Goal: Task Accomplishment & Management: Use online tool/utility

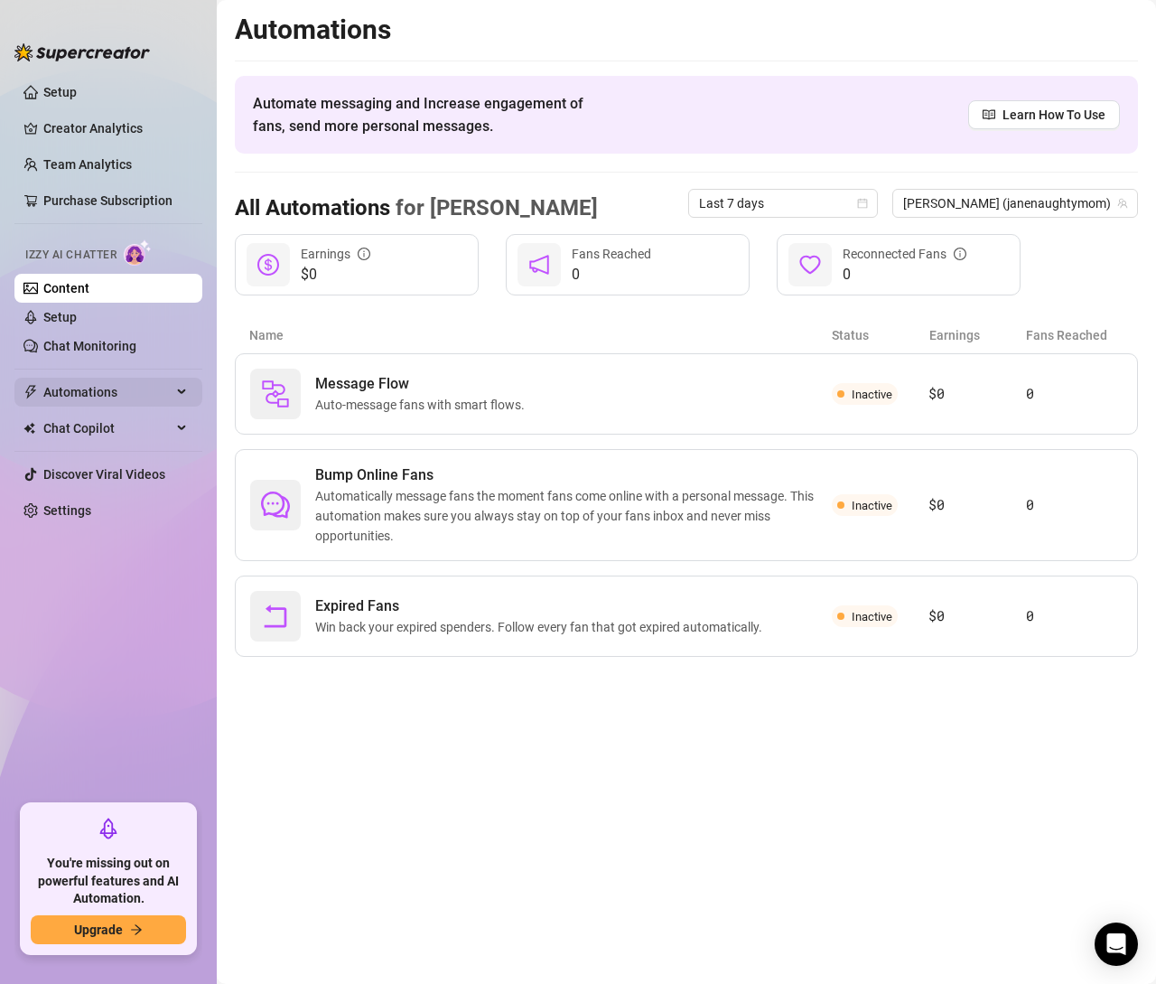
click at [74, 389] on span "Automations" at bounding box center [107, 392] width 128 height 29
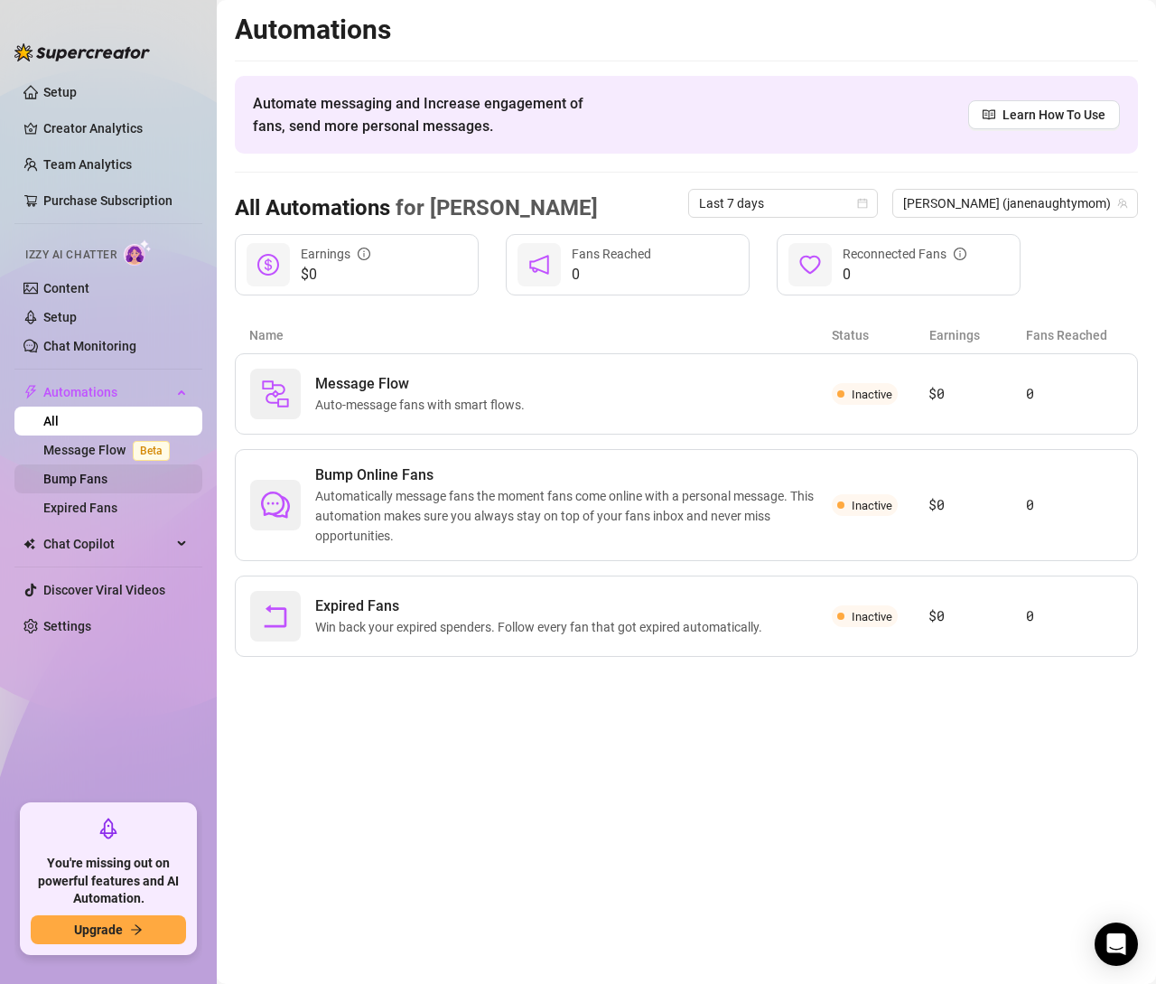
click at [72, 473] on link "Bump Fans" at bounding box center [75, 479] width 64 height 14
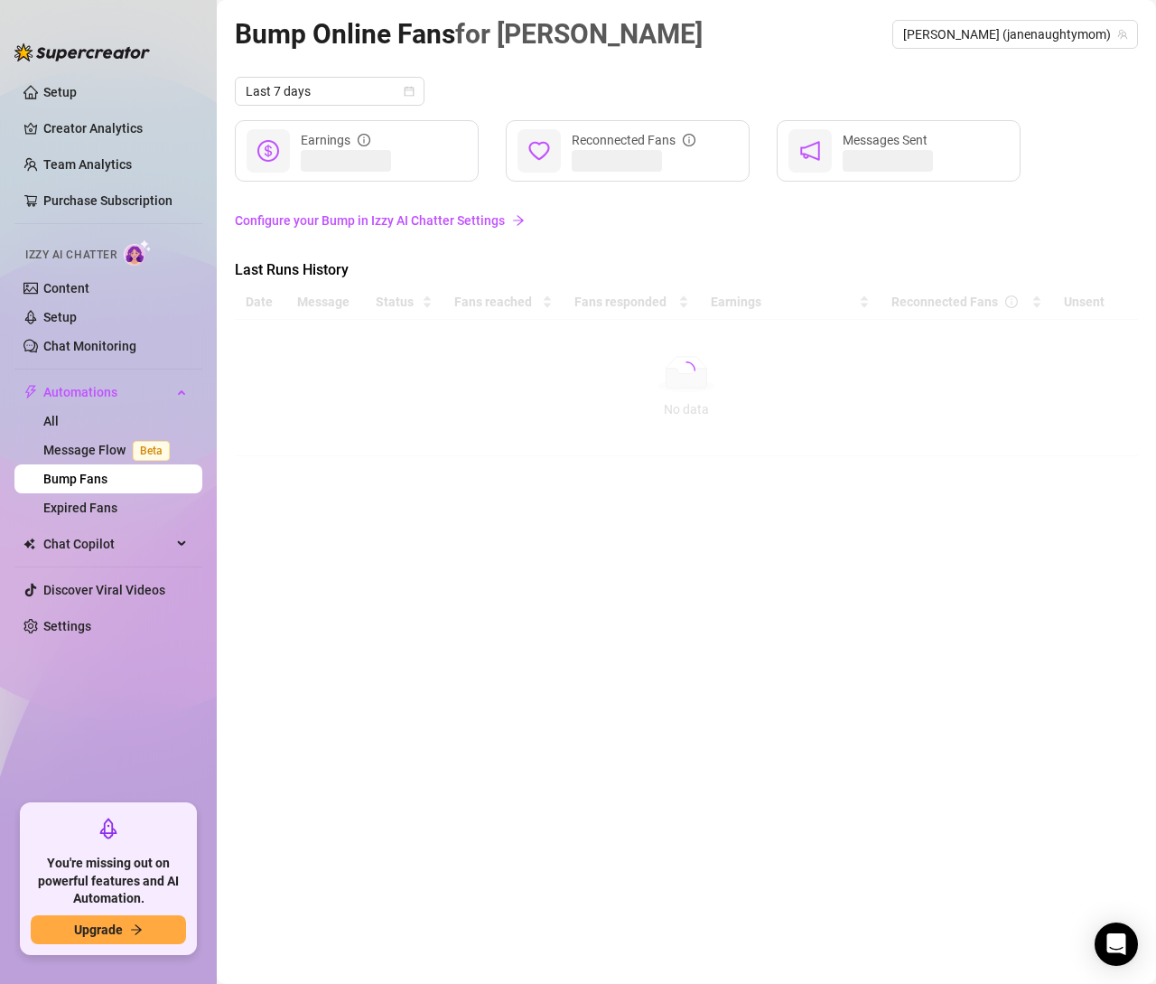
click at [372, 219] on link "Configure your Bump in Izzy AI Chatter Settings" at bounding box center [686, 220] width 903 height 20
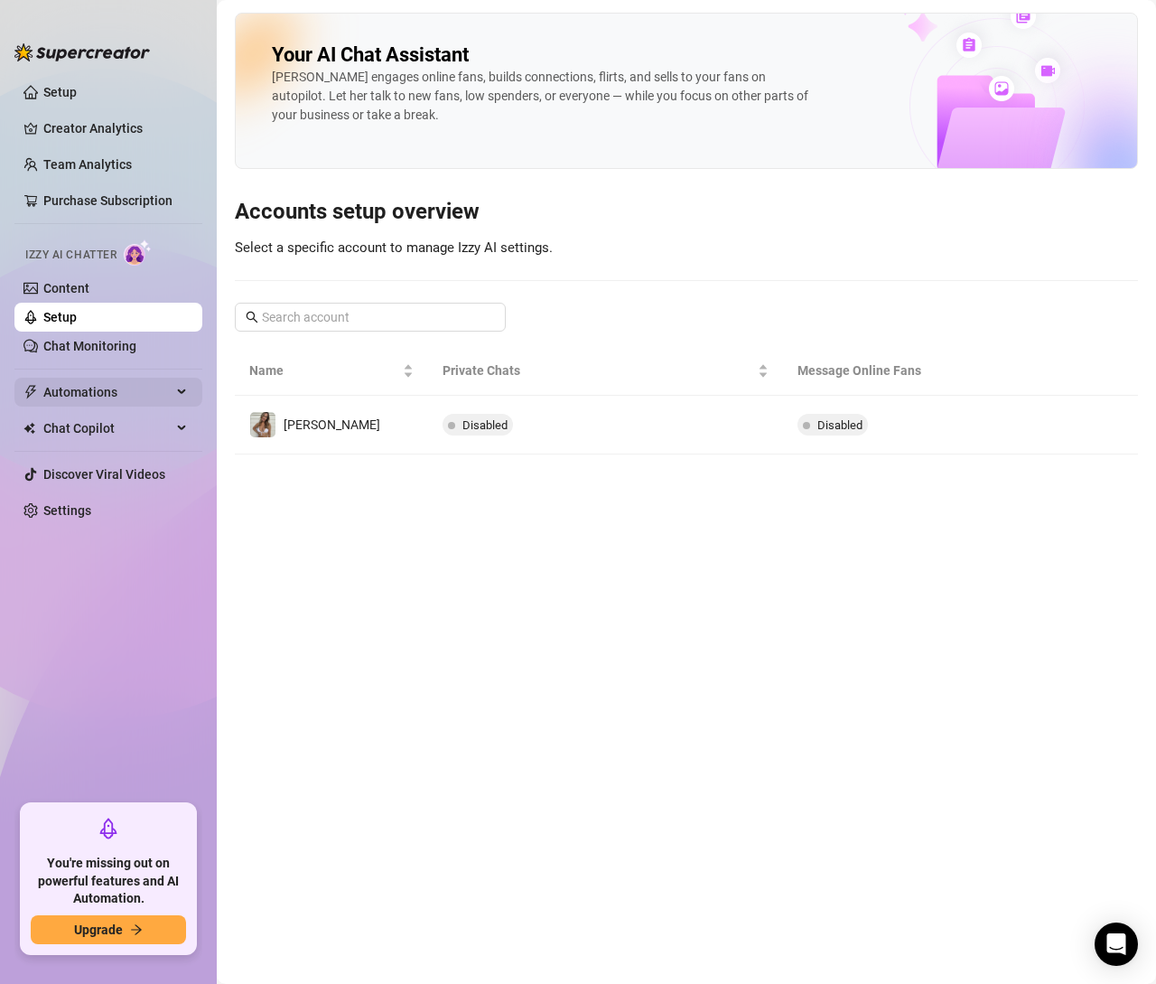
click at [133, 383] on span "Automations" at bounding box center [107, 392] width 128 height 29
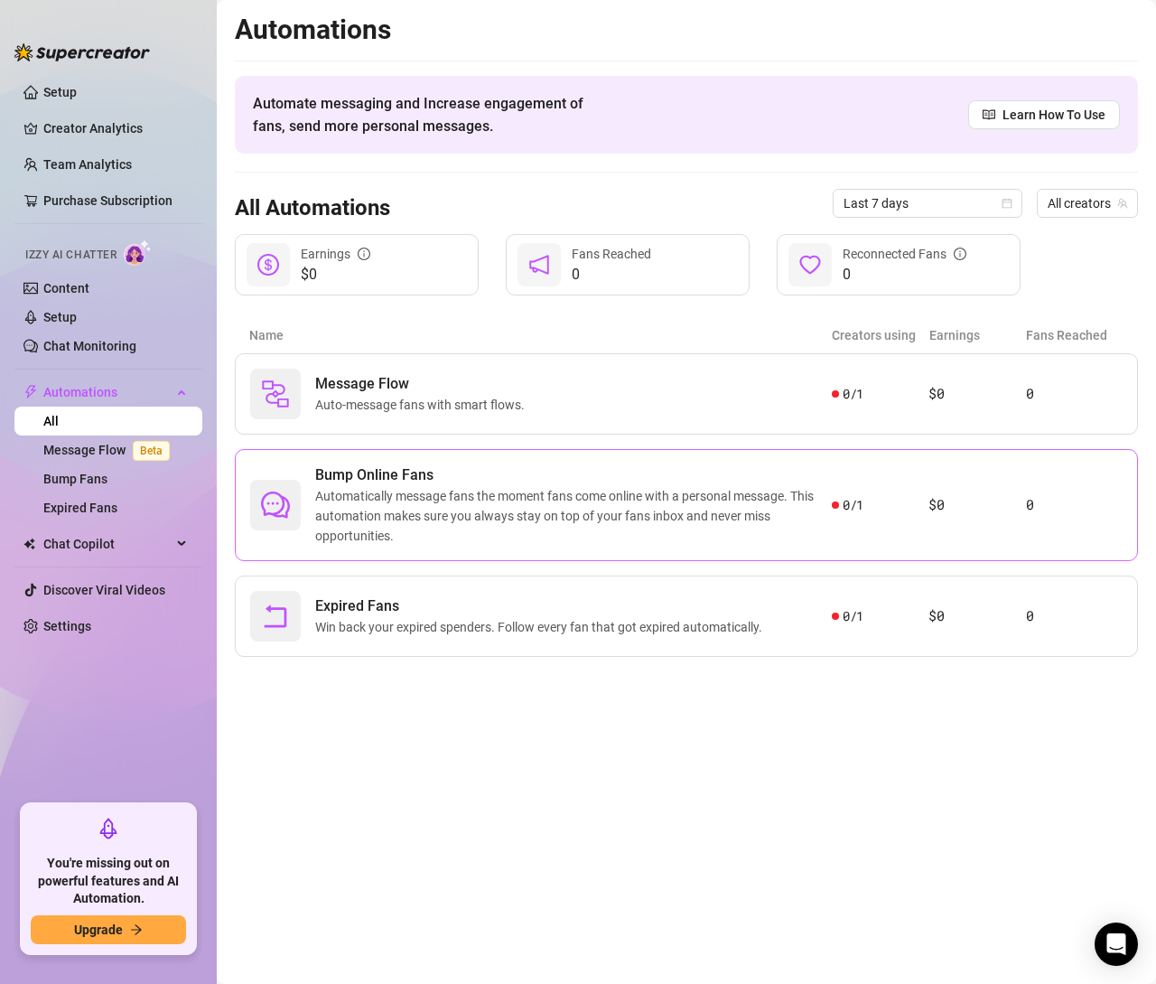
click at [418, 498] on span "Automatically message fans the moment fans come online with a personal message.…" at bounding box center [573, 516] width 517 height 60
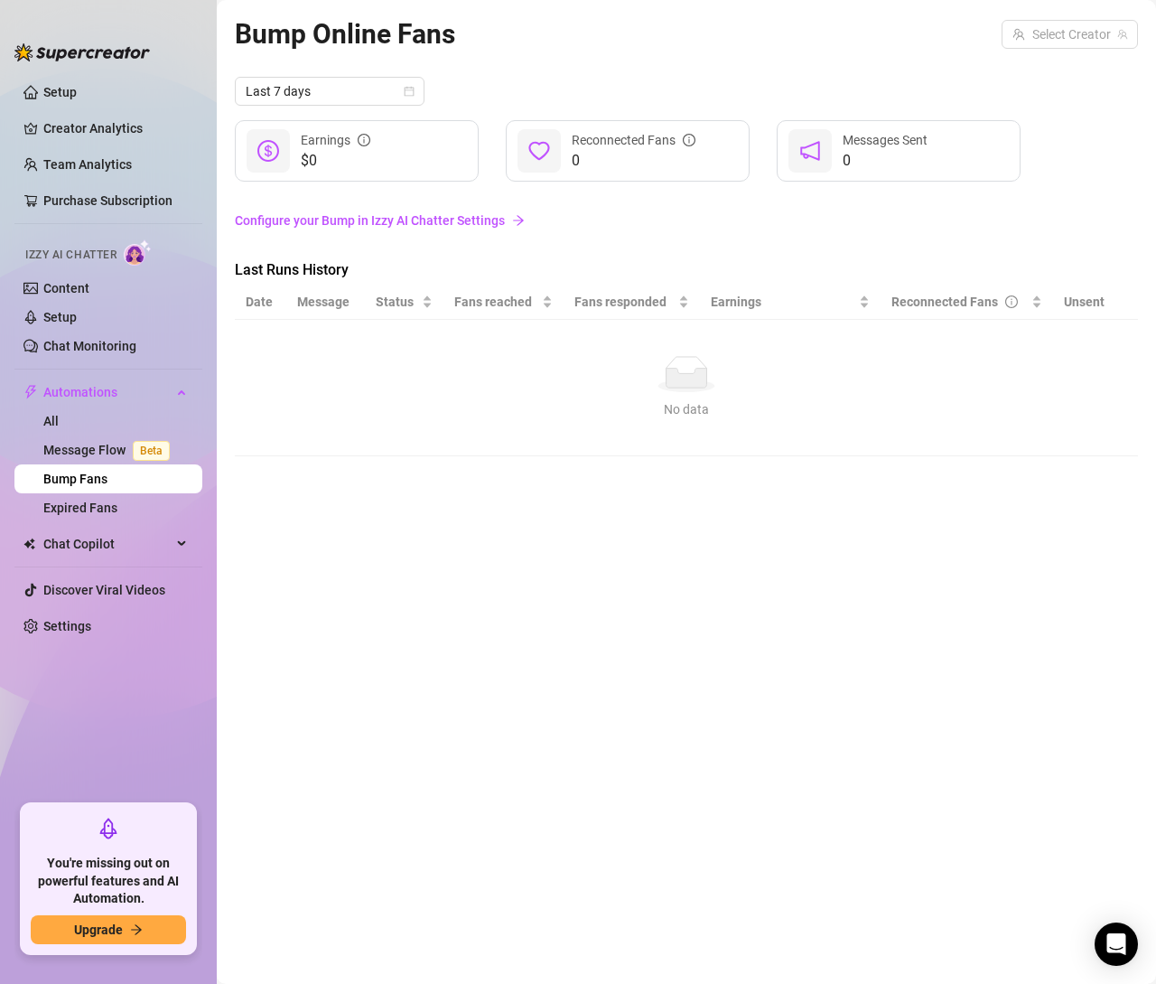
click at [357, 219] on link "Configure your Bump in Izzy AI Chatter Settings" at bounding box center [686, 220] width 903 height 20
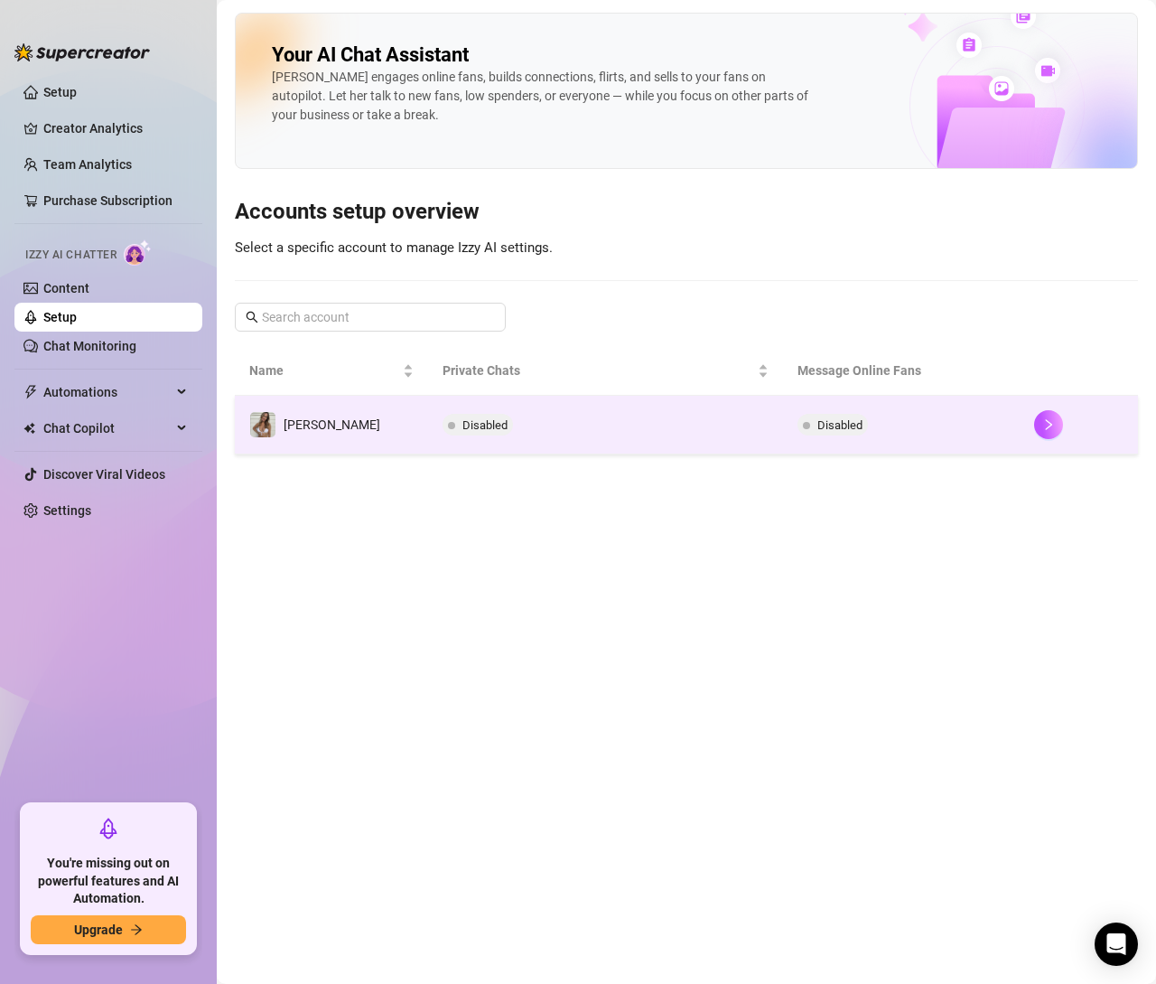
click at [283, 415] on div "[PERSON_NAME]" at bounding box center [314, 424] width 131 height 27
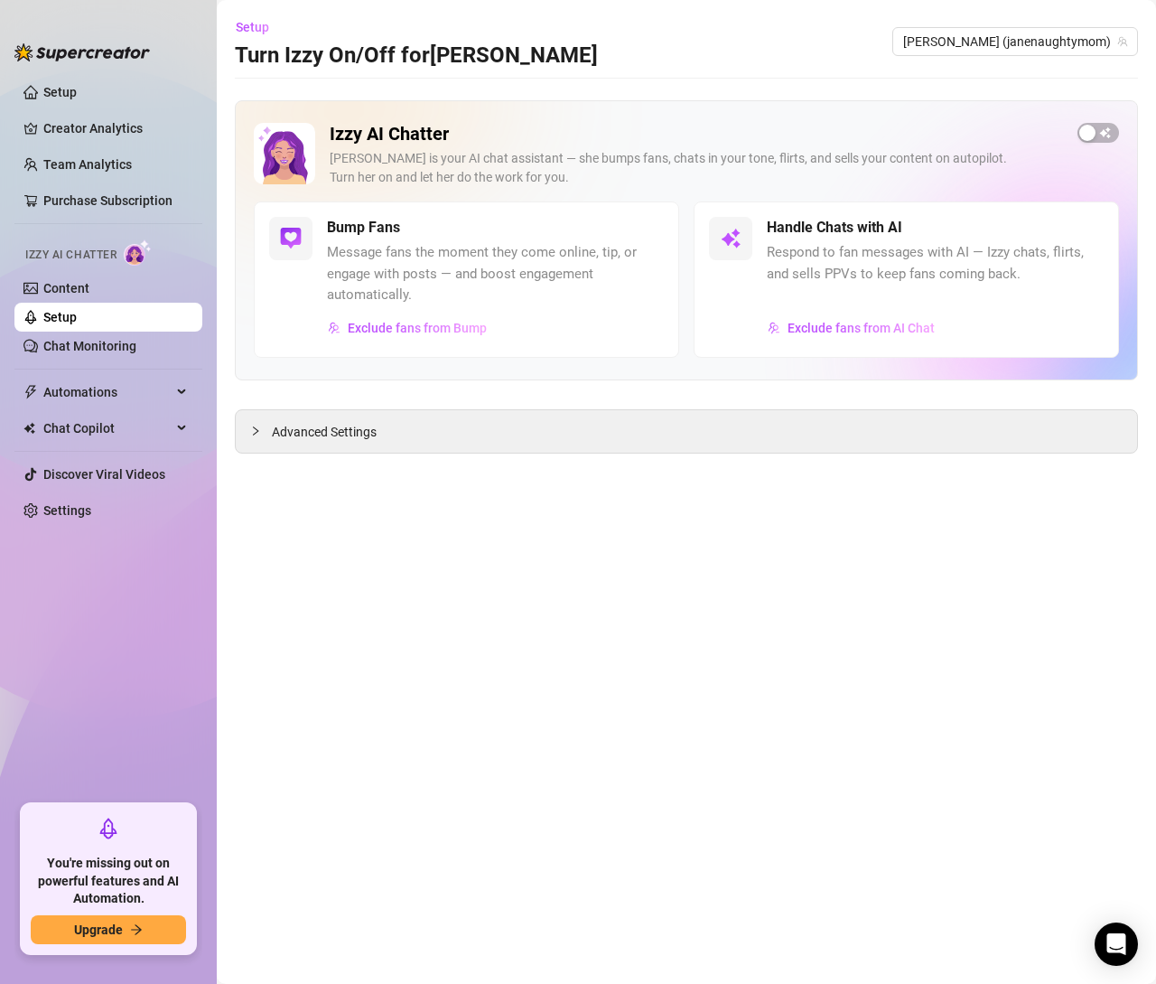
click at [368, 219] on h5 "Bump Fans" at bounding box center [363, 228] width 73 height 22
click at [292, 241] on img at bounding box center [291, 239] width 22 height 22
click at [254, 432] on icon "collapsed" at bounding box center [255, 430] width 5 height 9
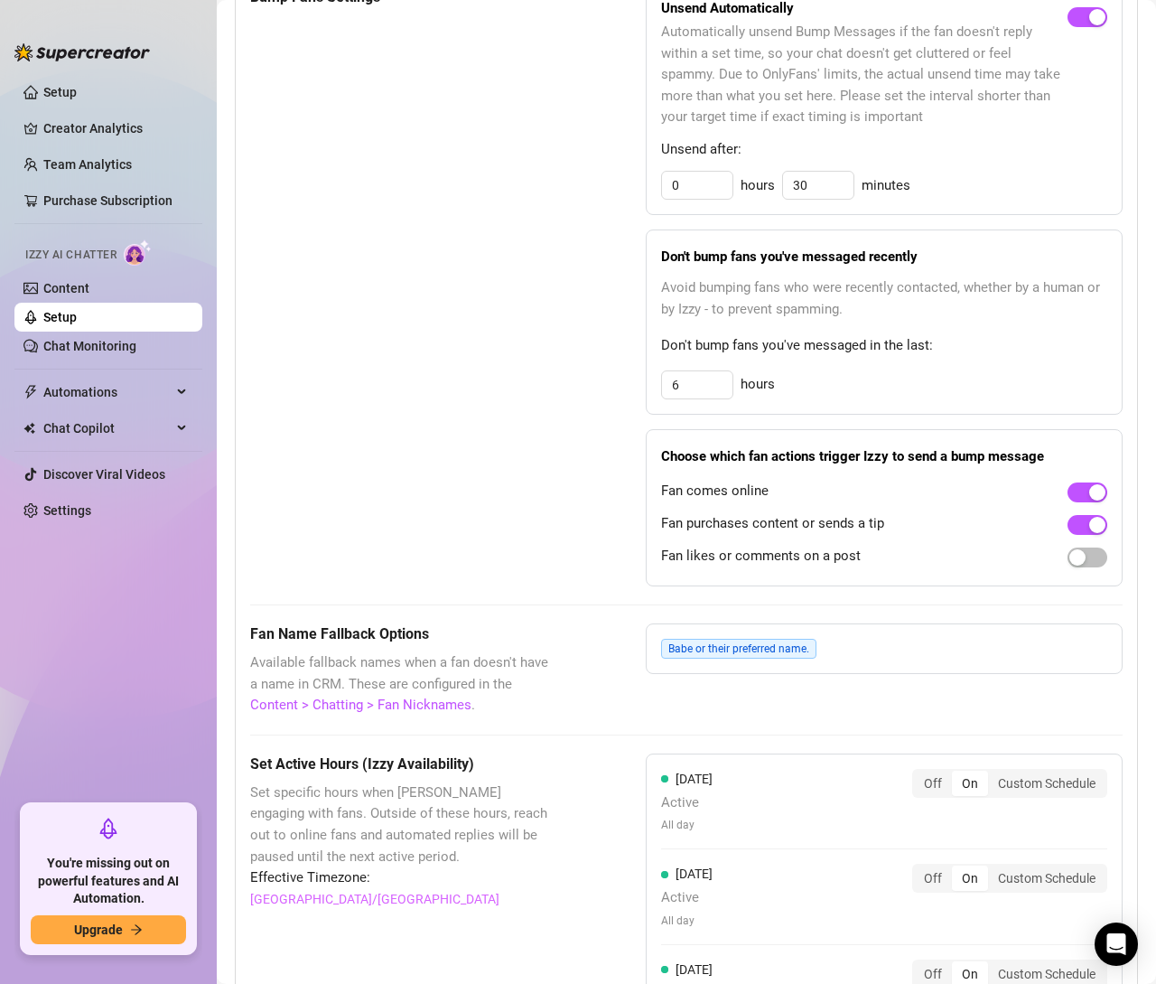
scroll to position [1021, 0]
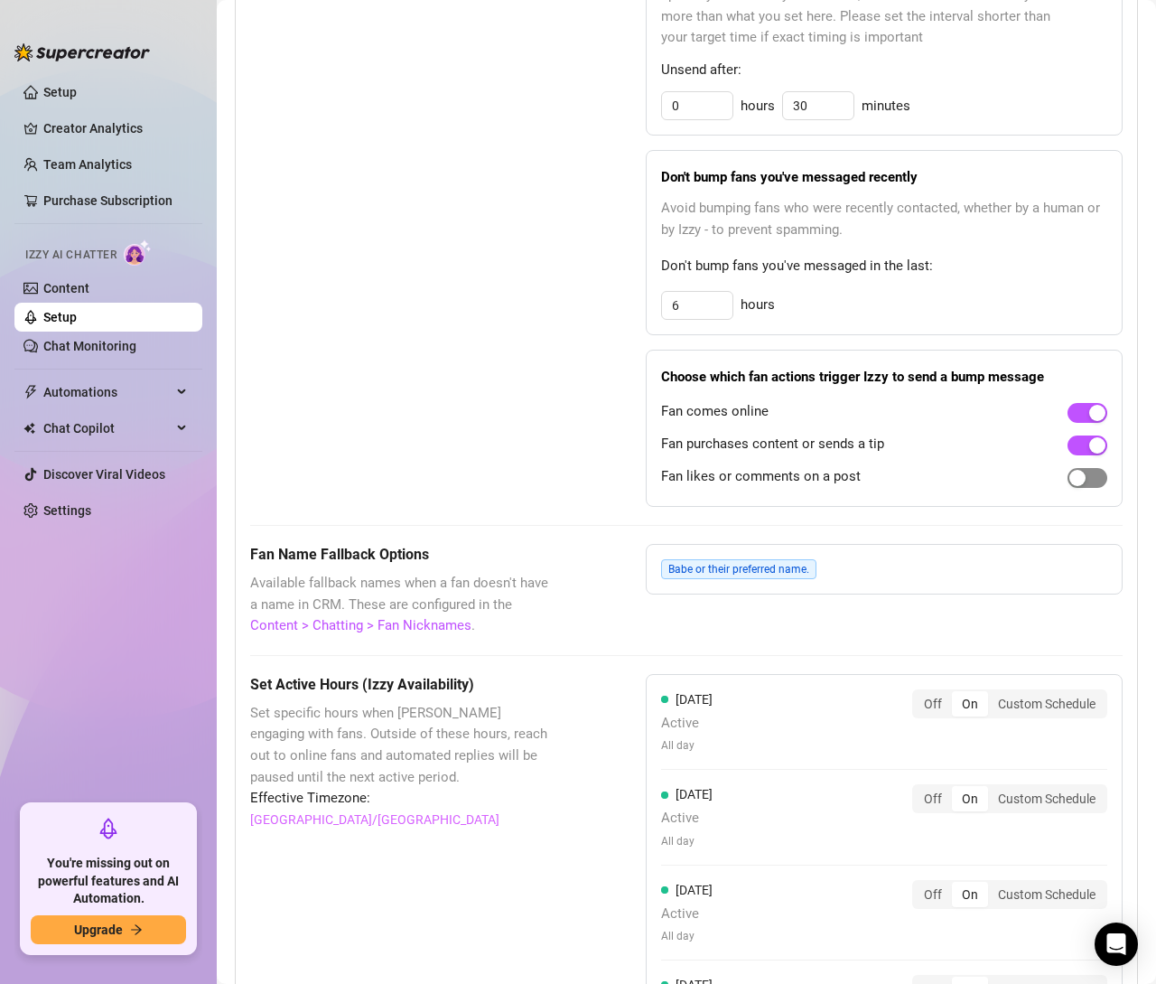
click at [1085, 488] on span "button" at bounding box center [1088, 478] width 40 height 20
click at [1068, 455] on span "button" at bounding box center [1088, 445] width 40 height 20
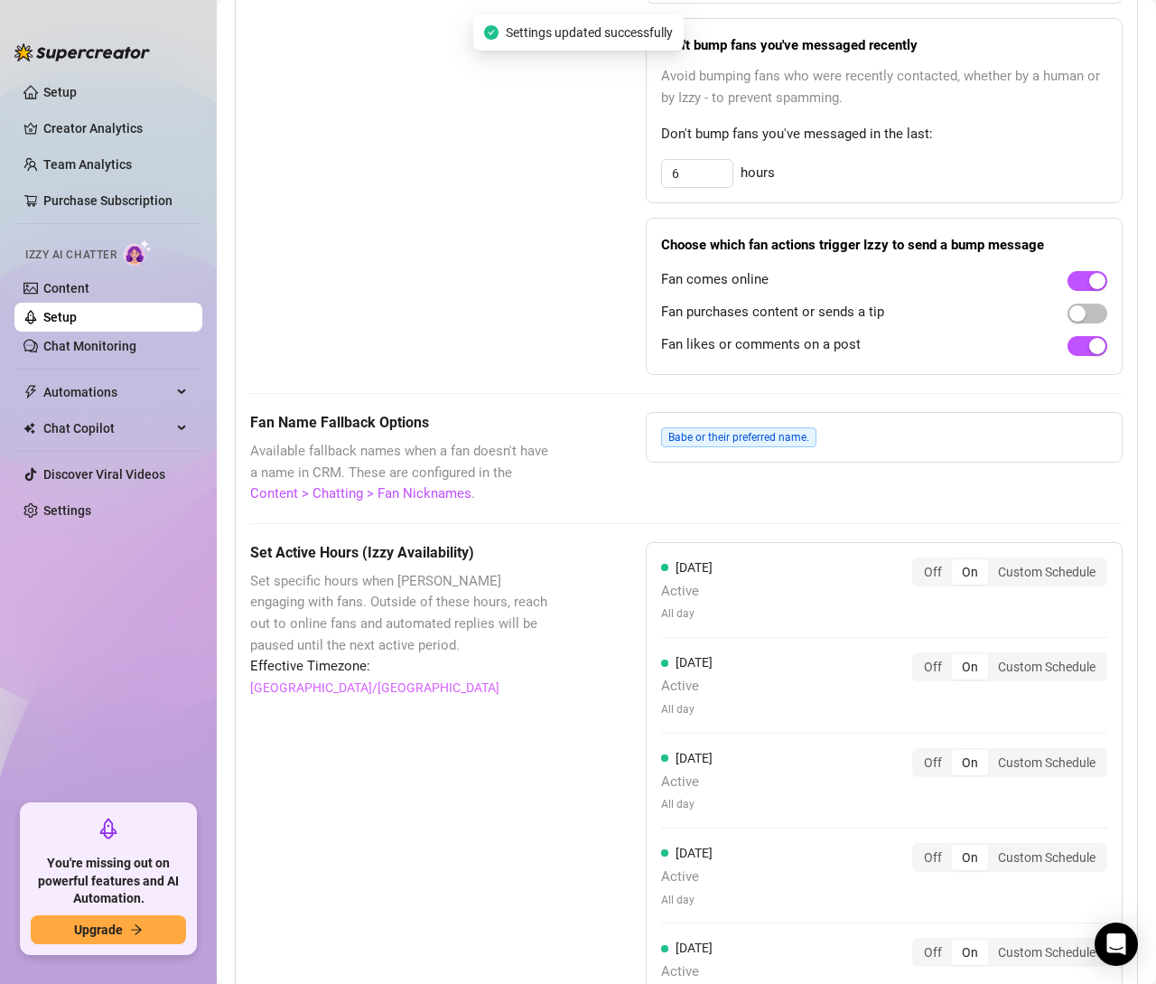
scroll to position [1209, 0]
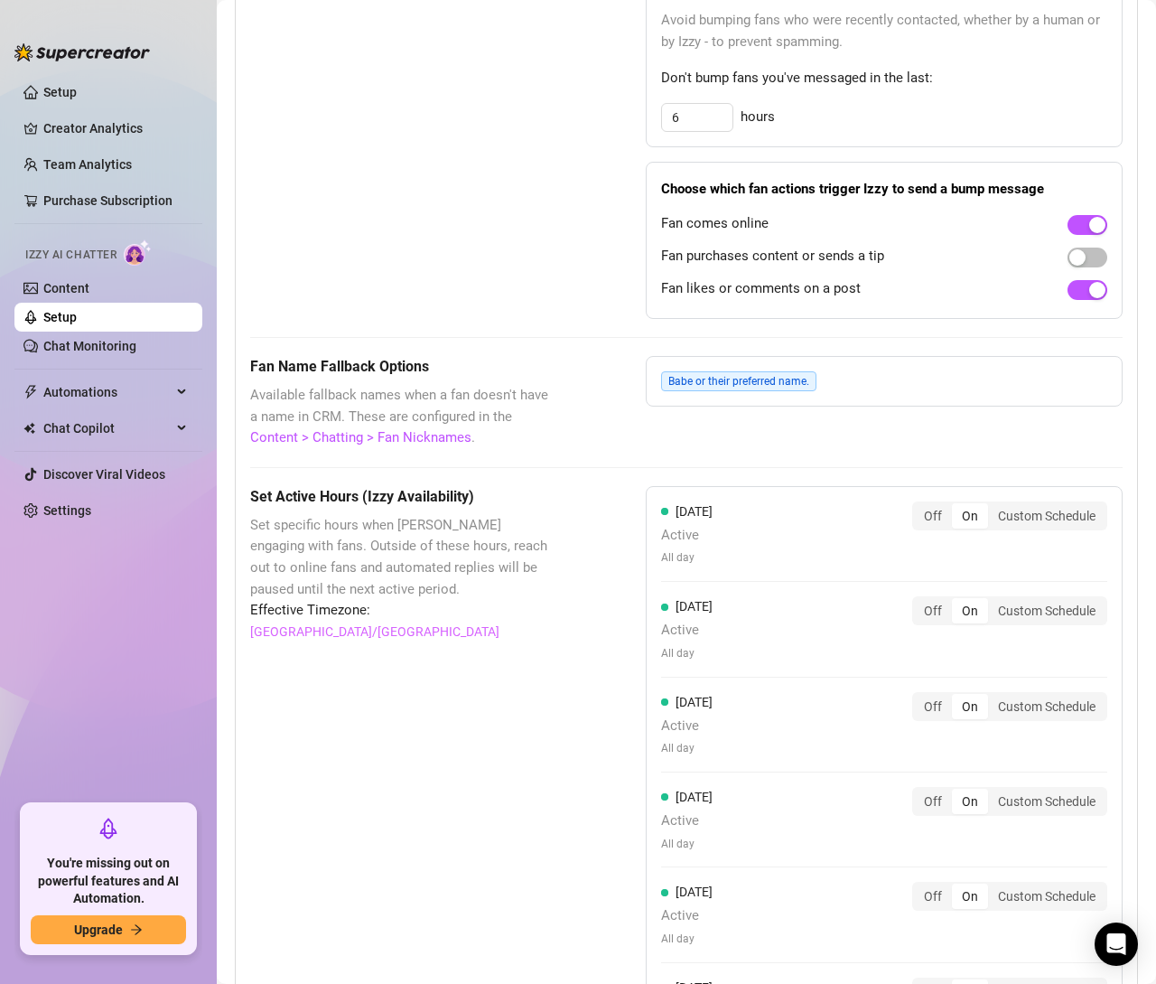
click at [722, 391] on span "Babe or their preferred name." at bounding box center [738, 381] width 155 height 20
click at [409, 445] on link "Content > Chatting > Fan Nicknames" at bounding box center [360, 437] width 221 height 16
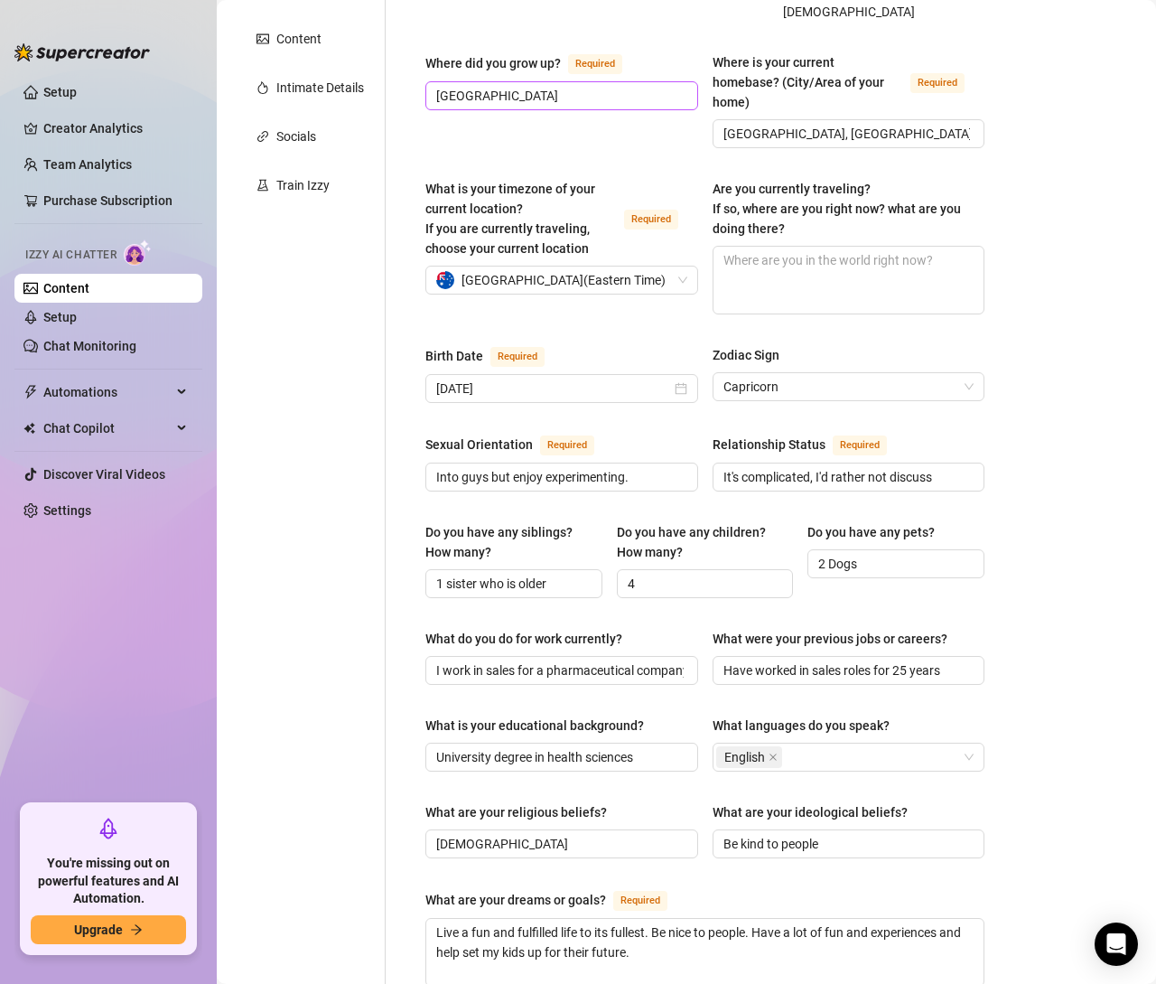
scroll to position [355, 0]
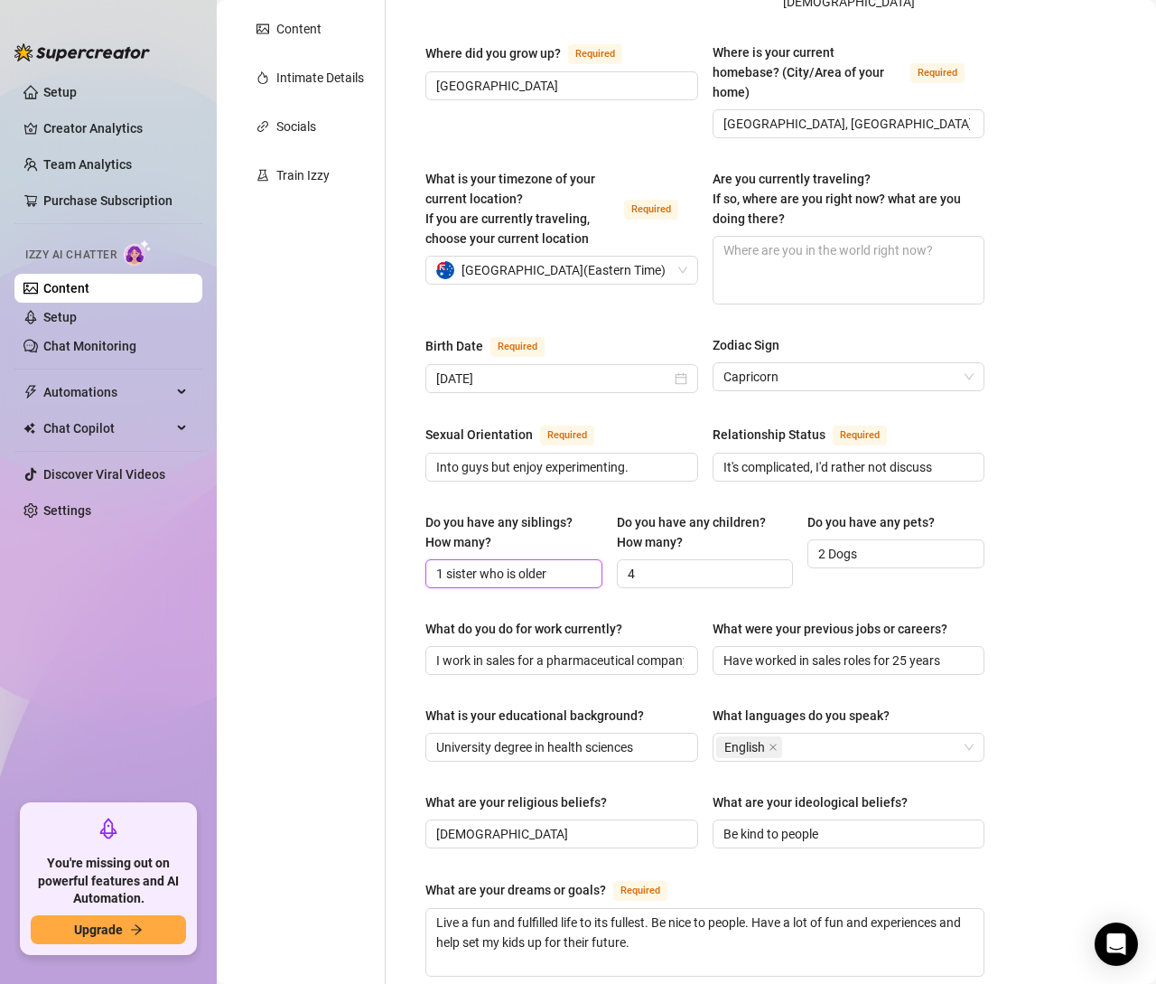
click at [554, 564] on input "1 sister who is older" at bounding box center [512, 574] width 152 height 20
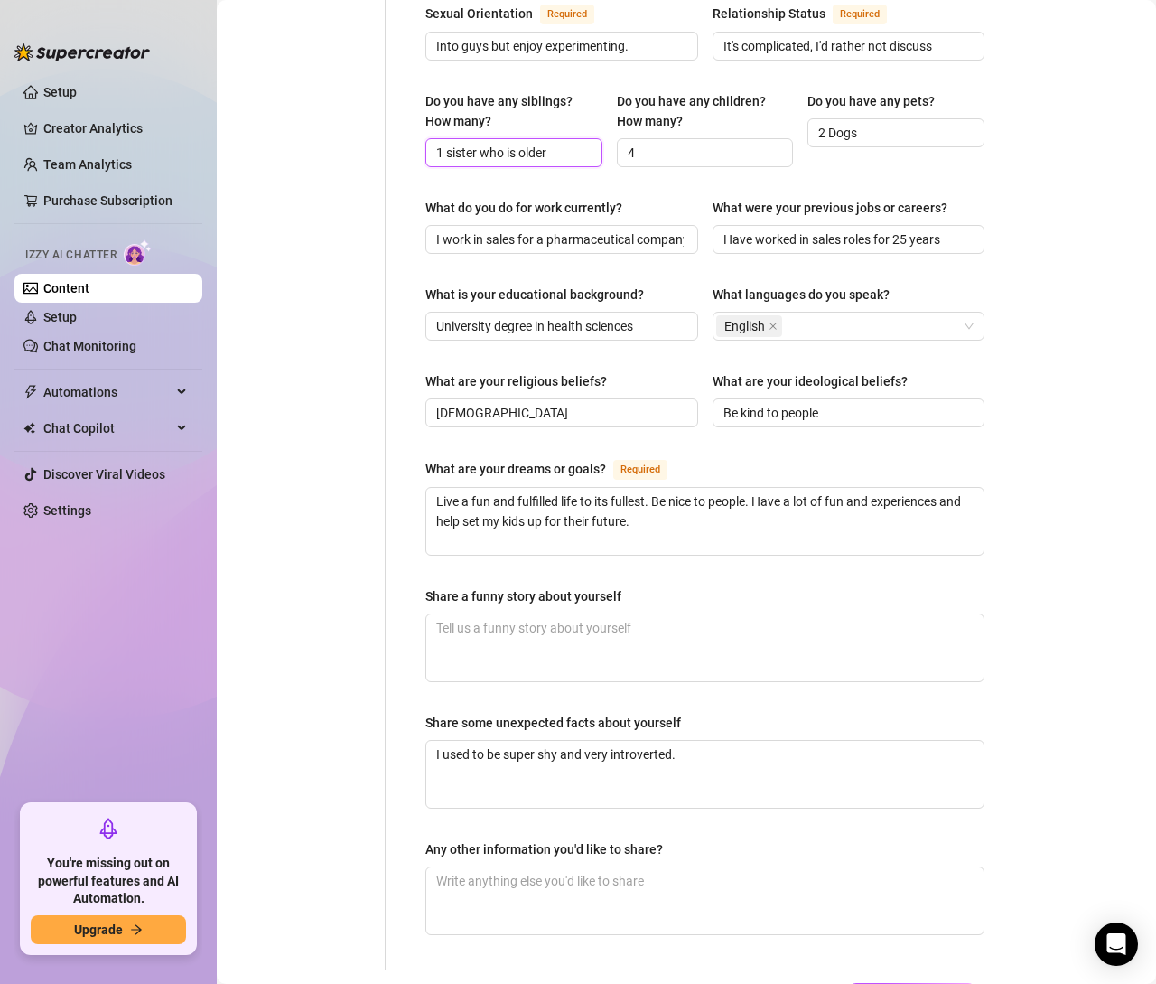
scroll to position [858, 0]
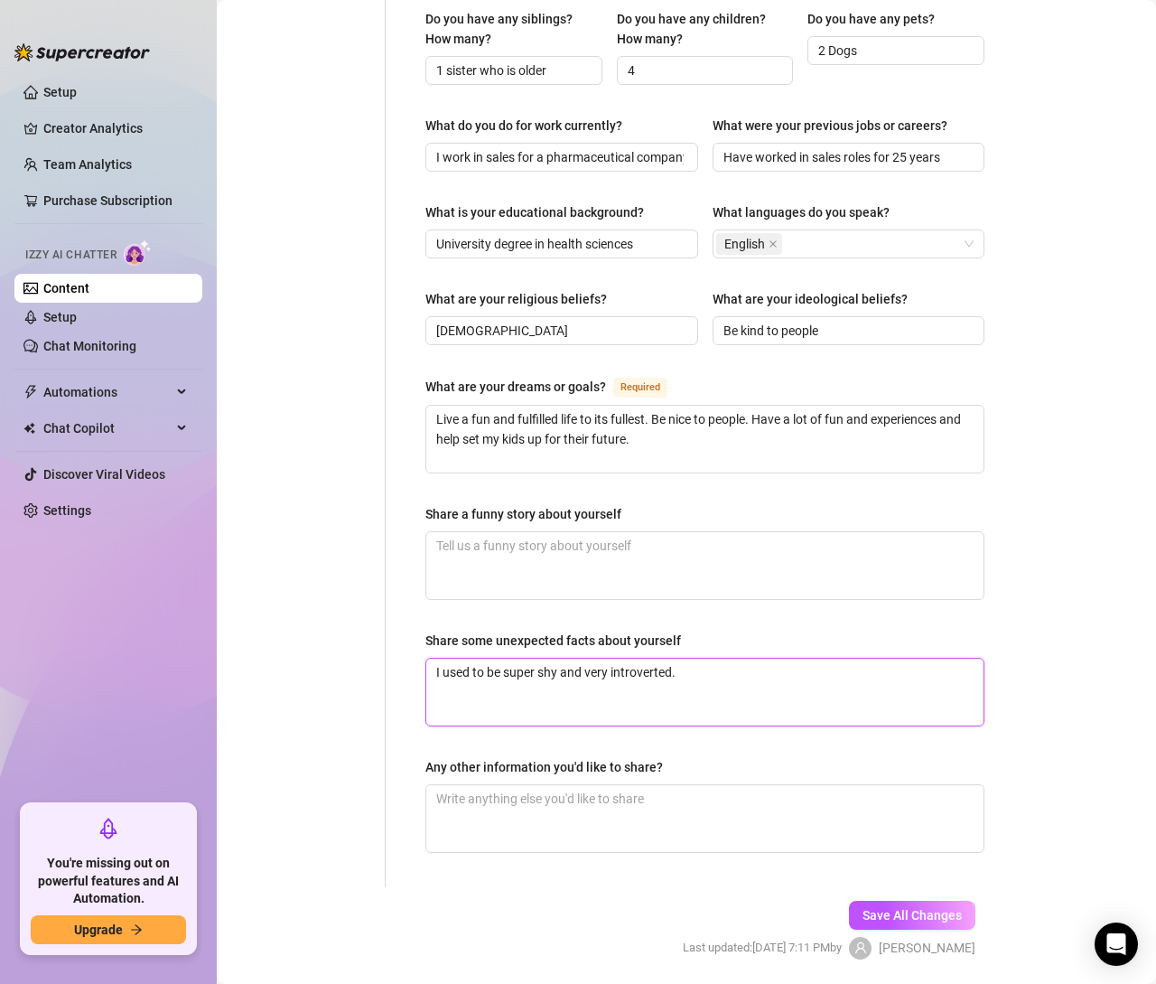
click at [702, 658] on textarea "I used to be super shy and very introverted." at bounding box center [704, 691] width 557 height 67
type textarea "I used to be super shy and very introverted."
type textarea "I used to be super shy and very introverted. I"
type textarea "I used to be super shy and very introverted. I l"
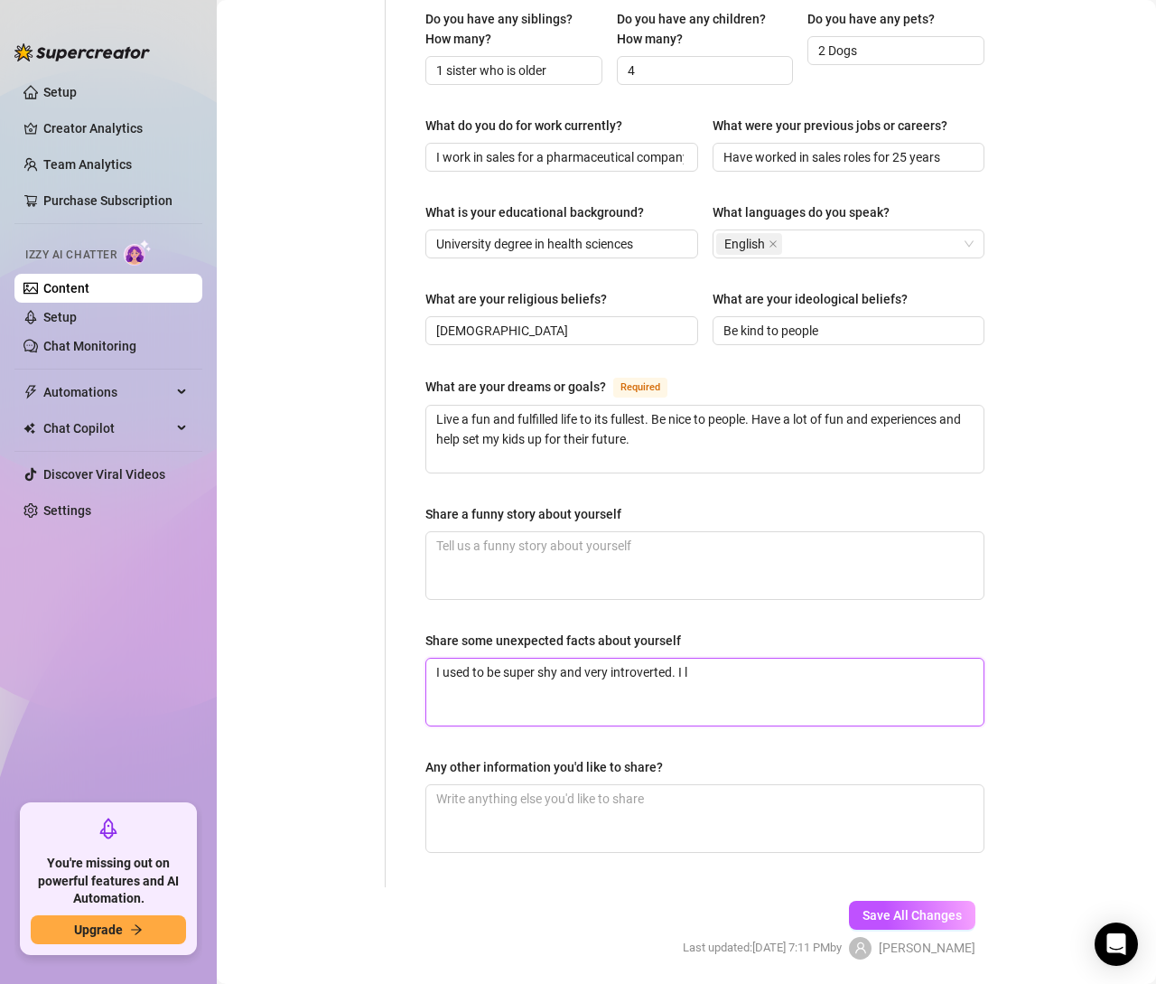
type textarea "I used to be super shy and very introverted. I lo"
type textarea "I used to be super shy and very introverted. I lov"
type textarea "I used to be super shy and very introverted. I lo"
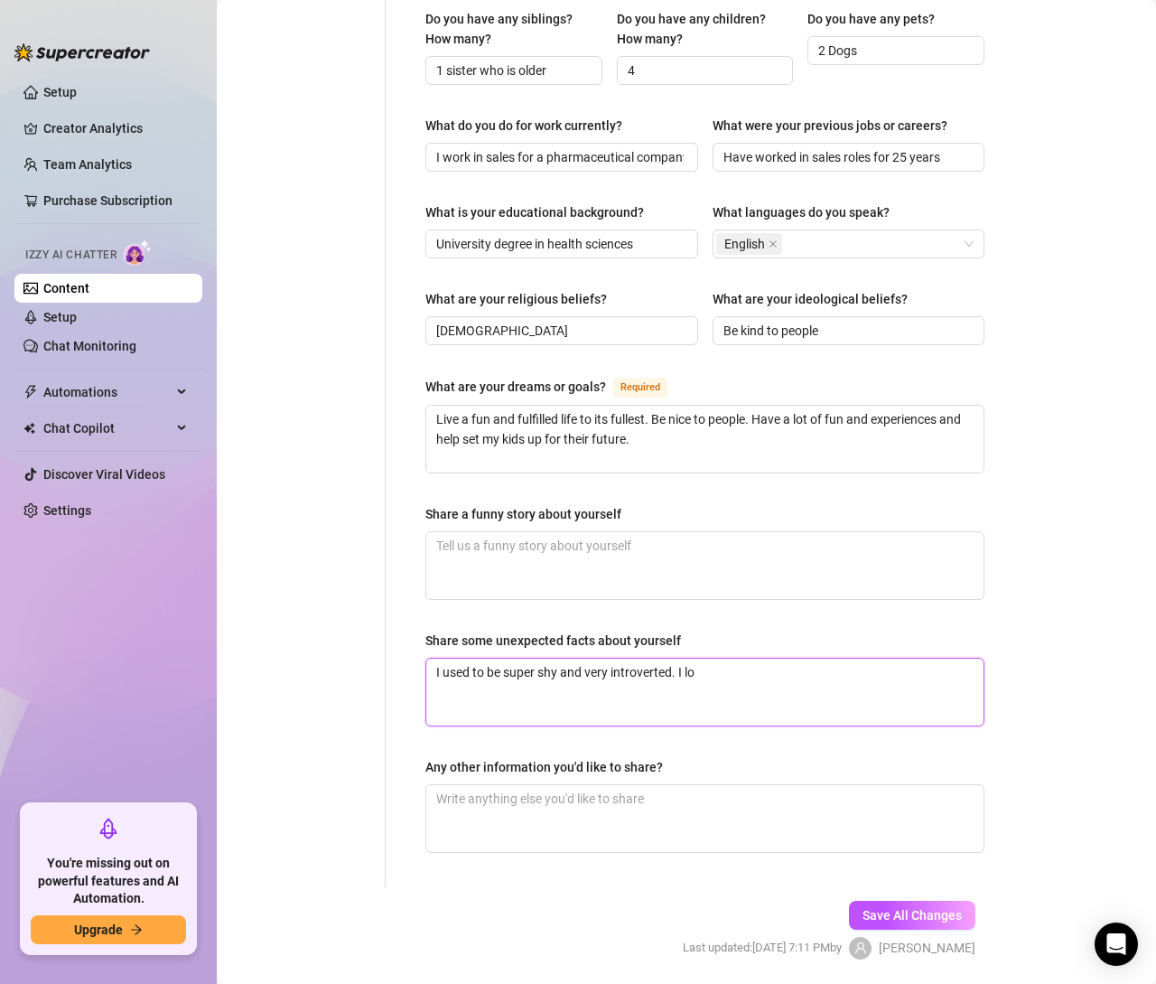
type textarea "I used to be super shy and very introverted. I l"
type textarea "I used to be super shy and very introverted. I"
type textarea "I used to be super shy and very introverted."
type textarea "I used to be super shy and very introverted. I"
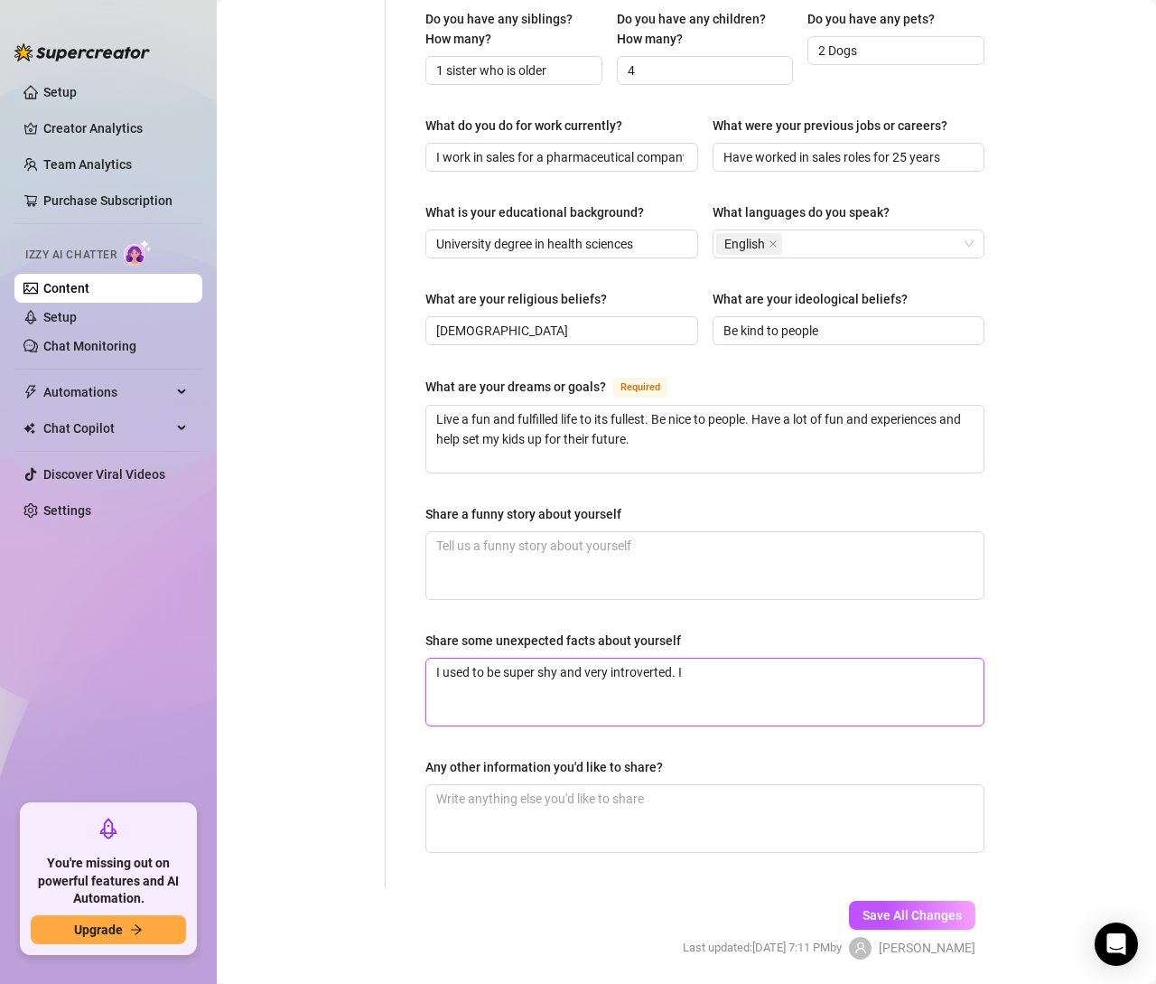
type textarea "I used to be super shy and very introverted. I"
type textarea "I used to be super shy and very introverted. I h"
type textarea "I used to be super shy and very introverted. I ha"
type textarea "I used to be super shy and very introverted. I hav"
type textarea "I used to be super shy and very introverted. I have"
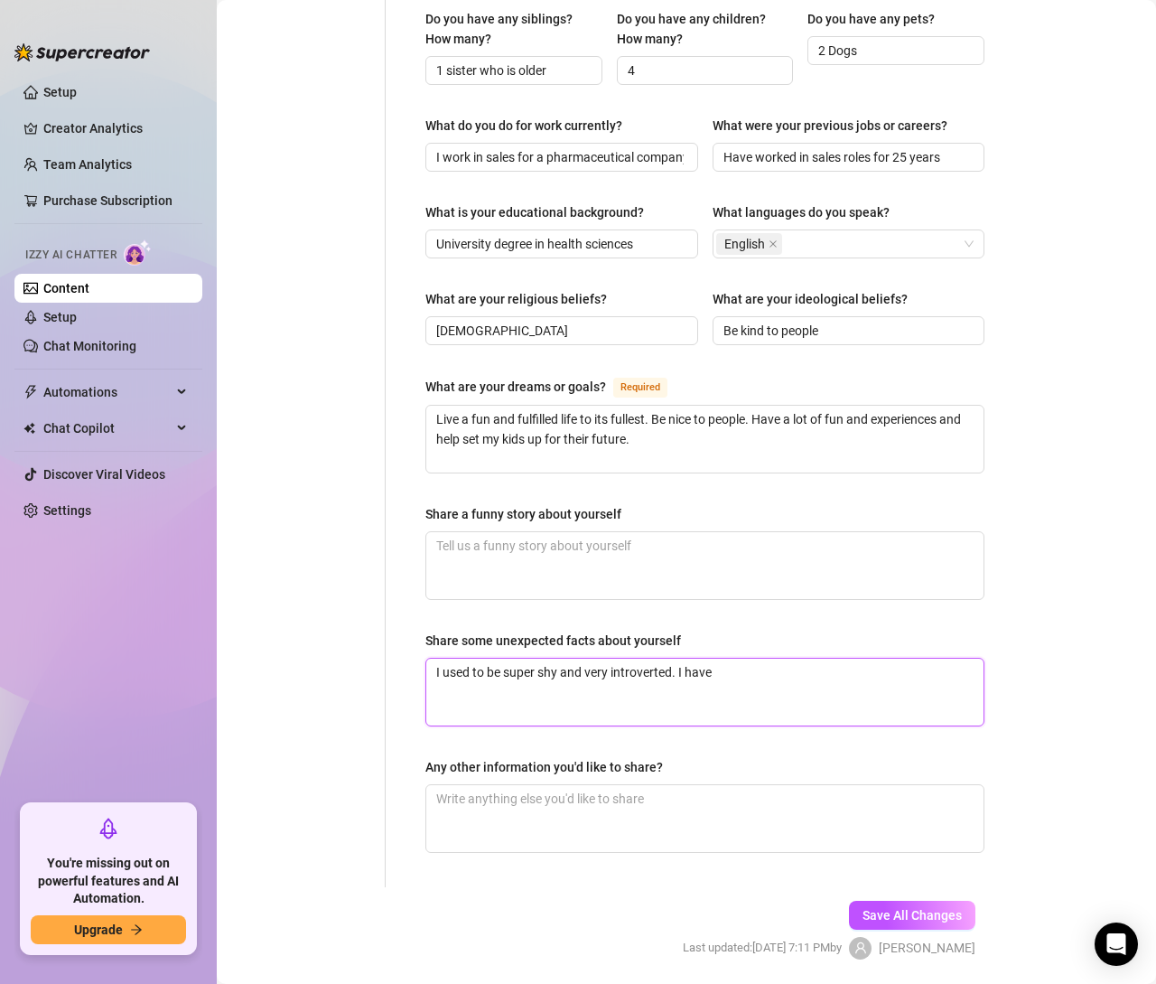
type textarea "I used to be super shy and very introverted. I have a"
type textarea "I used to be super shy and very introverted. I have"
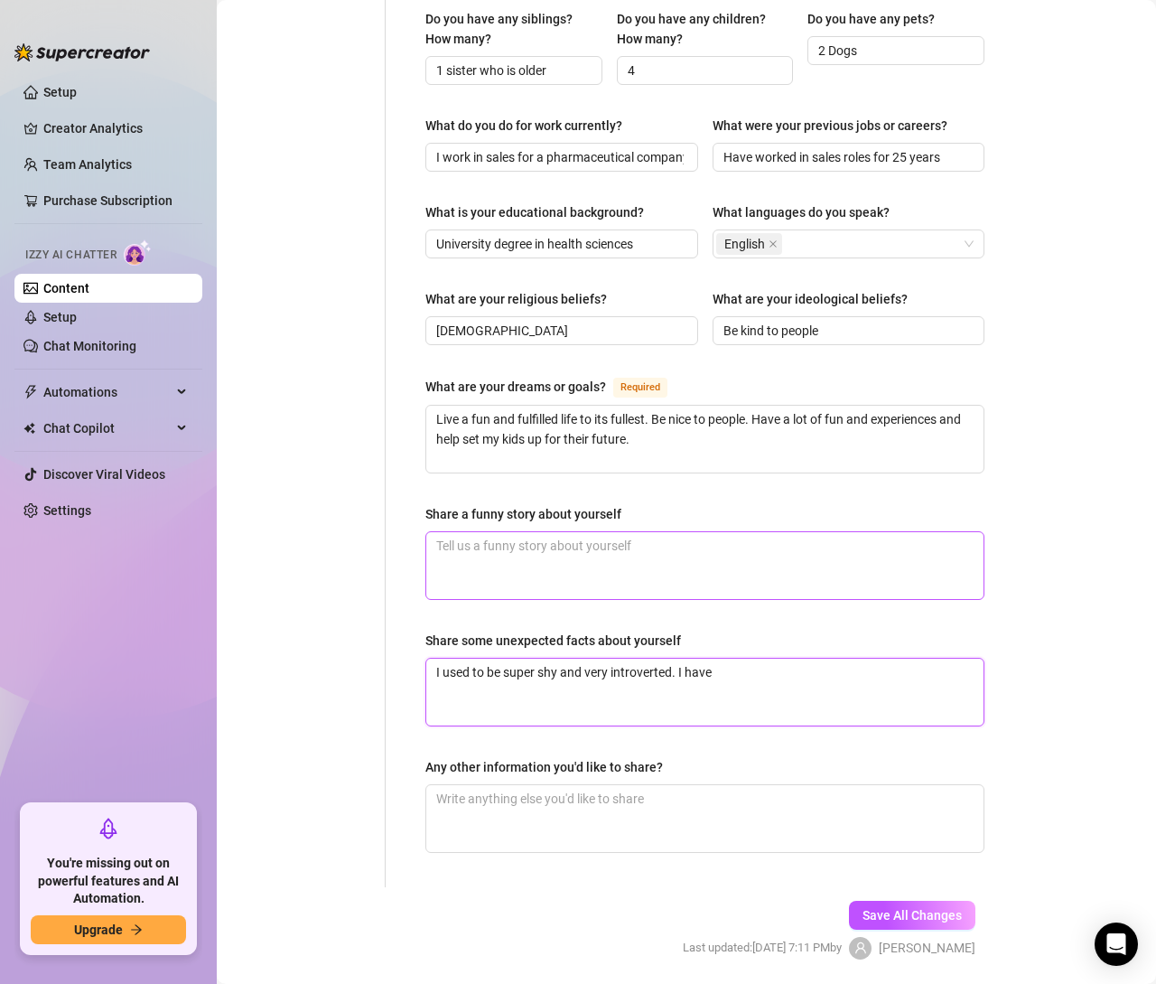
type textarea "I used to be super shy and very introverted. I hav"
type textarea "I used to be super shy and very introverted. I ha"
type textarea "I used to be super shy and very introverted. I h"
type textarea "I used to be super shy and very introverted. I"
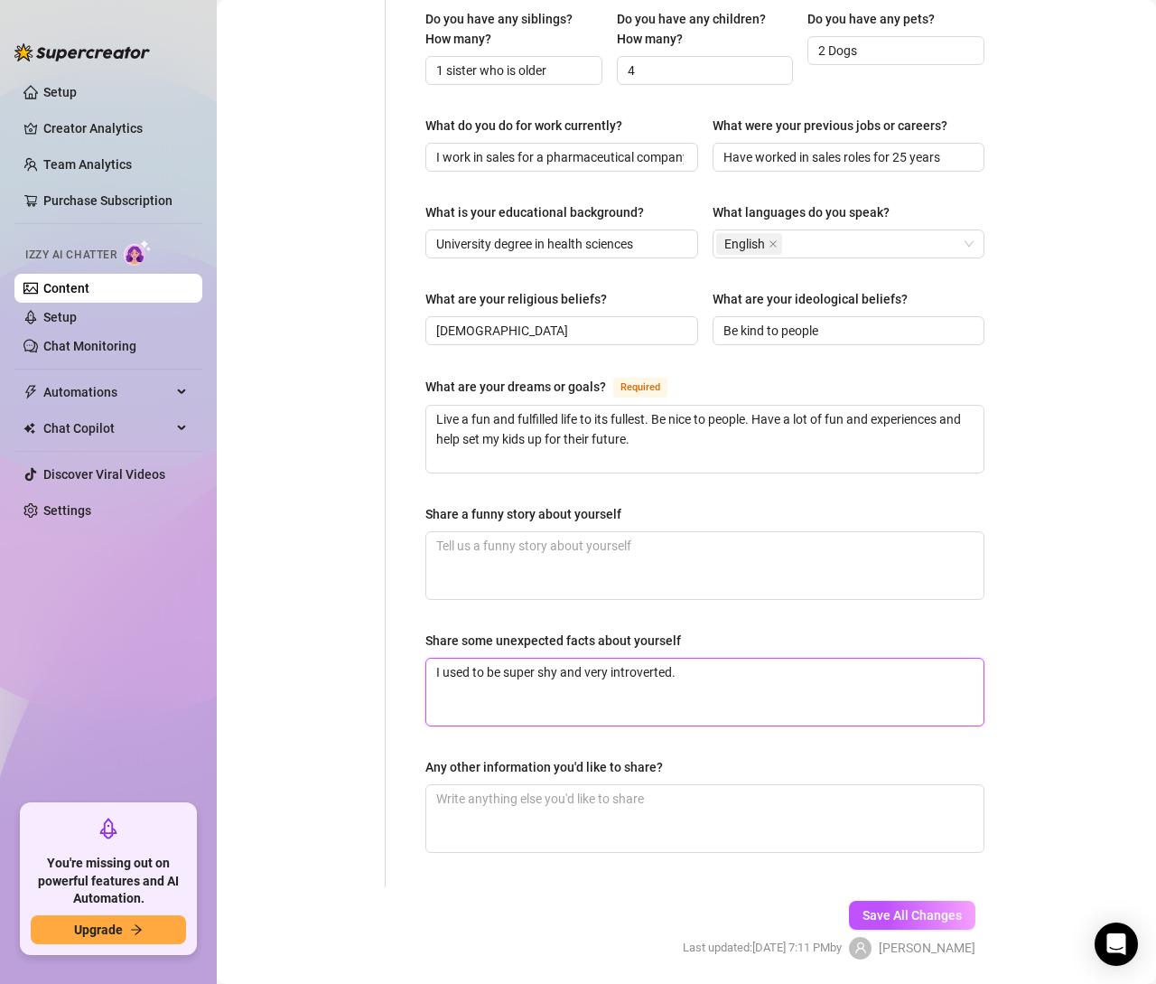
type textarea "I used to be super shy and very introverted."
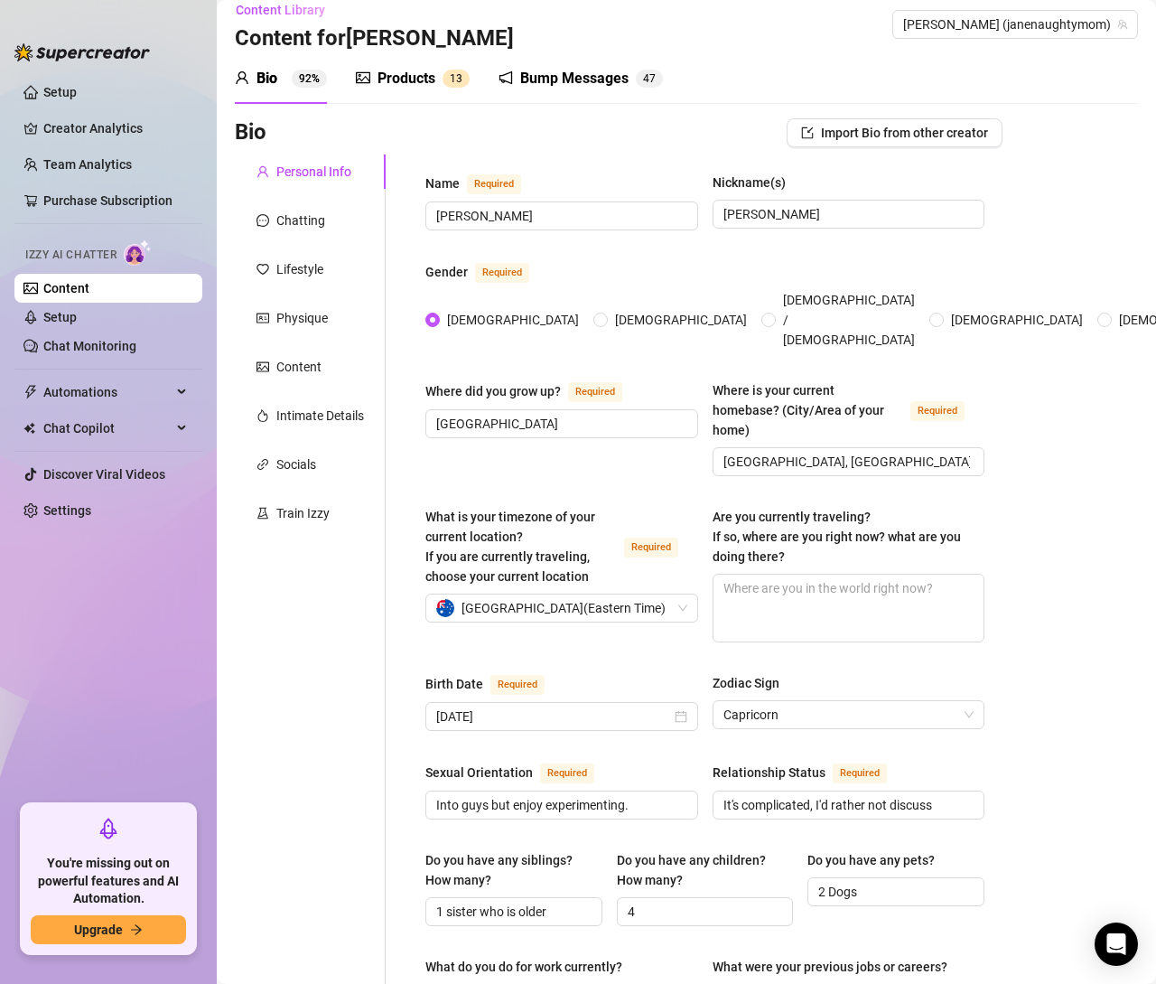
scroll to position [0, 0]
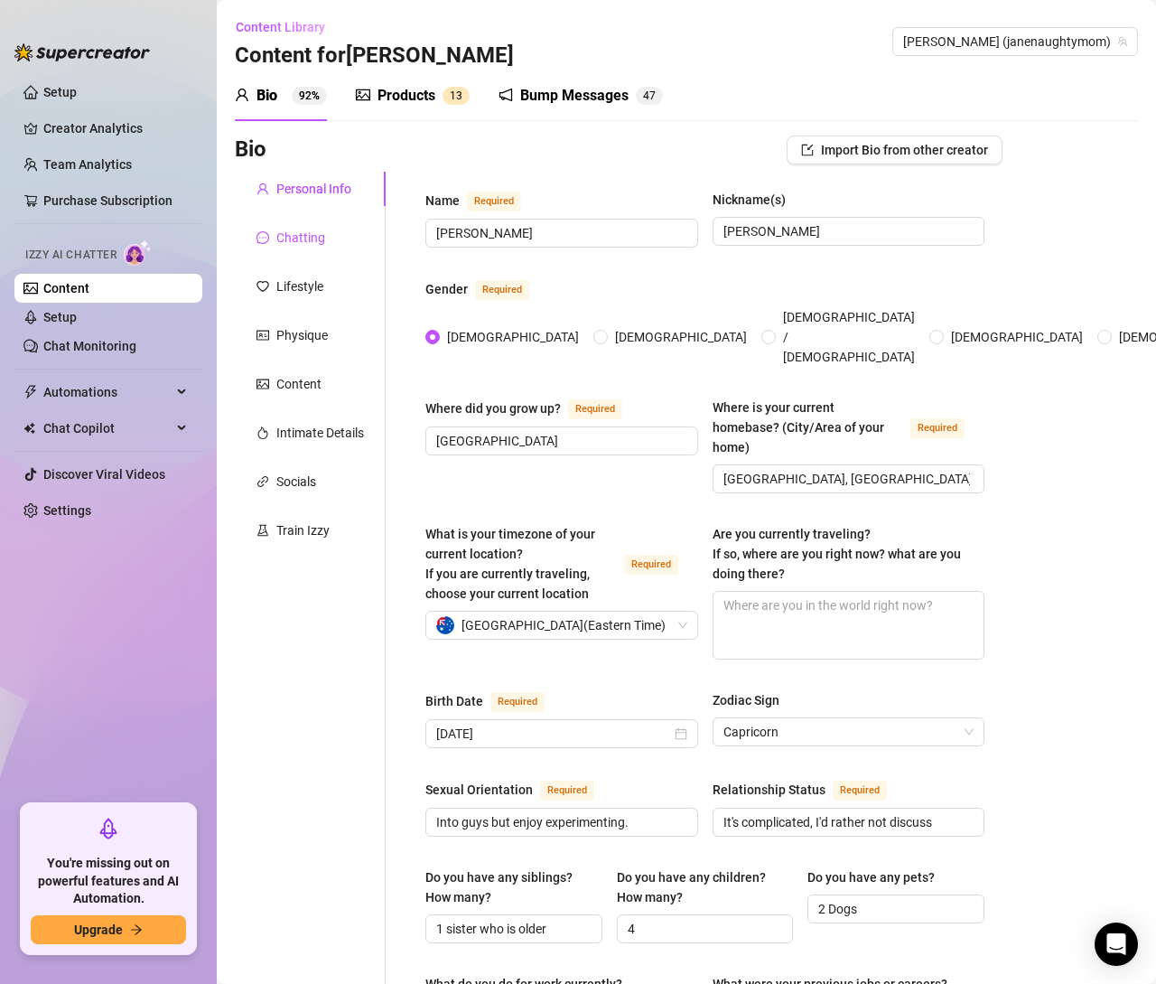
click at [313, 237] on div "Chatting" at bounding box center [300, 238] width 49 height 20
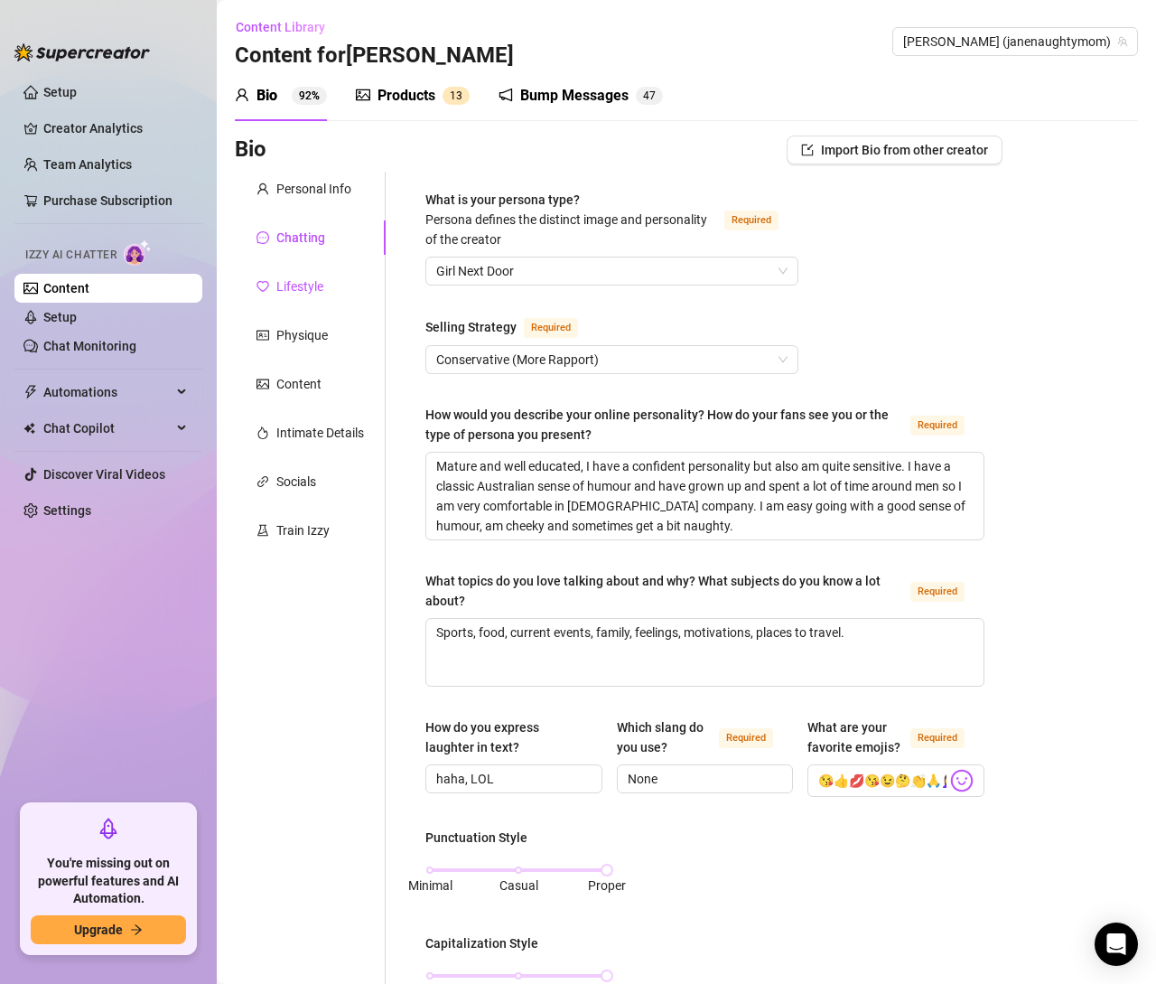
click at [297, 280] on div "Lifestyle" at bounding box center [299, 286] width 47 height 20
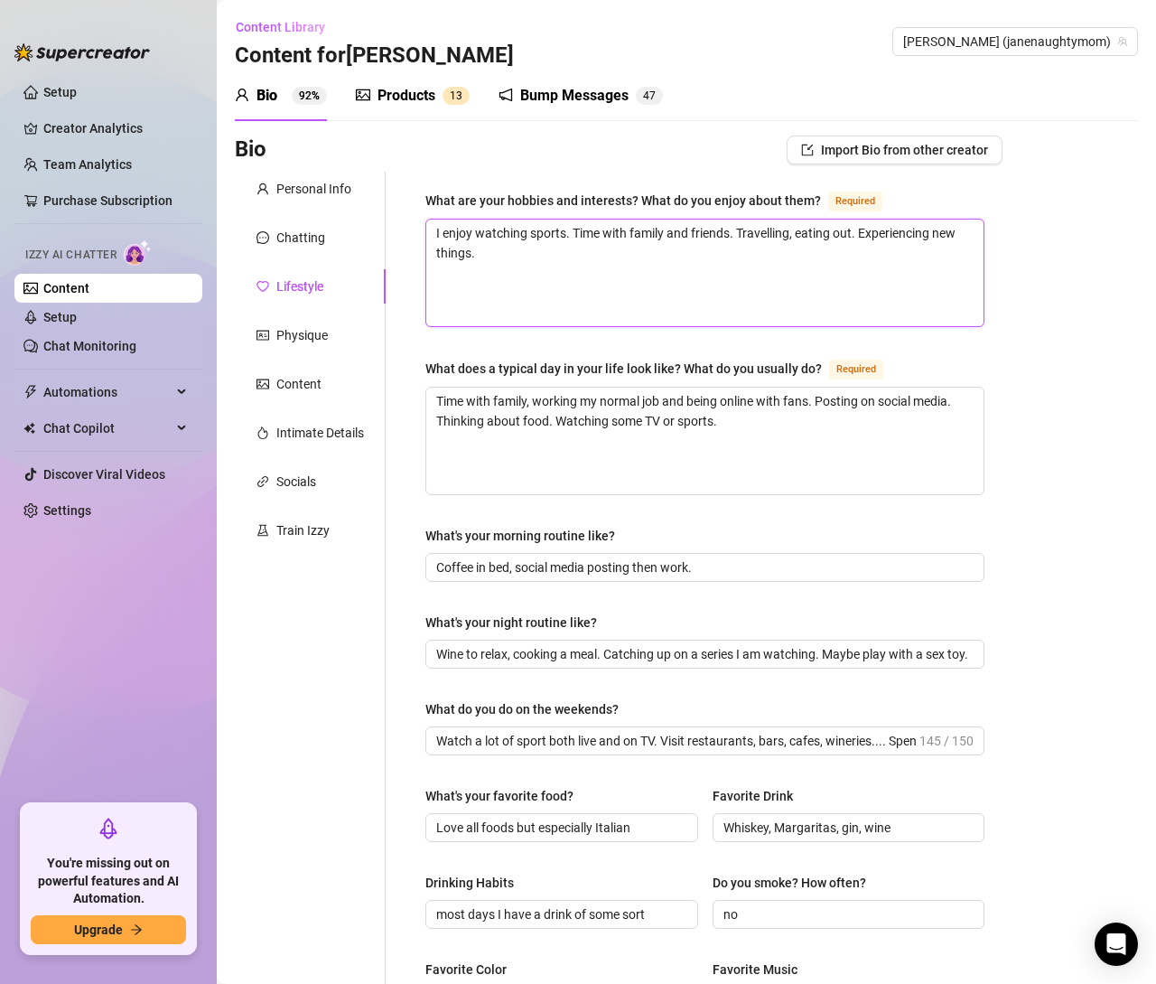
click at [584, 252] on textarea "I enjoy watching sports. Time with family and friends. Travelling, eating out. …" at bounding box center [704, 272] width 557 height 107
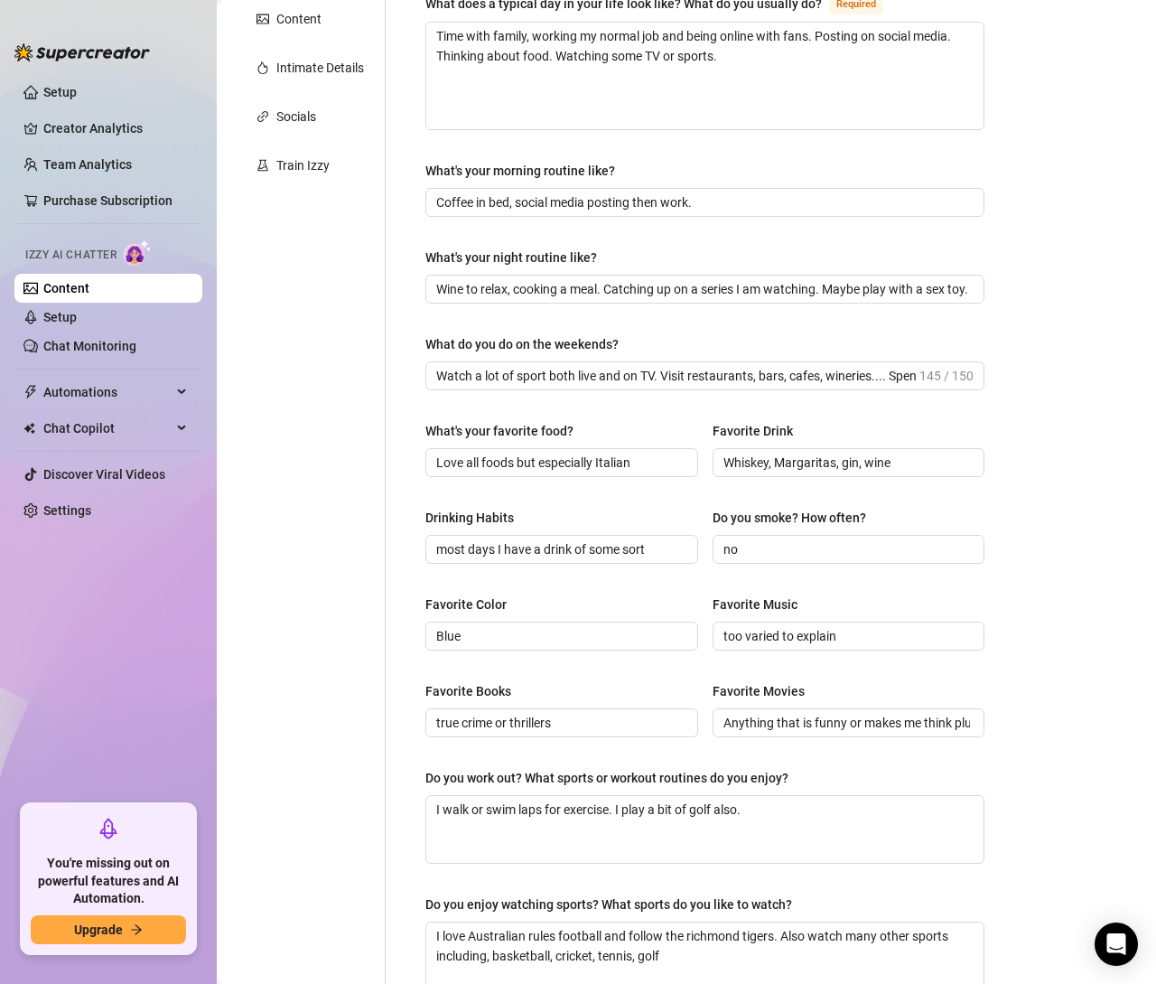
scroll to position [559, 0]
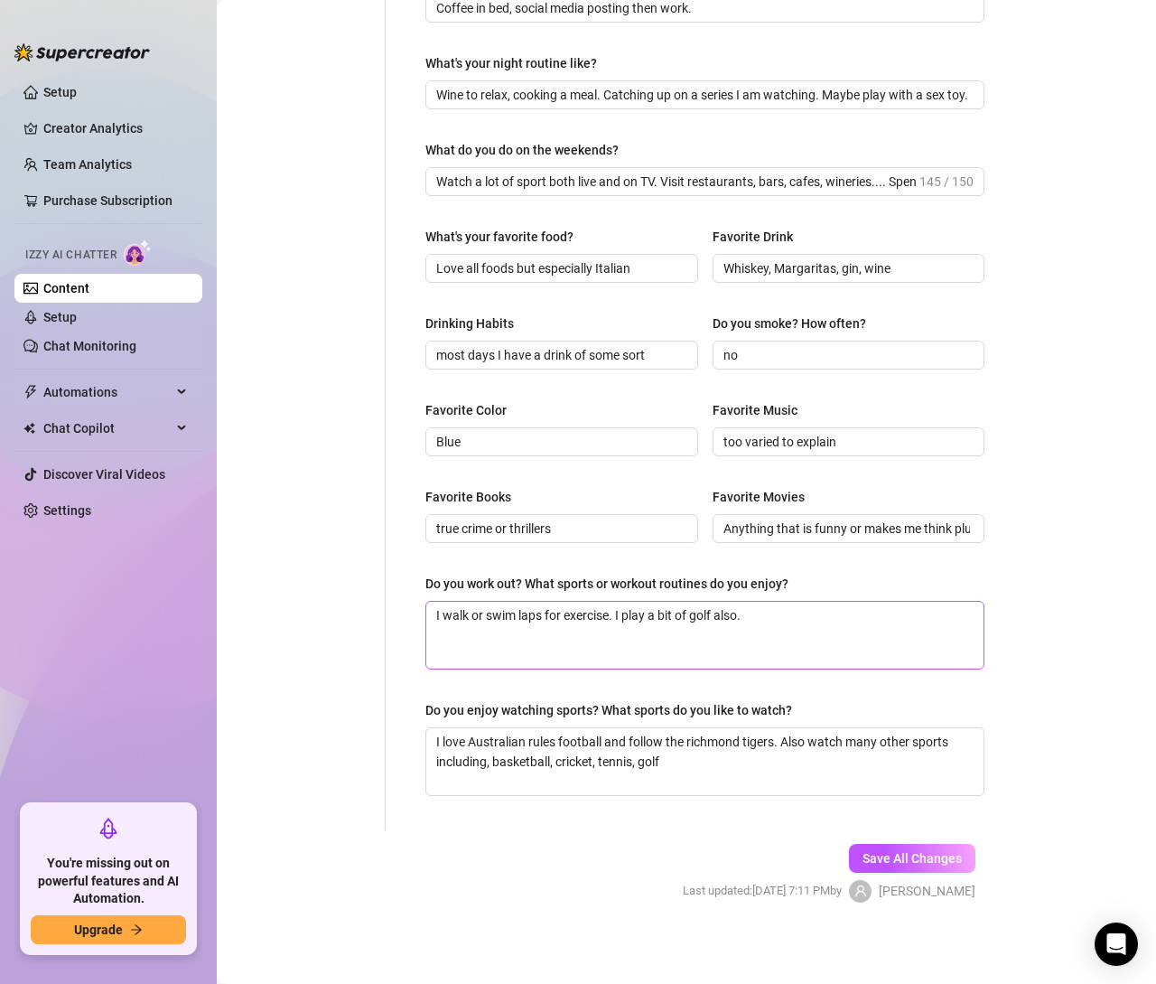
type textarea "I enjoy watching sports. Time with family and friends. Travelling, eating out. …"
click at [792, 607] on textarea "I walk or swim laps for exercise. I play a bit of golf also." at bounding box center [704, 635] width 557 height 67
type textarea "I walk or swim laps for exercise. I play a bit of golf also."
type textarea "I walk or swim laps for exercise. I play a bit of golf also. I"
type textarea "I walk or swim laps for exercise. I play a bit of golf also. I h"
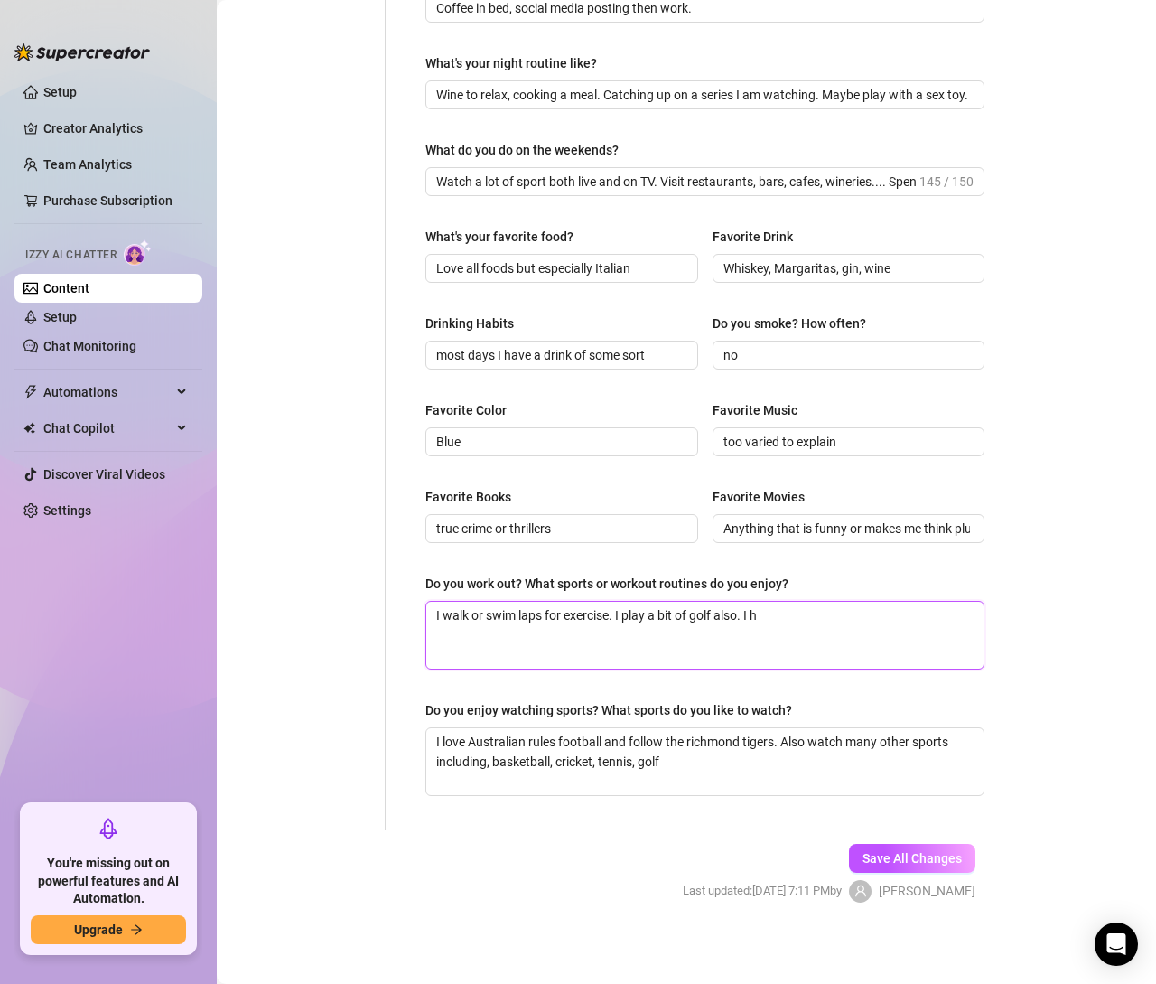
type textarea "I walk or swim laps for exercise. I play a bit of golf also. I ha"
type textarea "I walk or swim laps for exercise. I play a bit of golf also. I hav"
type textarea "I walk or swim laps for exercise. I play a bit of golf also. I have"
type textarea "I walk or swim laps for exercise. I play a bit of golf also. I have re"
type textarea "I walk or swim laps for exercise. I play a bit of golf also. I have rec"
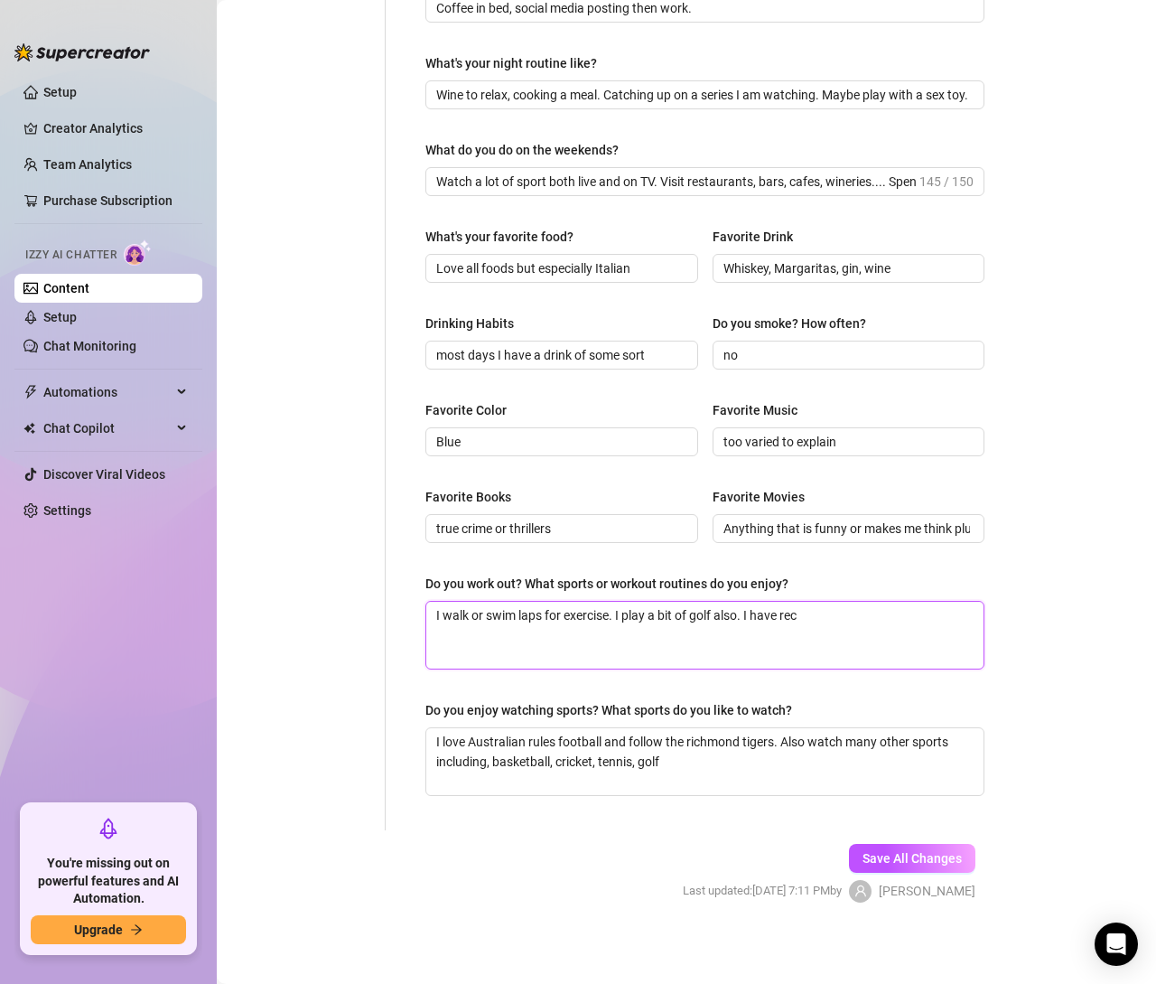
type textarea "I walk or swim laps for exercise. I play a bit of golf also. I have rece"
type textarea "I walk or swim laps for exercise. I play a bit of golf also. I have recen"
type textarea "I walk or swim laps for exercise. I play a bit of golf also. I have recent"
type textarea "I walk or swim laps for exercise. I play a bit of golf also. I have recentl"
type textarea "I walk or swim laps for exercise. I play a bit of golf also. I have recently"
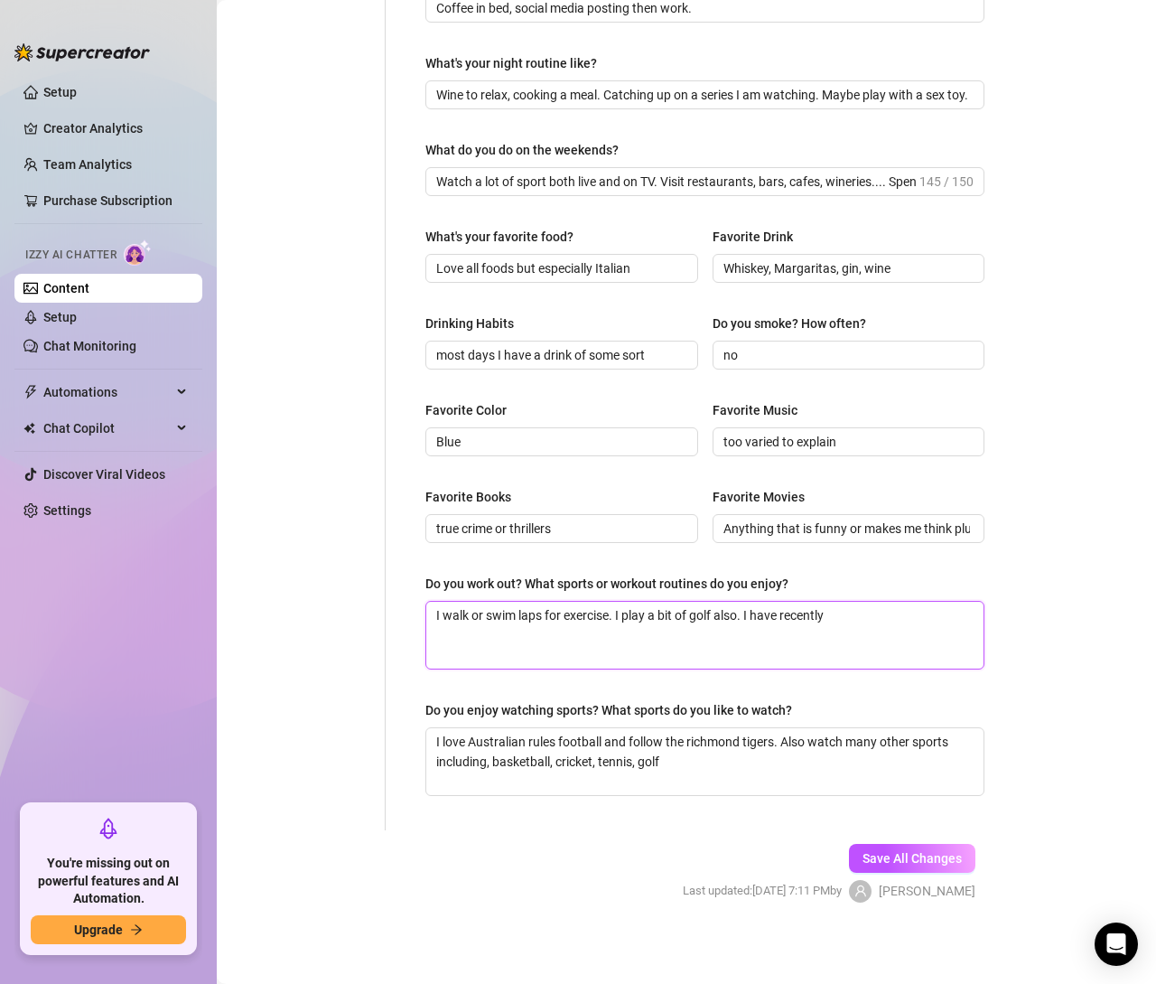
type textarea "I walk or swim laps for exercise. I play a bit of golf also. I have recently"
type textarea "I walk or swim laps for exercise. I play a bit of golf also. I have recently s"
type textarea "I walk or swim laps for exercise. I play a bit of golf also. I have recently st"
type textarea "I walk or swim laps for exercise. I play a bit of golf also. I have recently sta"
type textarea "I walk or swim laps for exercise. I play a bit of golf also. I have recently st…"
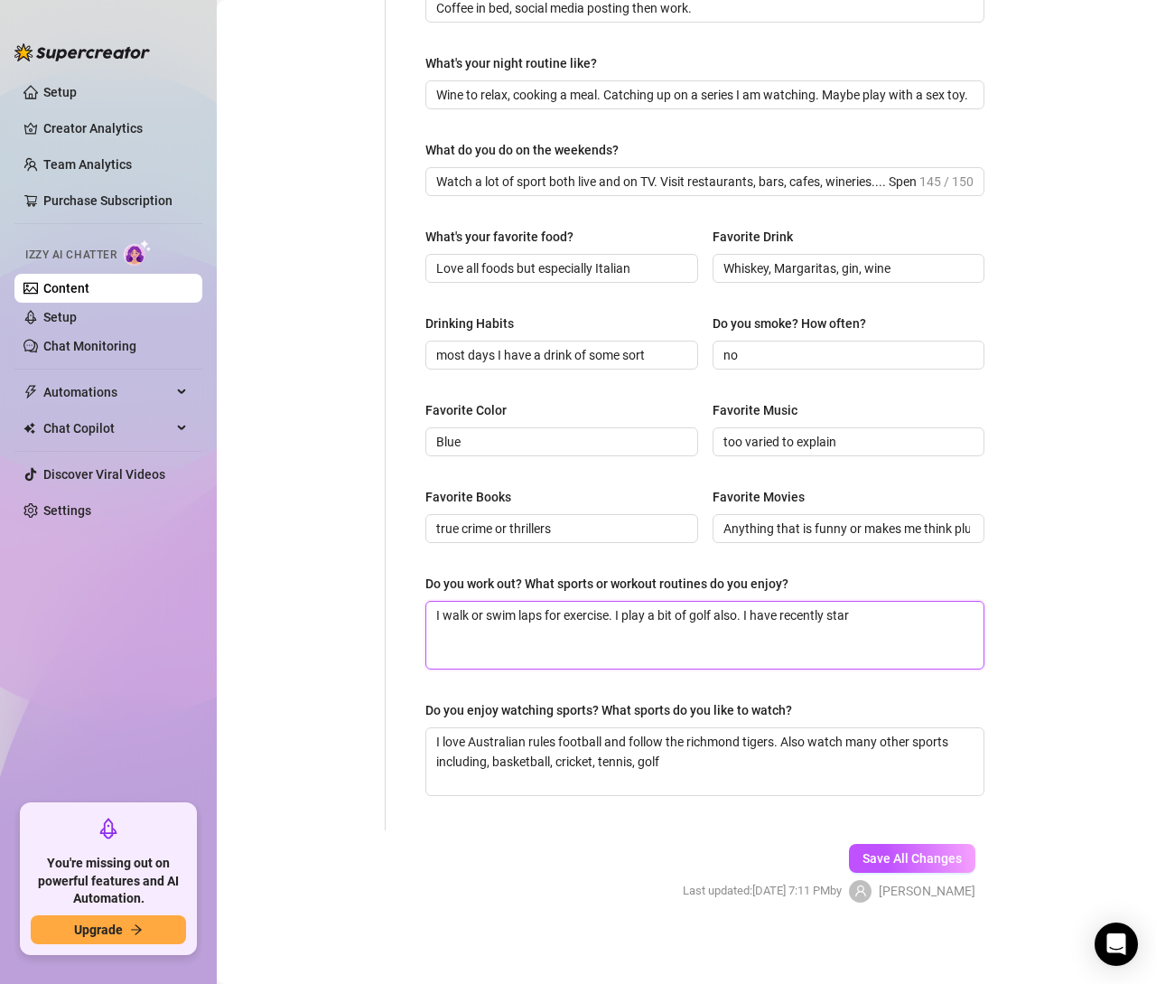
type textarea "I walk or swim laps for exercise. I play a bit of golf also. I have recently st…"
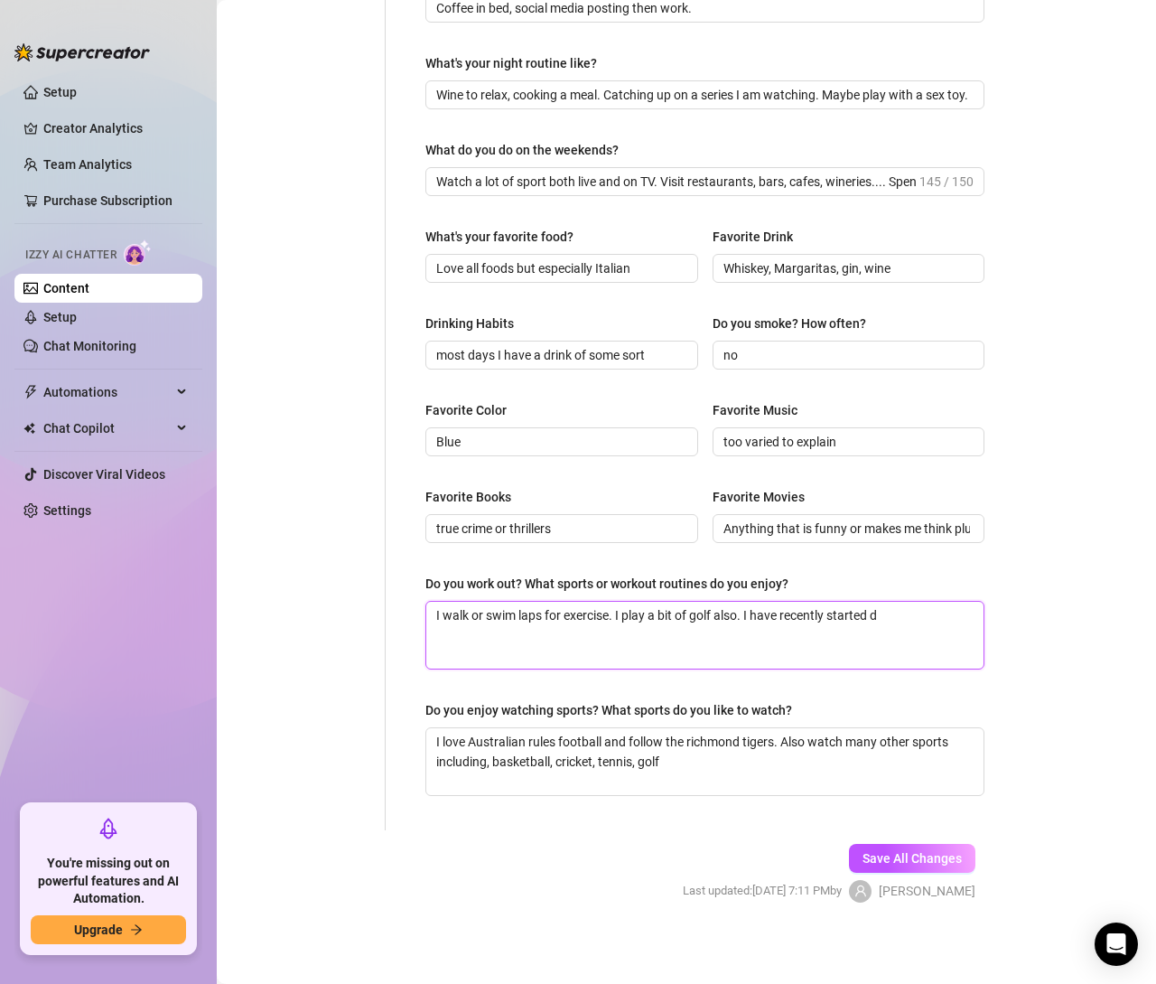
type textarea "I walk or swim laps for exercise. I play a bit of golf also. I have recently st…"
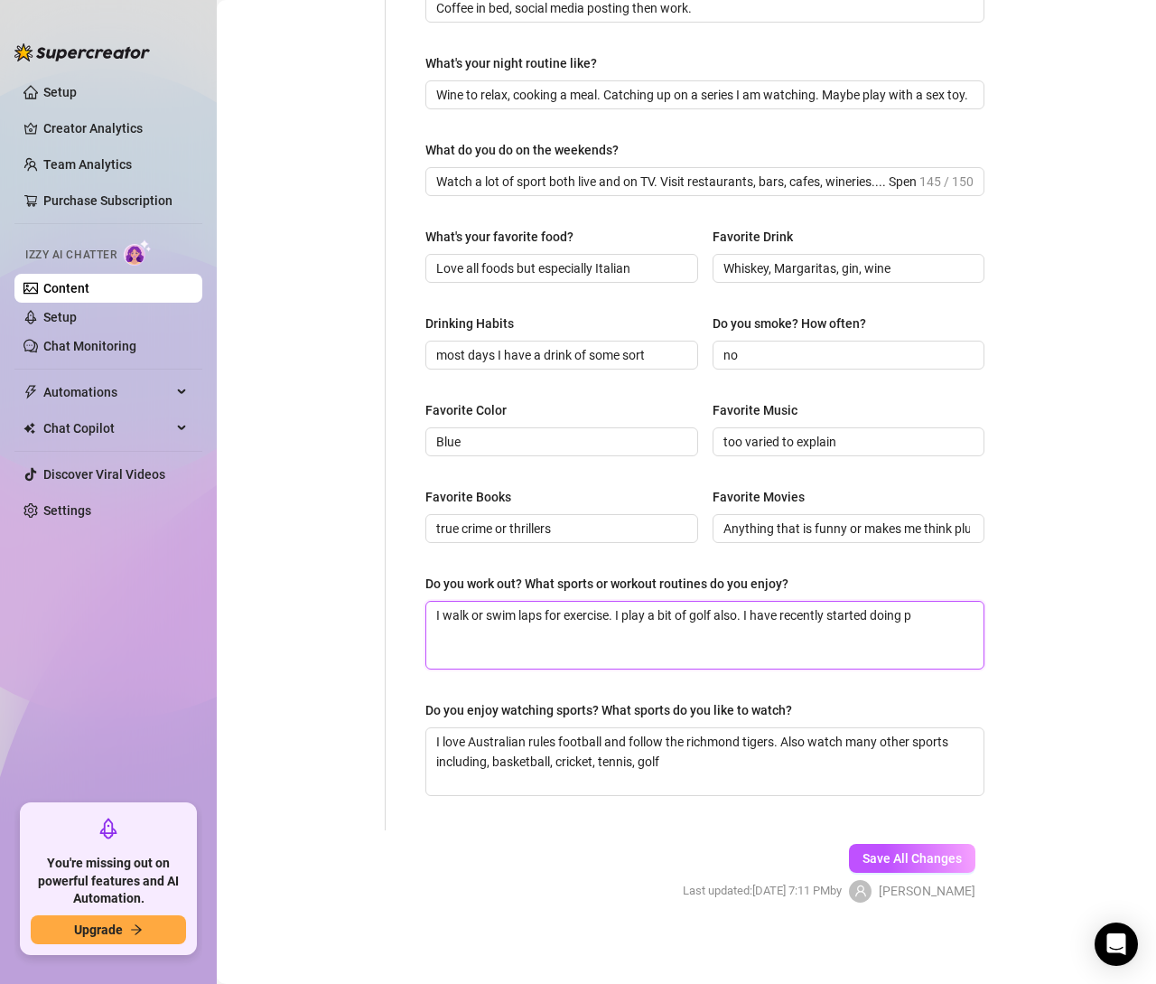
type textarea "I walk or swim laps for exercise. I play a bit of golf also. I have recently st…"
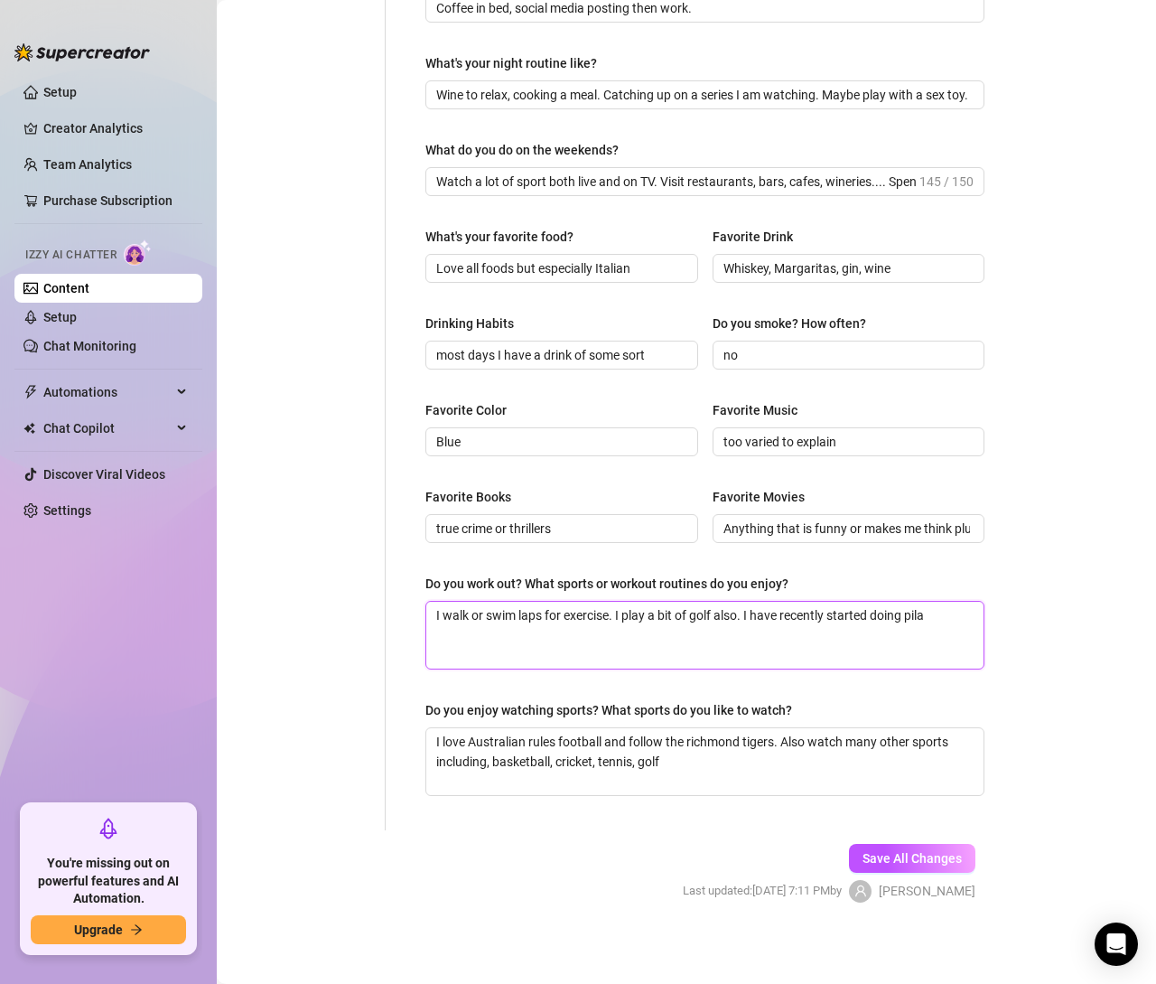
type textarea "I walk or swim laps for exercise. I play a bit of golf also. I have recently st…"
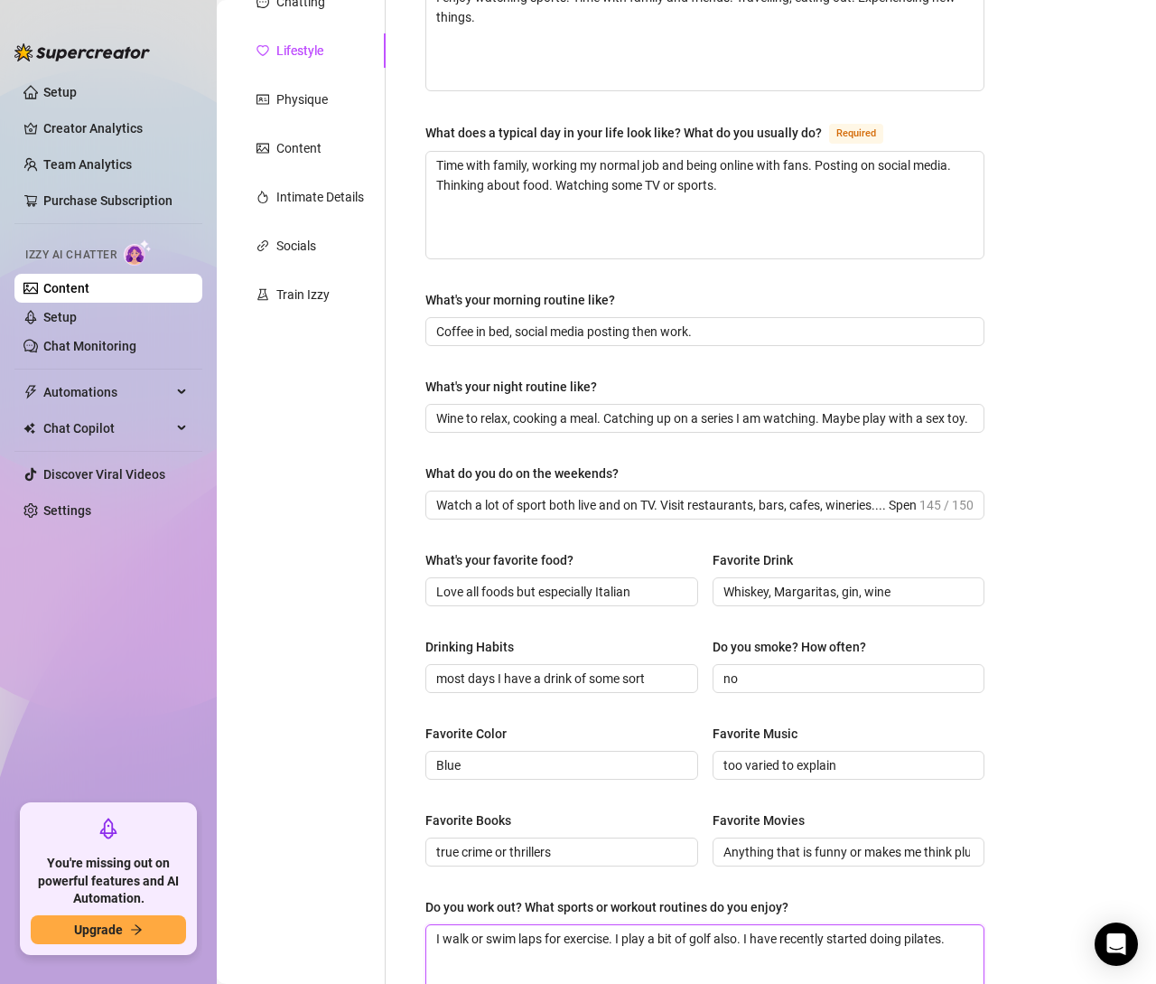
scroll to position [219, 0]
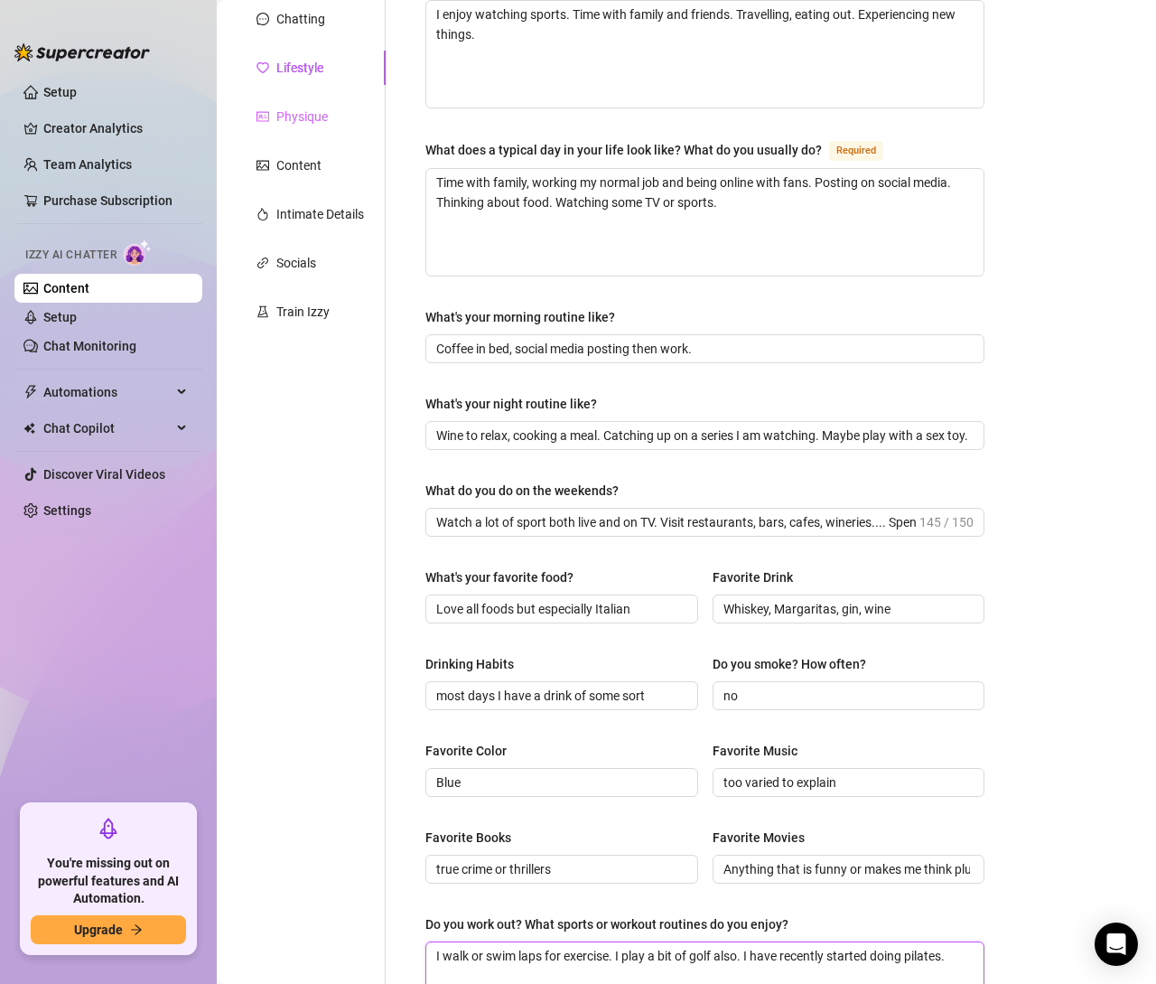
type textarea "I walk or swim laps for exercise. I play a bit of golf also. I have recently st…"
click at [277, 107] on div "Physique" at bounding box center [301, 117] width 51 height 20
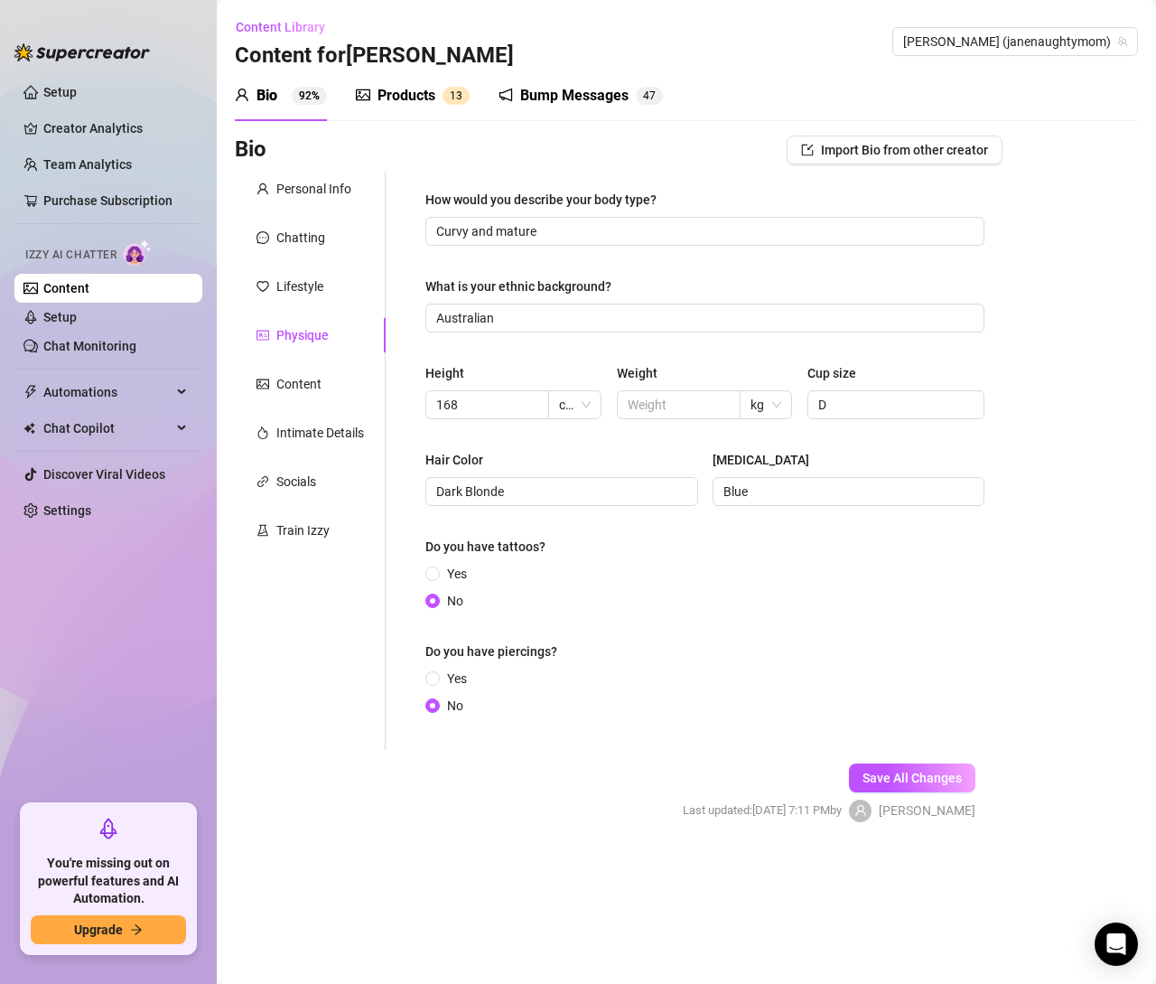
scroll to position [0, 0]
click at [322, 388] on div "Content" at bounding box center [310, 384] width 151 height 34
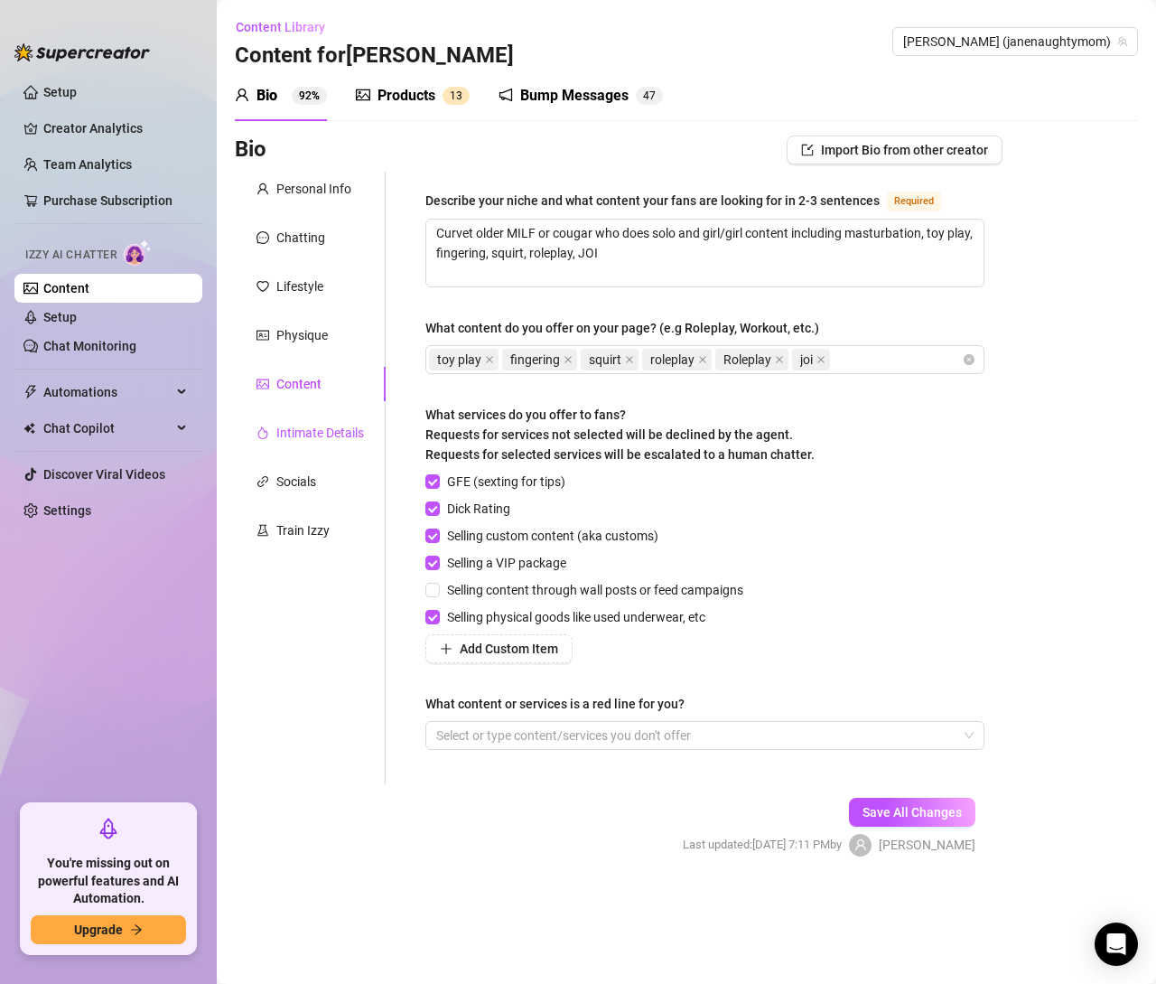
click at [311, 441] on div "Intimate Details" at bounding box center [320, 433] width 88 height 20
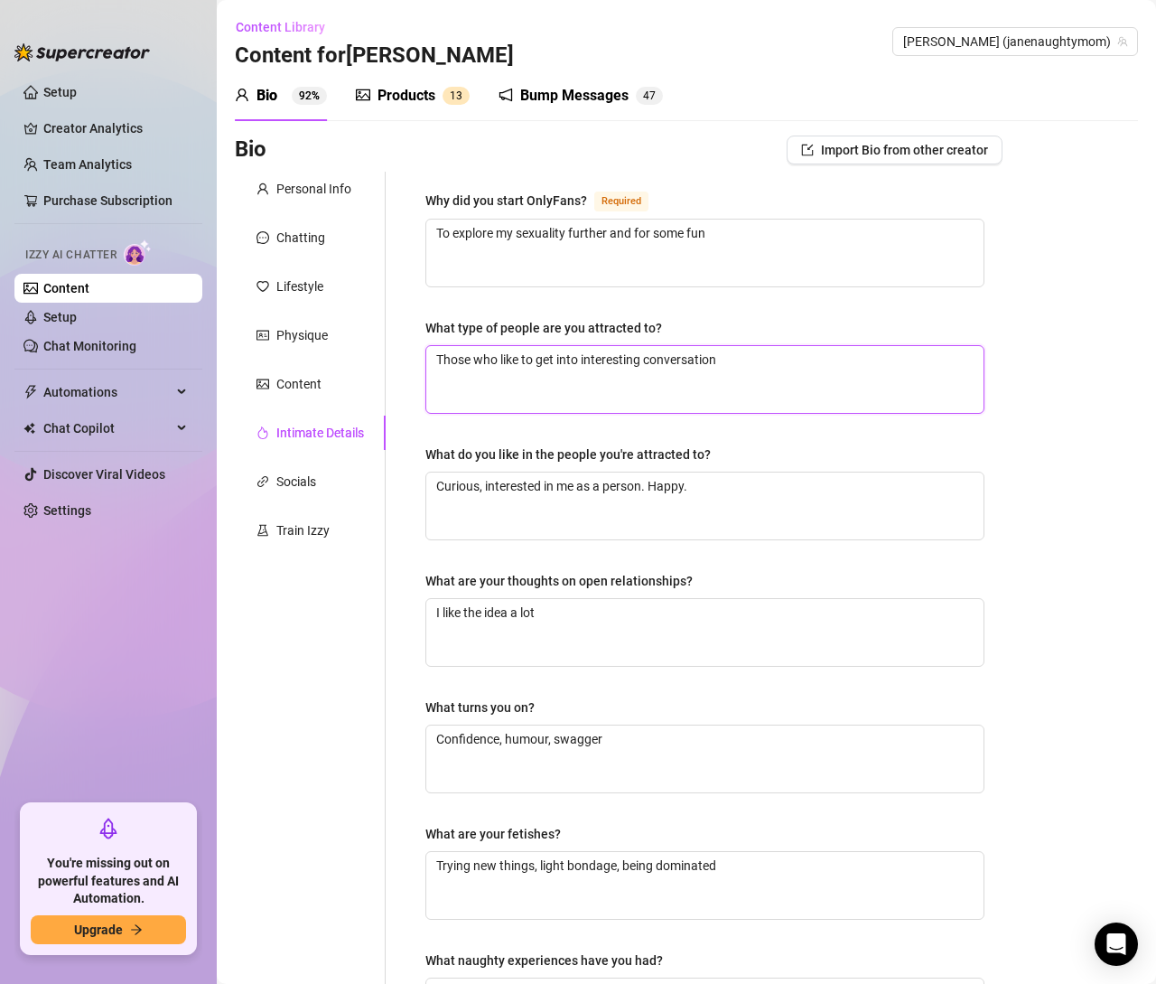
click at [742, 362] on textarea "Those who like to get into interesting conversation" at bounding box center [704, 379] width 557 height 67
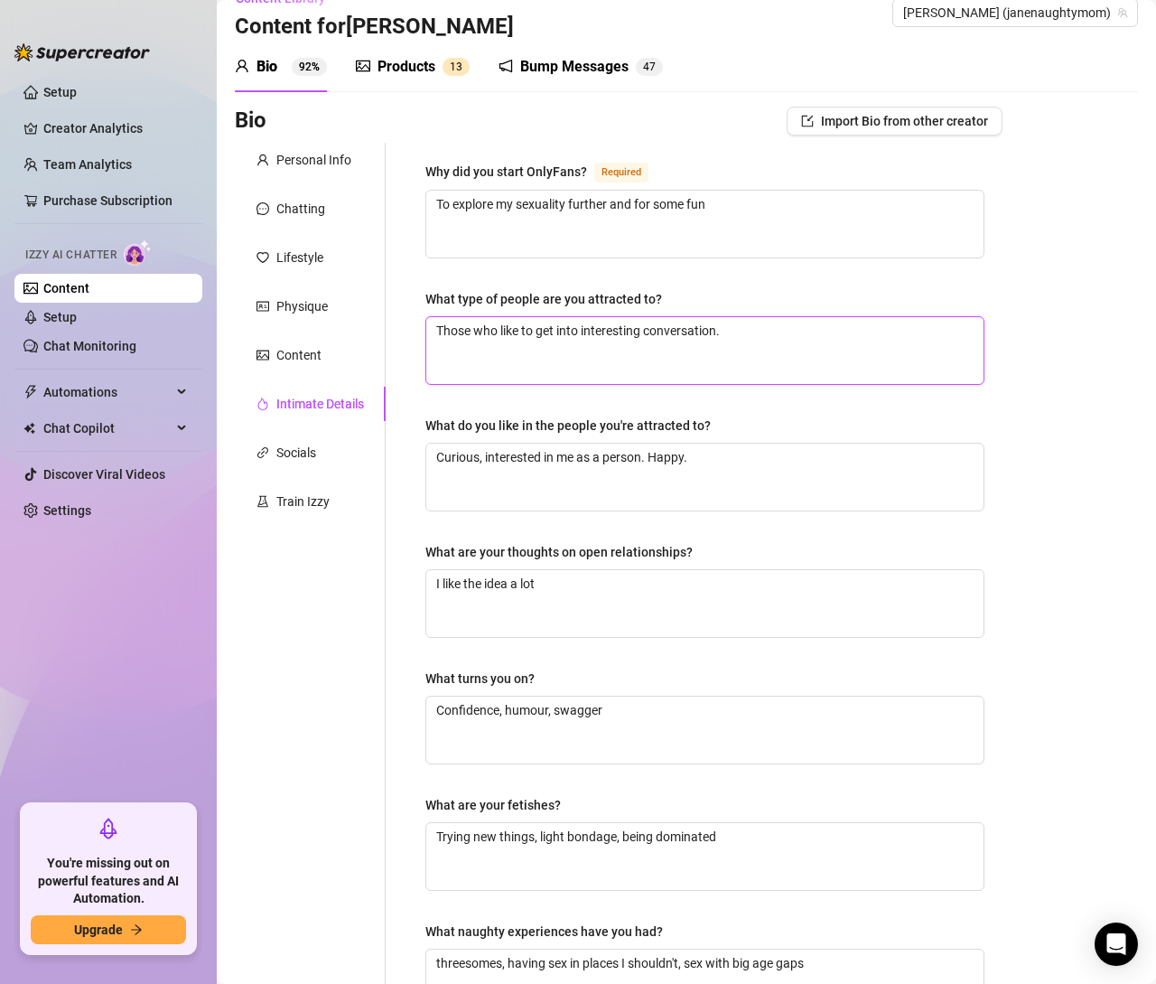
scroll to position [24, 0]
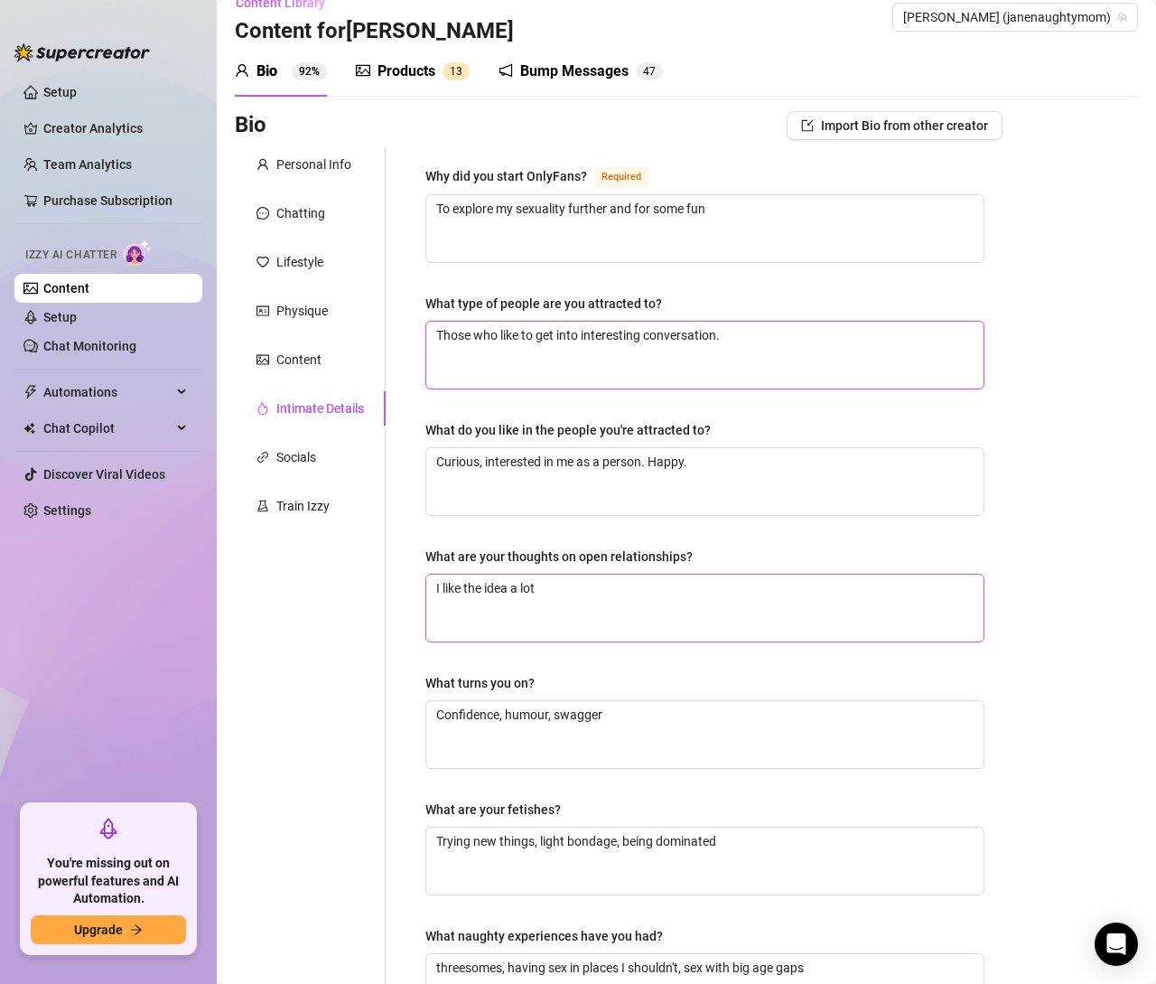
type textarea "Those who like to get into interesting conversation."
click at [579, 588] on textarea "I like the idea a lot" at bounding box center [704, 607] width 557 height 67
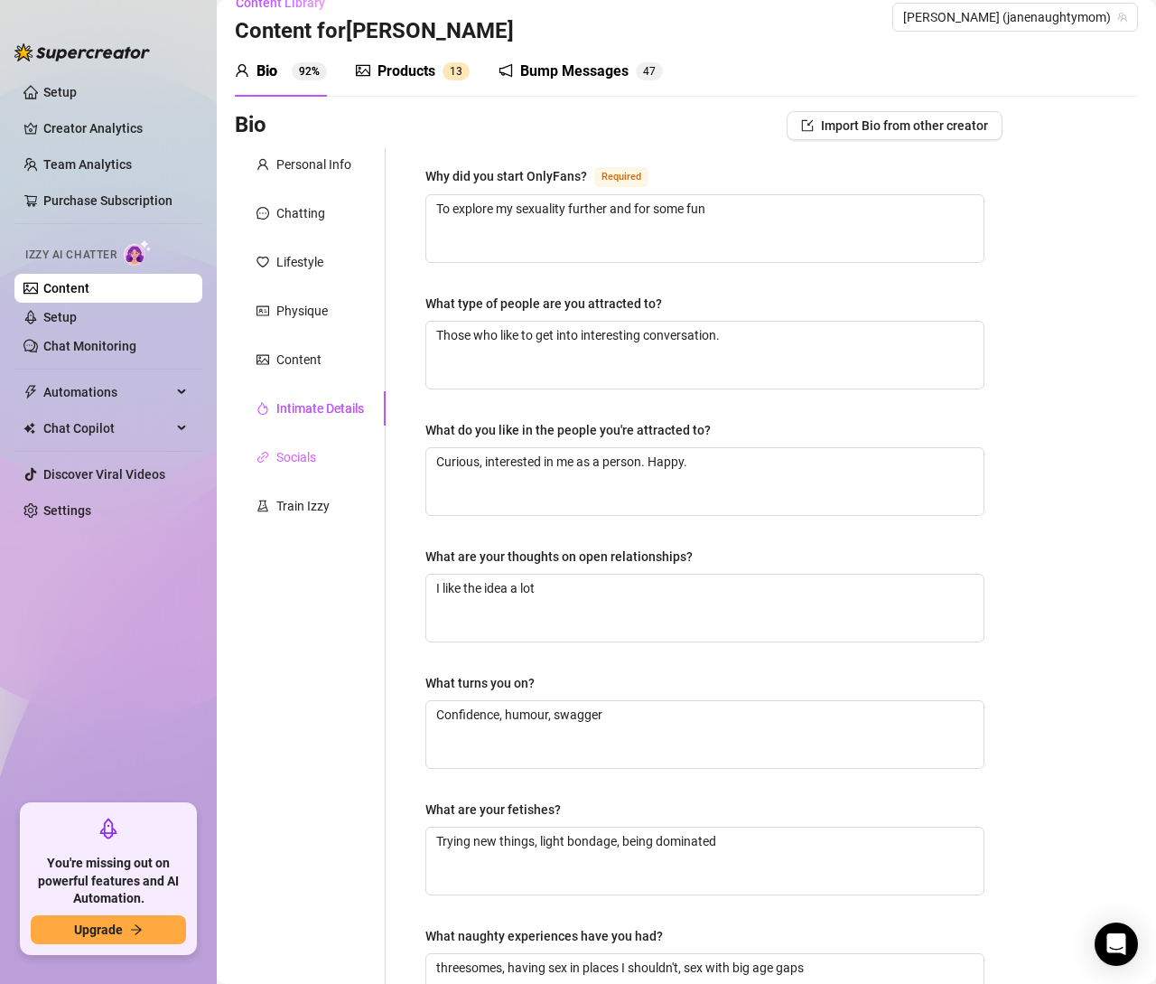
click at [268, 443] on div "Socials" at bounding box center [310, 457] width 151 height 34
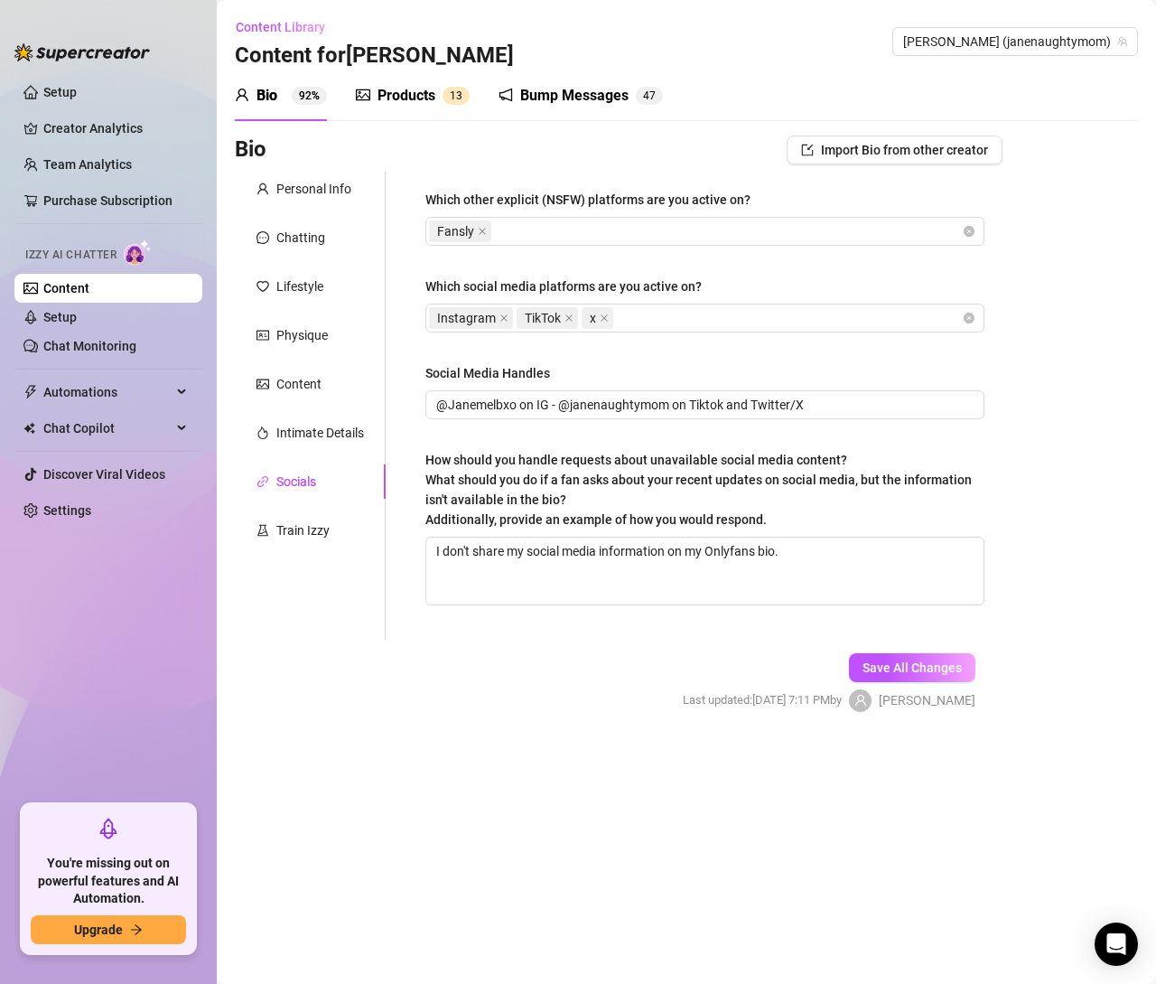
scroll to position [0, 0]
click at [281, 531] on div "Train Izzy" at bounding box center [302, 530] width 53 height 20
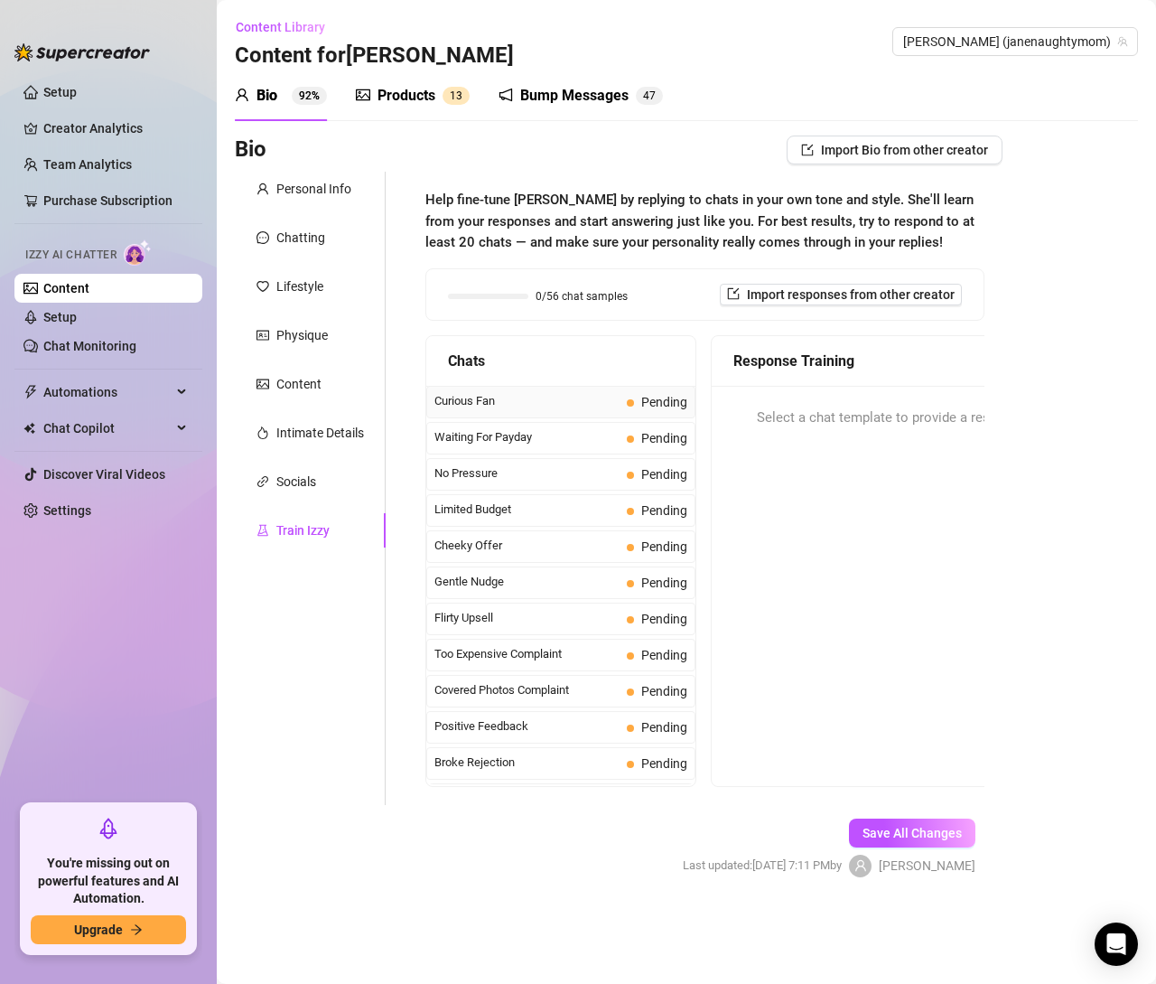
click at [460, 398] on span "Curious Fan" at bounding box center [526, 401] width 185 height 18
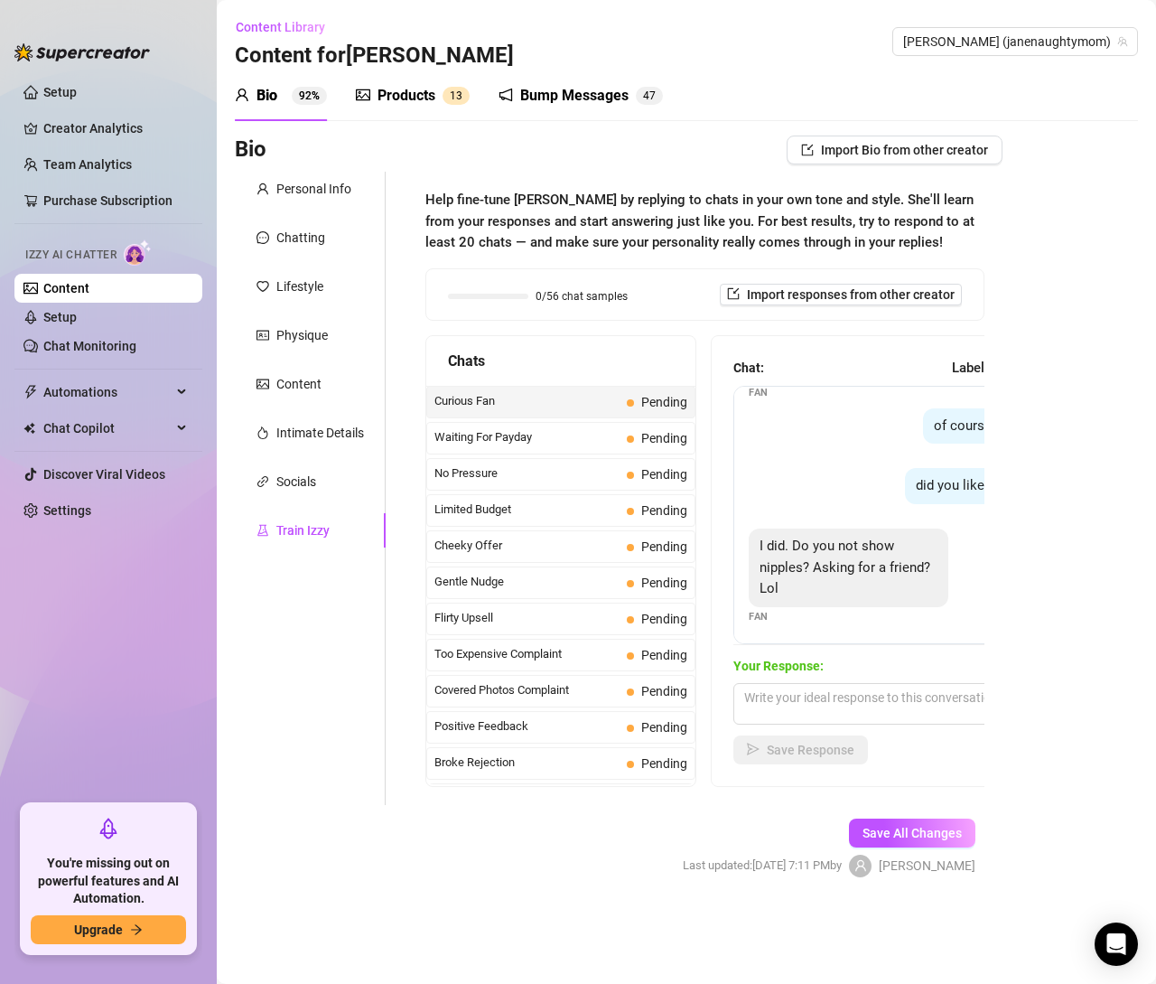
scroll to position [76, 0]
click at [769, 702] on textarea at bounding box center [891, 704] width 316 height 42
click at [924, 694] on textarea "Of course I show my nipples!" at bounding box center [891, 704] width 316 height 42
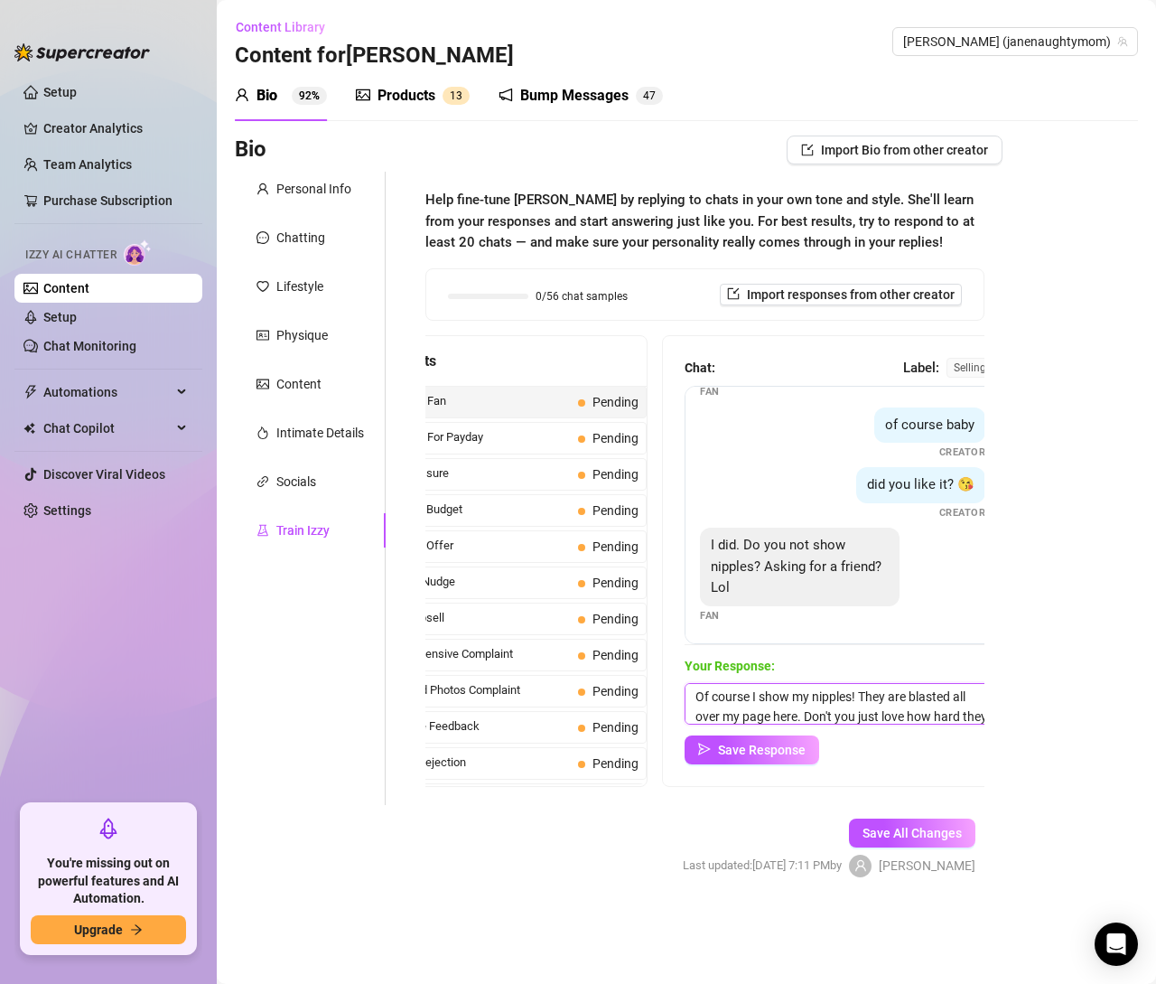
scroll to position [21, 0]
type textarea "Of course I show my nipples! They are blasted all over my page here. Don't you …"
click at [787, 743] on span "Save Response" at bounding box center [762, 749] width 88 height 14
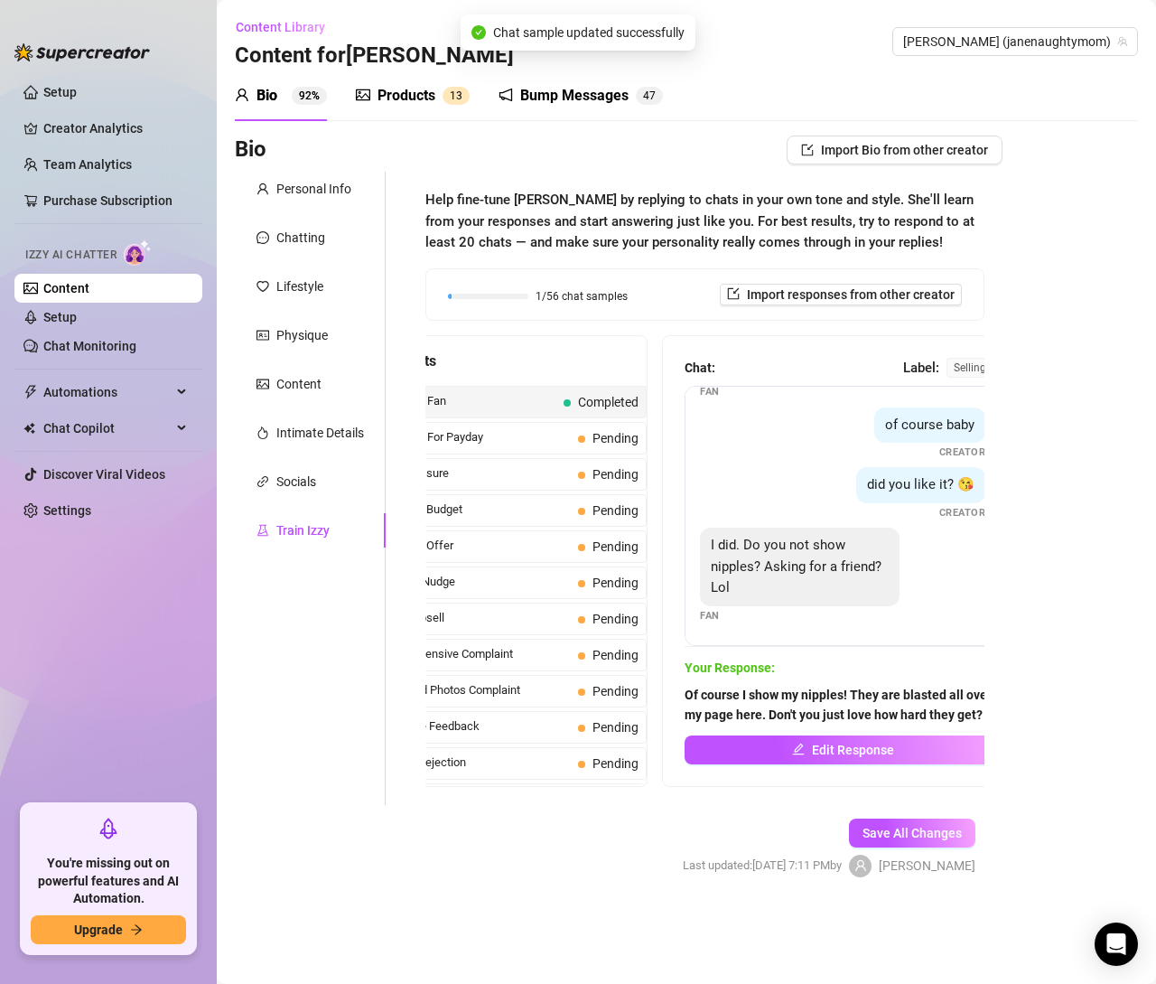
scroll to position [74, 0]
click at [442, 435] on span "Waiting For Payday" at bounding box center [478, 437] width 185 height 18
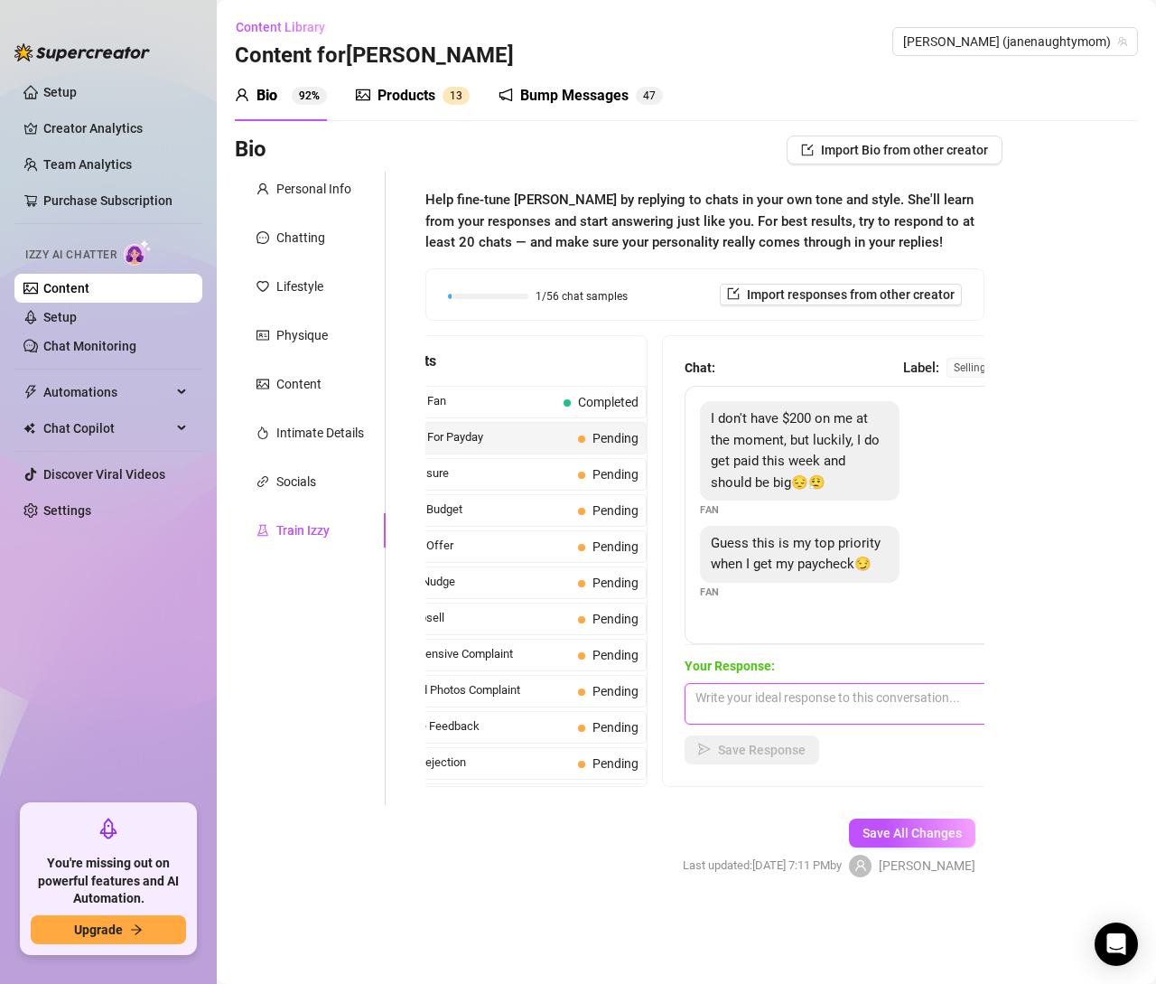
click at [729, 689] on textarea at bounding box center [843, 704] width 316 height 42
paste textarea "Mmm you’re already planning how to spoil me, huh? I’ll be counting down till pa…"
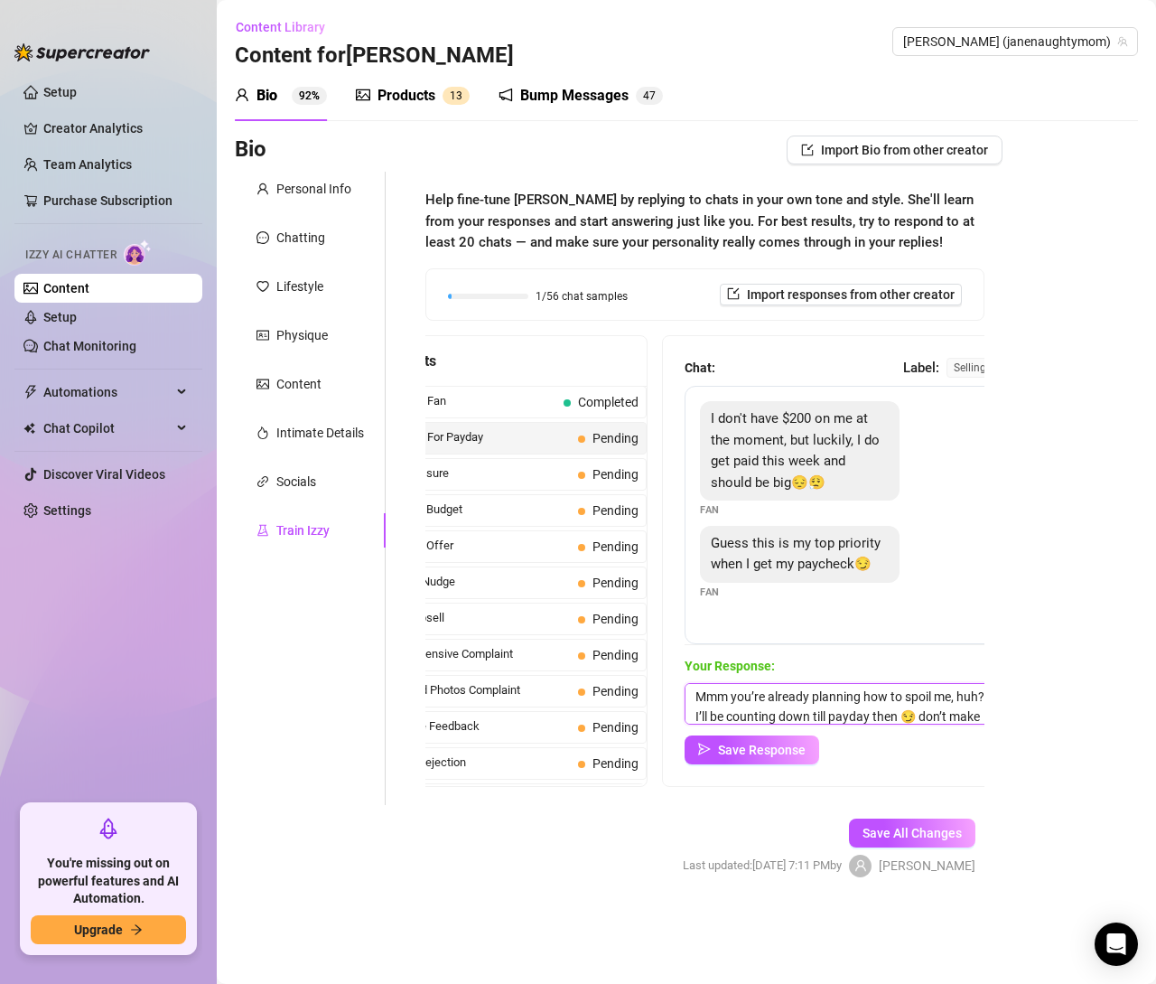
scroll to position [0, 0]
click at [704, 696] on textarea "Mmm you’re already planning how to spoil me, huh? I’ll be counting down till pa…" at bounding box center [843, 704] width 316 height 42
click at [689, 713] on textarea "I love that you’re already planning how to spoil me, huh? I’ll be counting down…" at bounding box center [843, 704] width 316 height 42
click at [714, 718] on textarea "I love that you’re already planning how to spoil me, huh? I’ll be counting down…" at bounding box center [843, 704] width 316 height 42
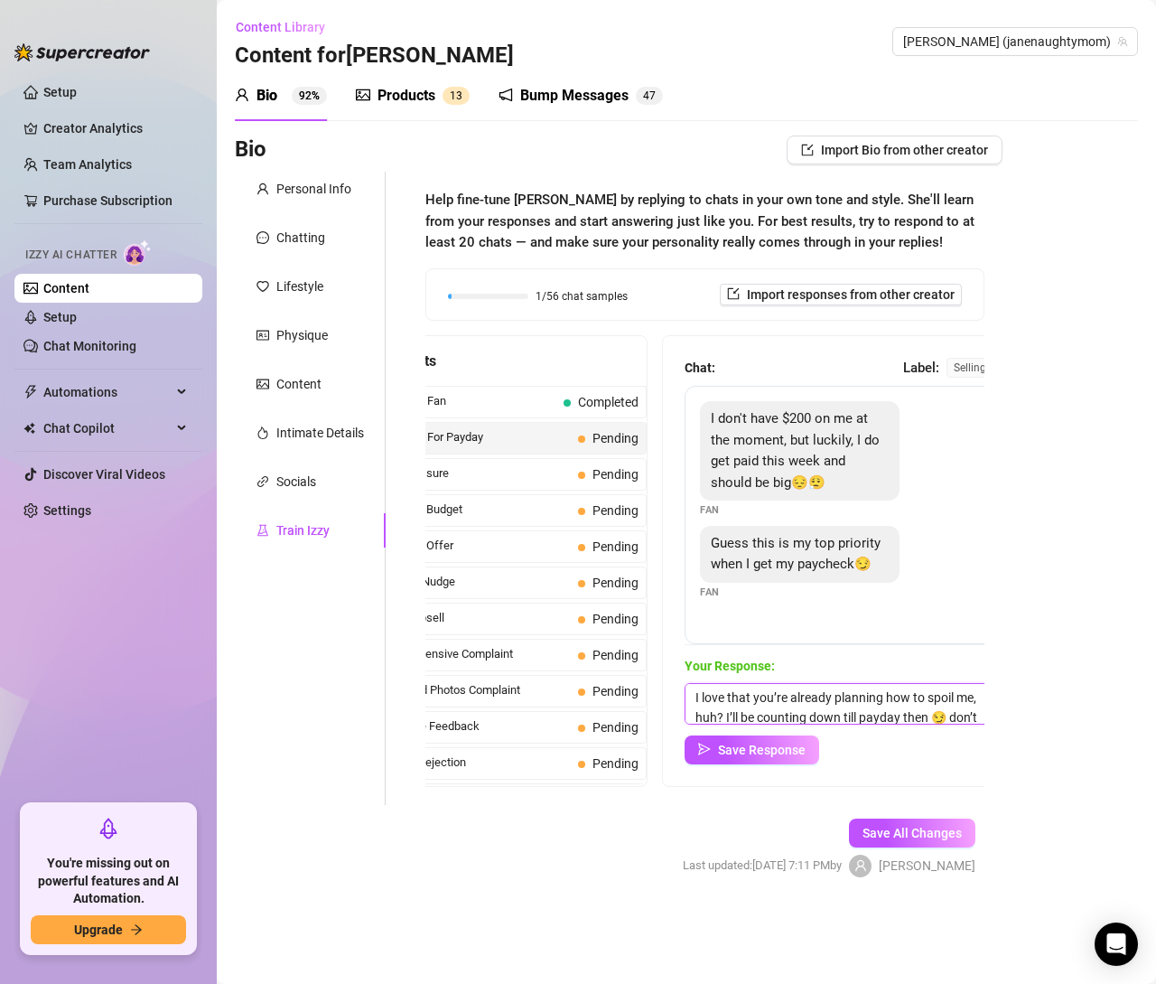
click at [714, 718] on textarea "I love that you’re already planning how to spoil me, huh? I’ll be counting down…" at bounding box center [843, 704] width 316 height 42
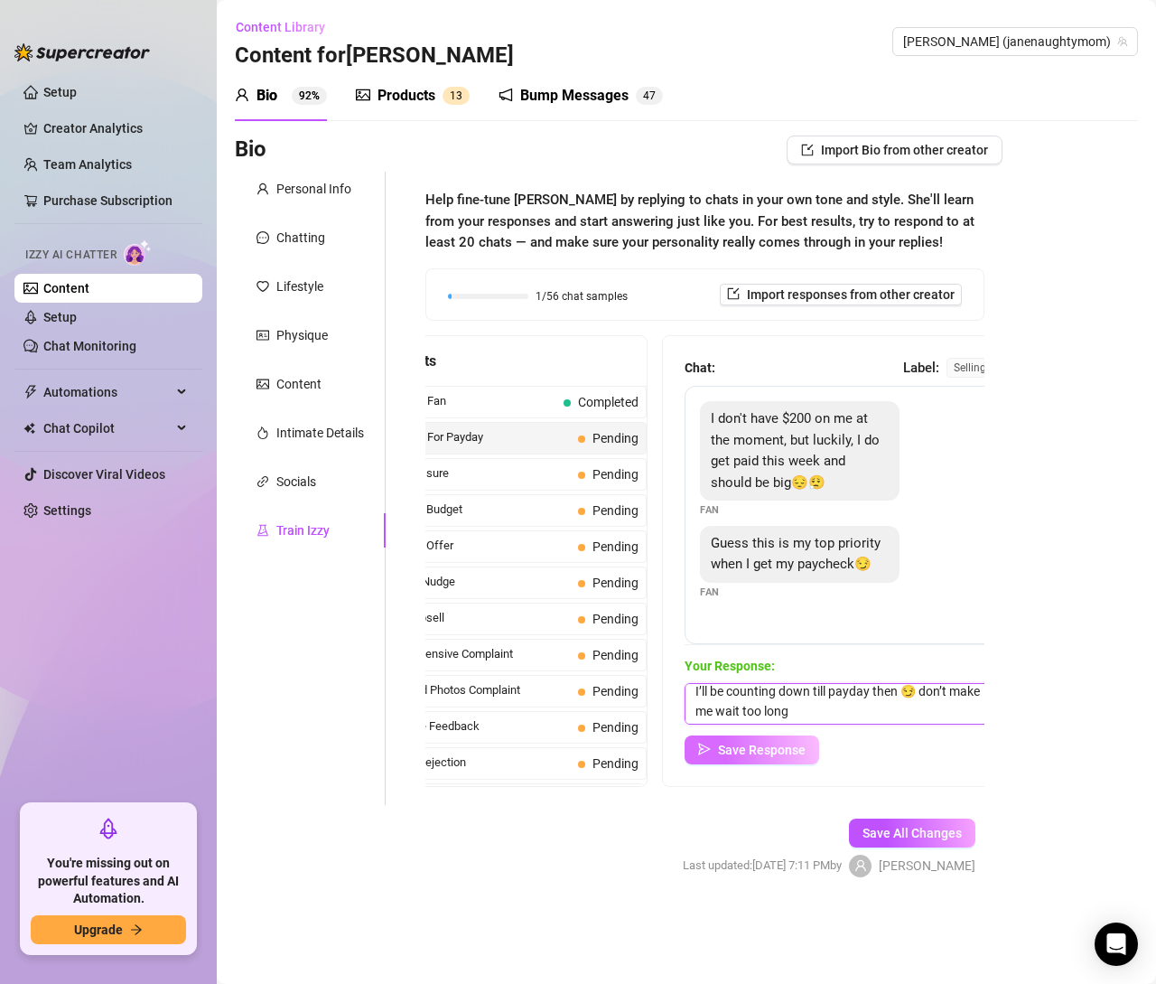
type textarea "I love that you’re already planning how to spoil me! I’ll be counting down till…"
click at [761, 750] on span "Save Response" at bounding box center [762, 749] width 88 height 14
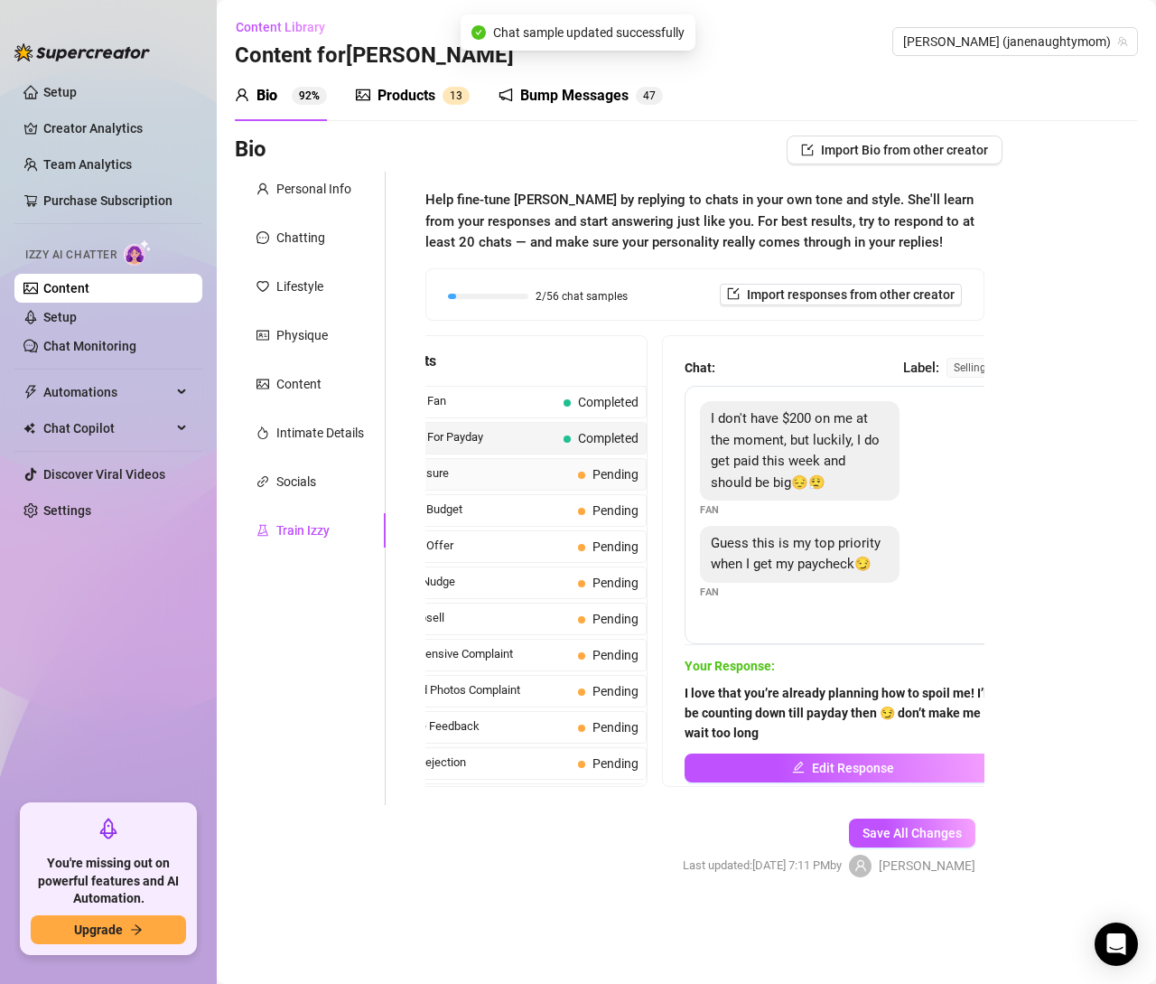
click at [461, 468] on span "No Pressure" at bounding box center [478, 473] width 185 height 18
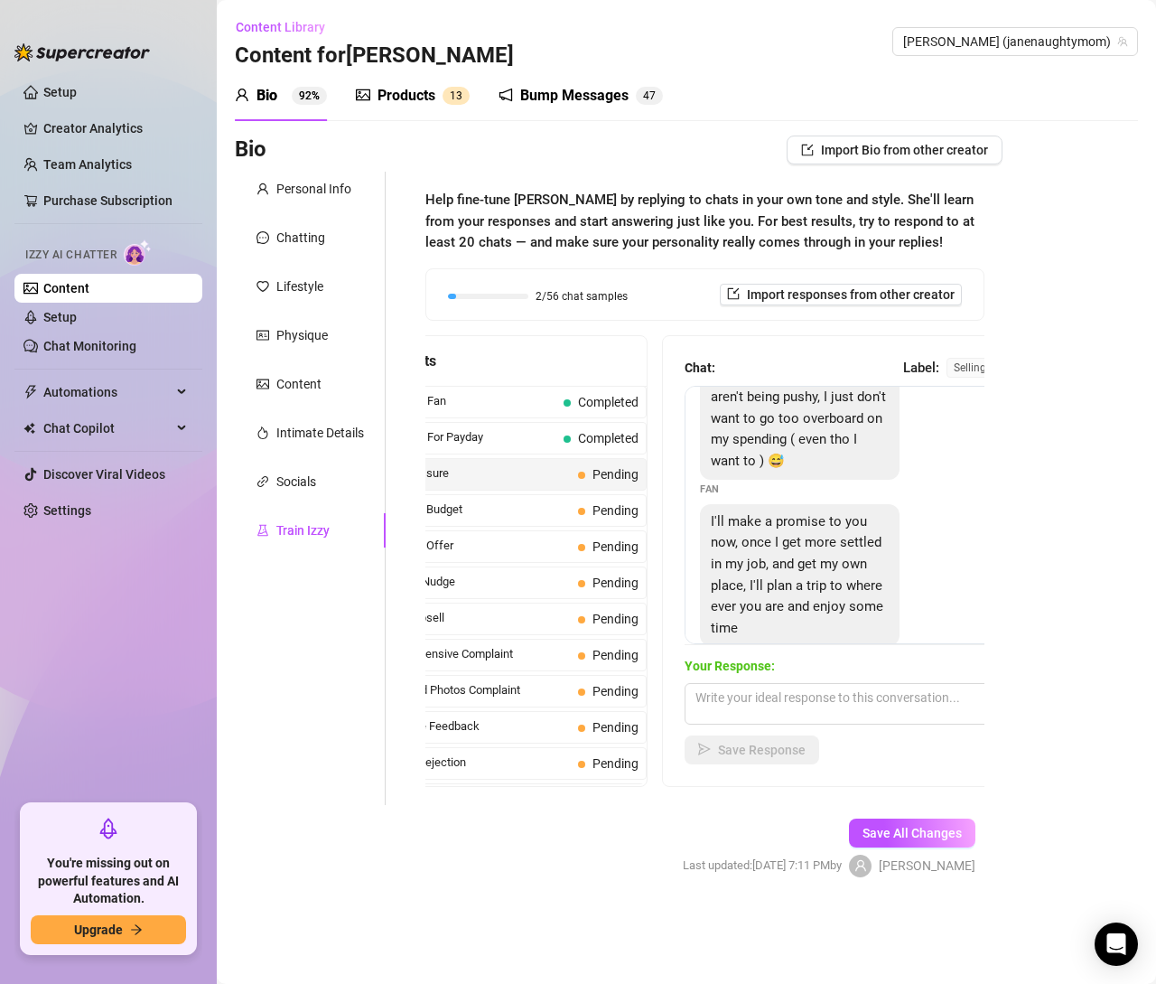
scroll to position [168, 0]
drag, startPoint x: 221, startPoint y: 606, endPoint x: 400, endPoint y: 645, distance: 183.0
click at [221, 606] on main "Content Library Content for [PERSON_NAME] [PERSON_NAME] (janenaughtymom) Bio 92…" at bounding box center [686, 492] width 939 height 984
click at [737, 695] on textarea at bounding box center [843, 704] width 316 height 42
paste textarea "Haha I love how you say you don’t want to spend too much but you want to 😜 You’…"
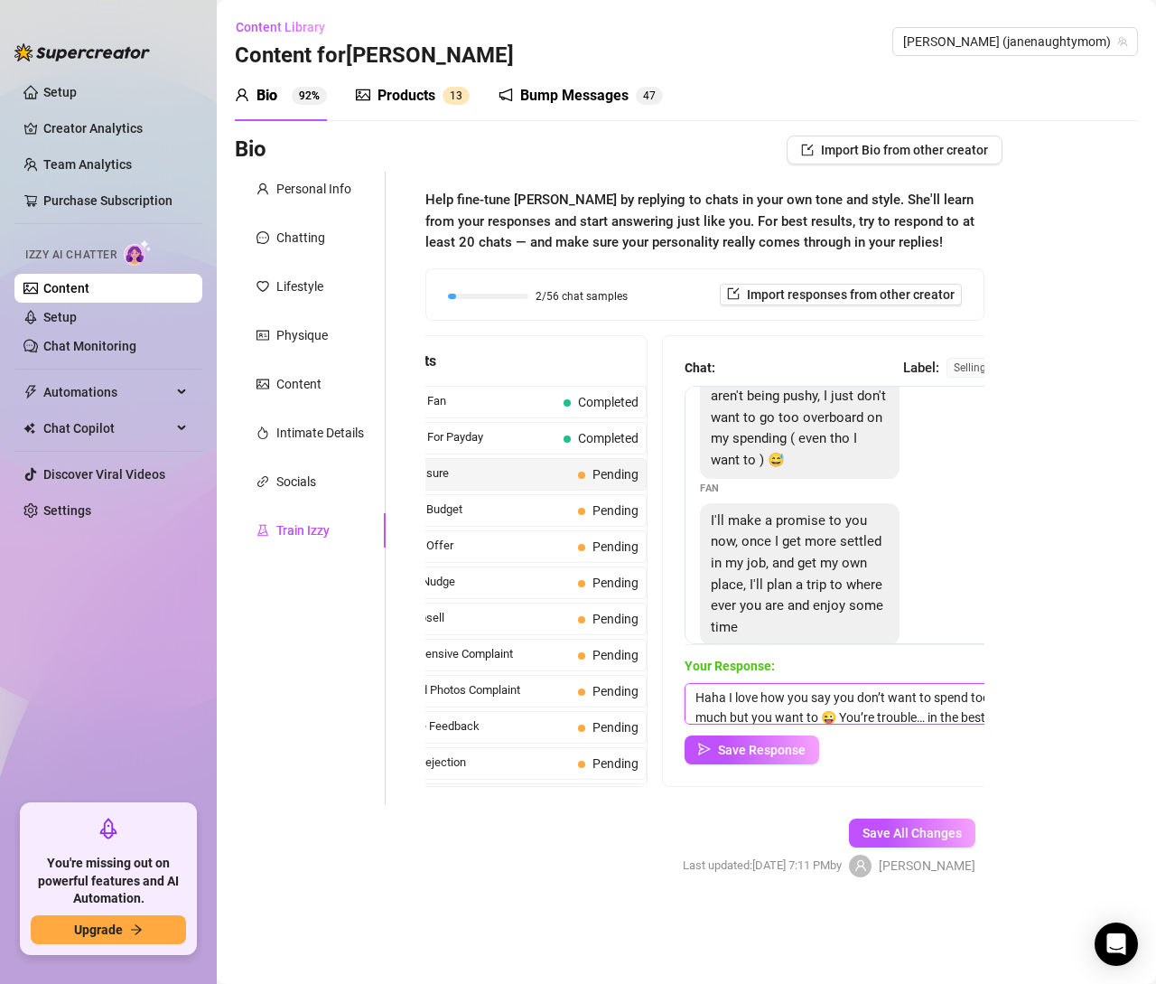
scroll to position [21, 0]
click at [890, 695] on textarea "Haha I love how you say you don’t want to spend too much but you want to 😜 You’…" at bounding box center [843, 704] width 316 height 42
type textarea "Haha I love how you say you don’t want to spend too much but you want to 😜 You …"
click at [790, 752] on span "Save Response" at bounding box center [762, 749] width 88 height 14
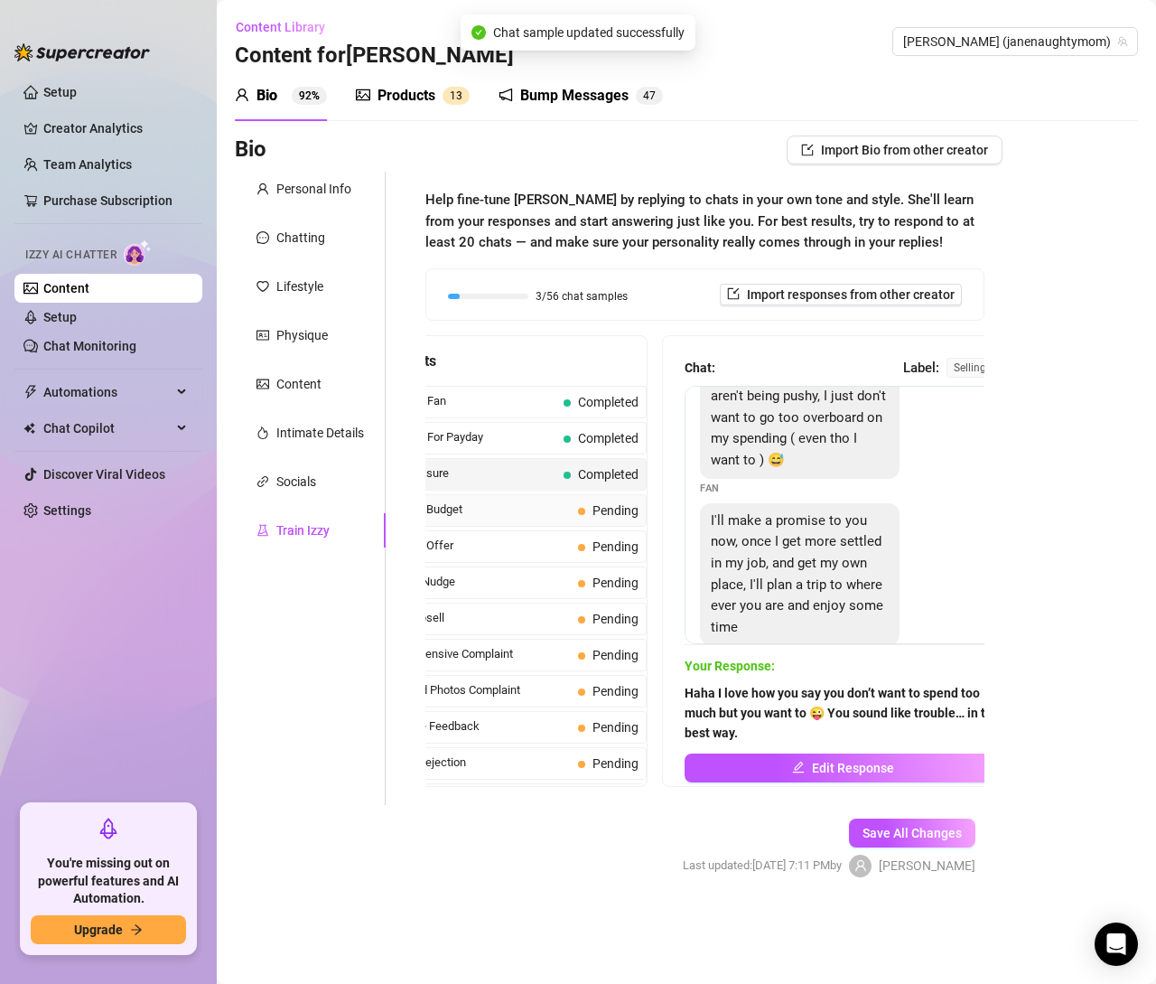
click at [471, 512] on span "Limited Budget" at bounding box center [478, 509] width 185 height 18
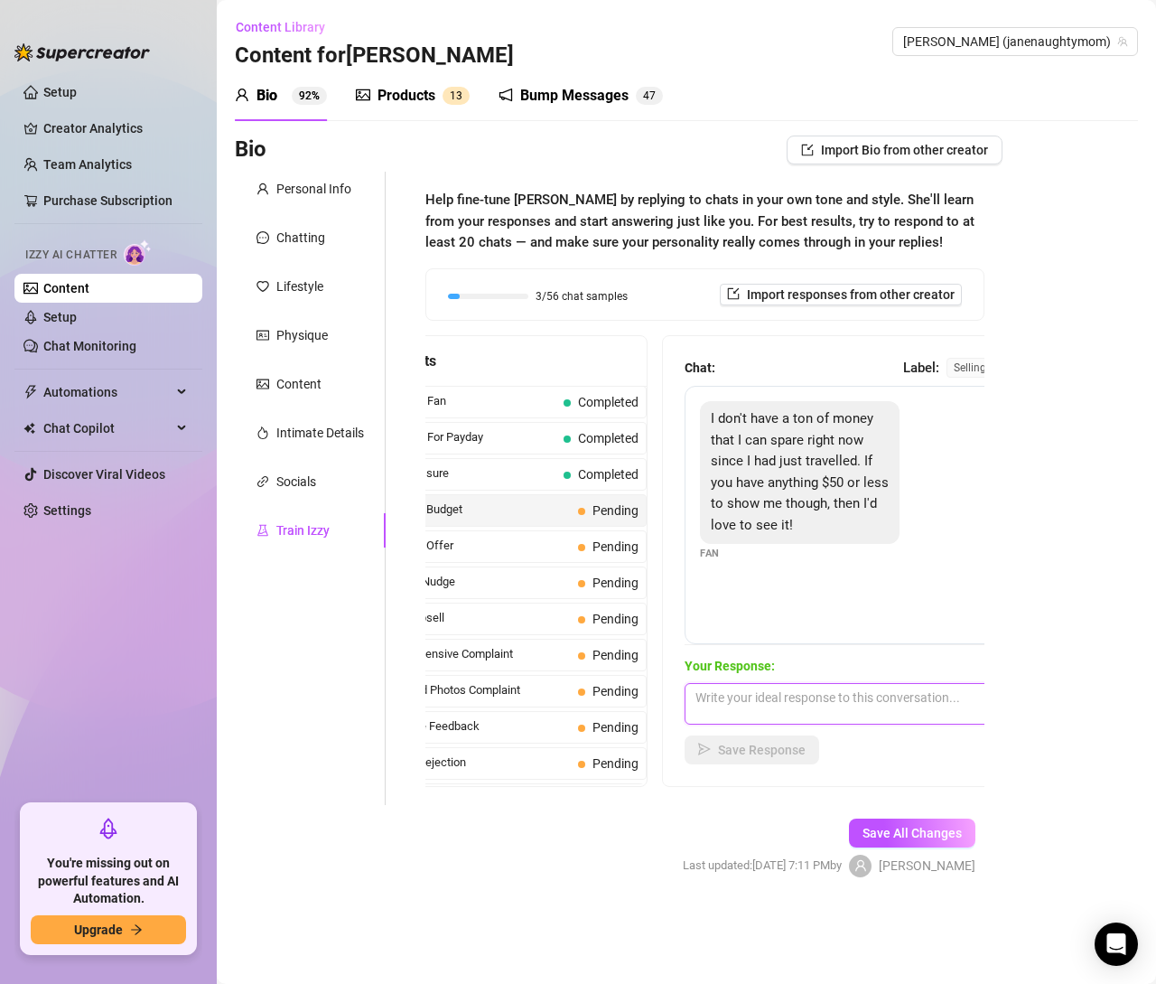
click at [733, 696] on textarea at bounding box center [843, 704] width 316 height 42
paste textarea "I’ve got two ideas for you — one’s around $35 and the other’s closer to $50 but…"
type textarea "I’ve got two ideas for you — one’s around $35 and the other’s closer to $50 but…"
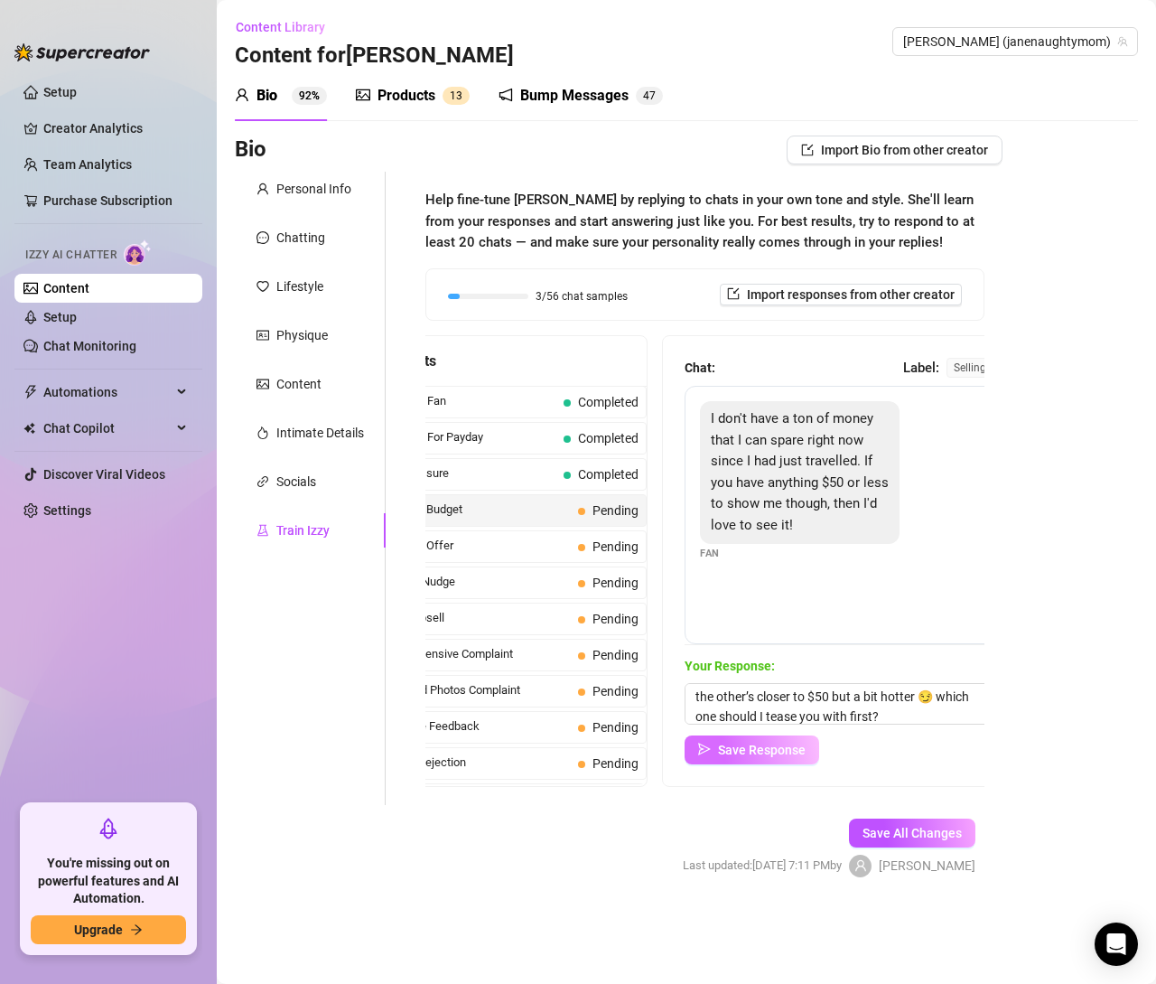
click at [731, 752] on span "Save Response" at bounding box center [762, 749] width 88 height 14
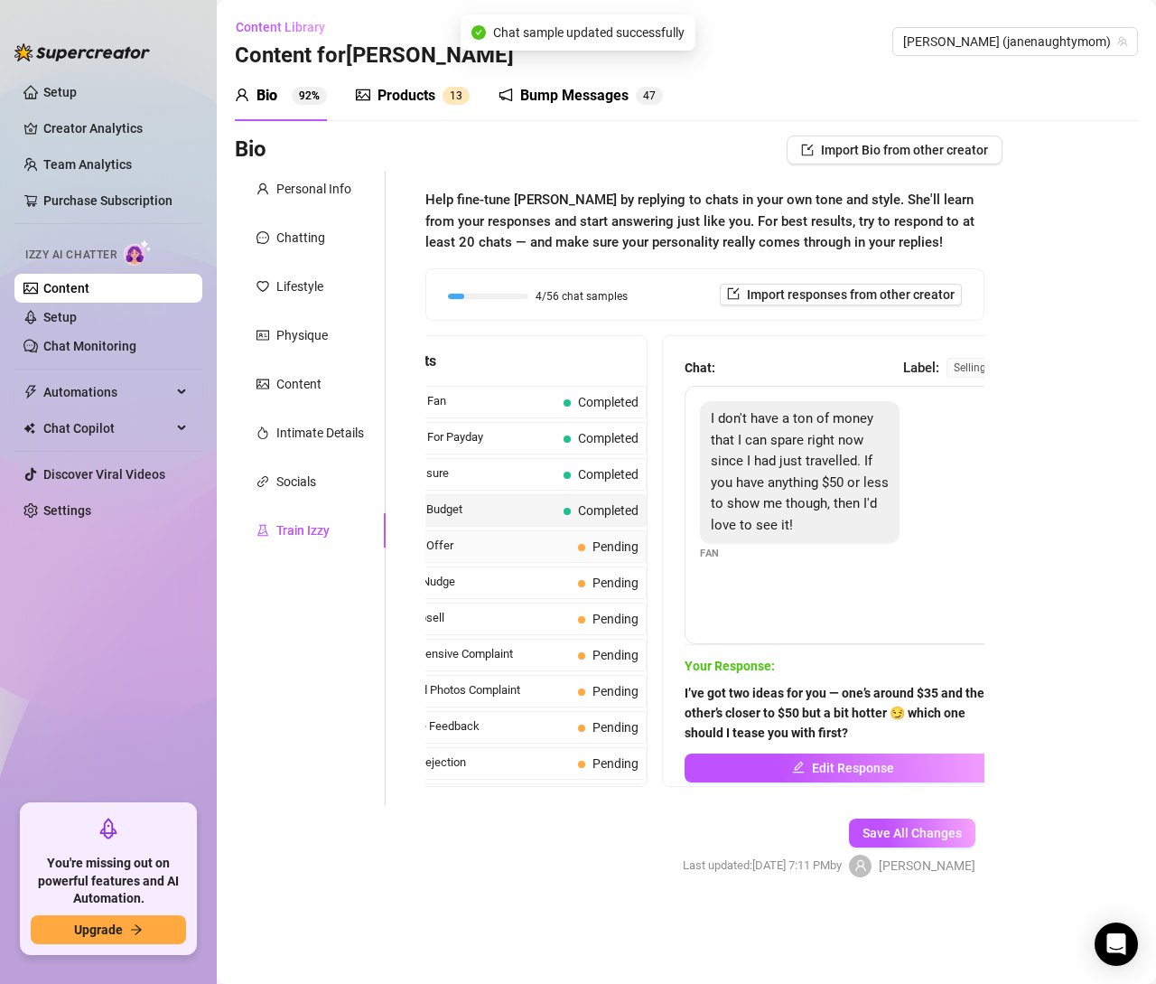
click at [481, 544] on span "Cheeky Offer" at bounding box center [478, 546] width 185 height 18
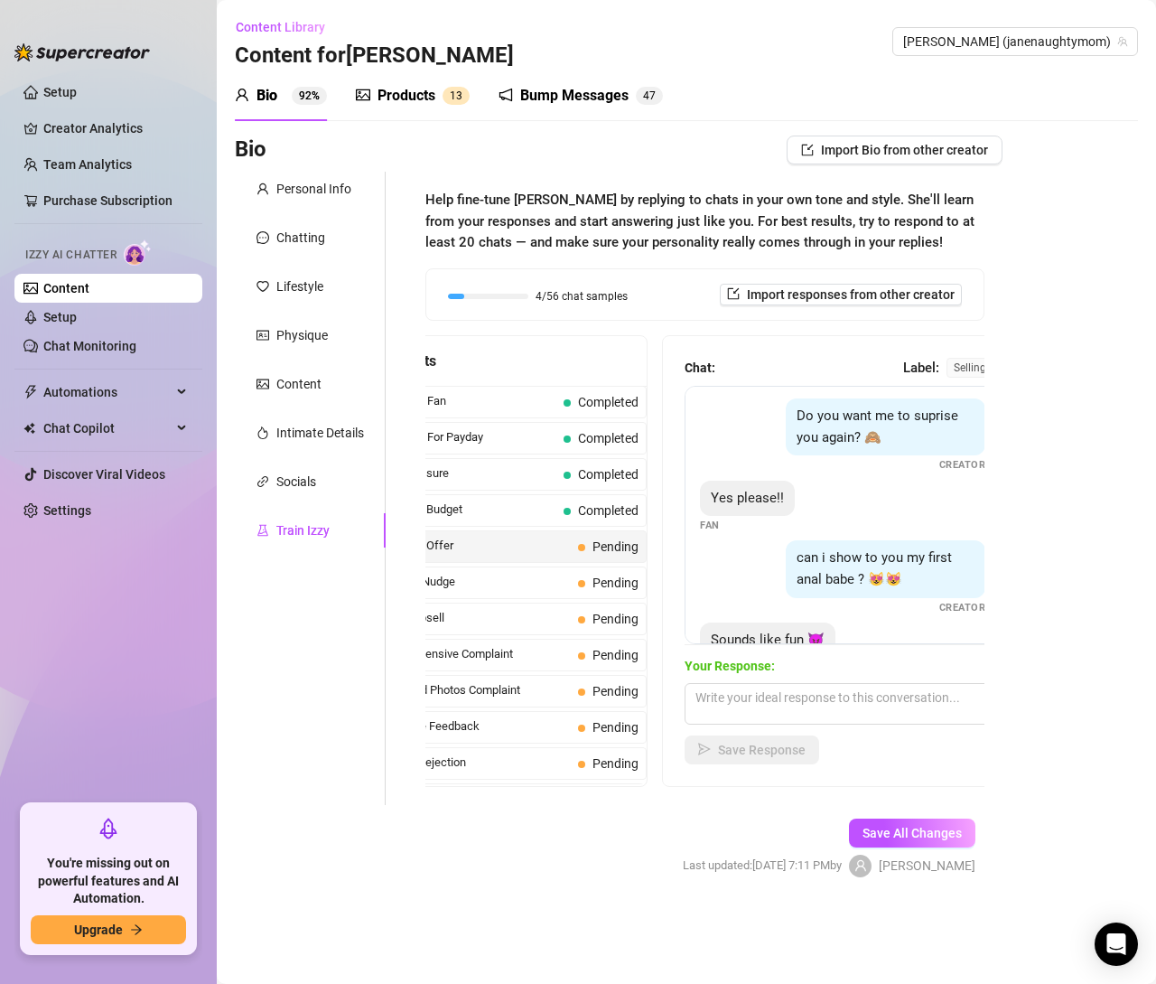
scroll to position [340, 0]
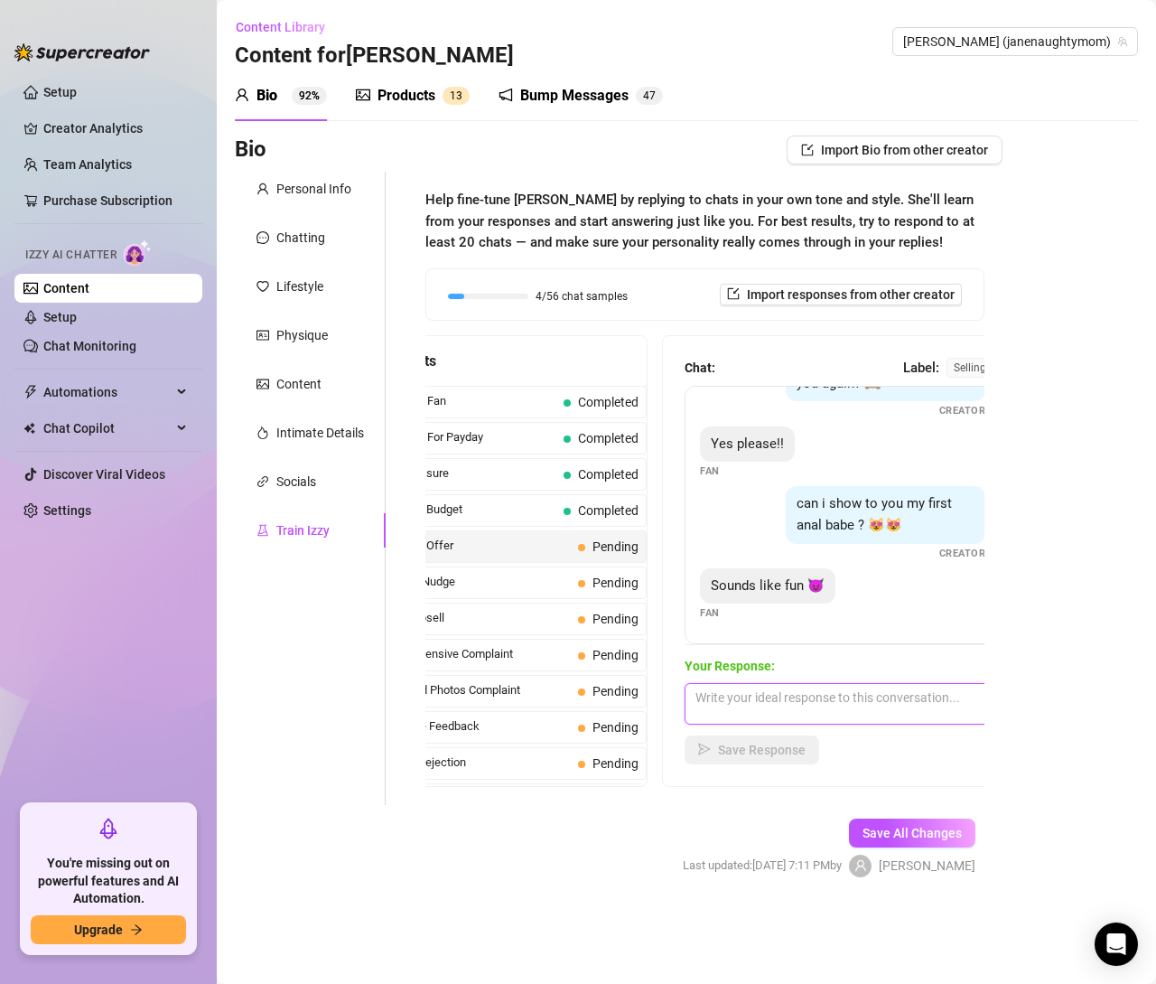
click at [738, 696] on textarea at bounding box center [843, 704] width 316 height 42
type textarea "I hope you are ready for this."
click at [743, 757] on button "Save Response" at bounding box center [752, 749] width 135 height 29
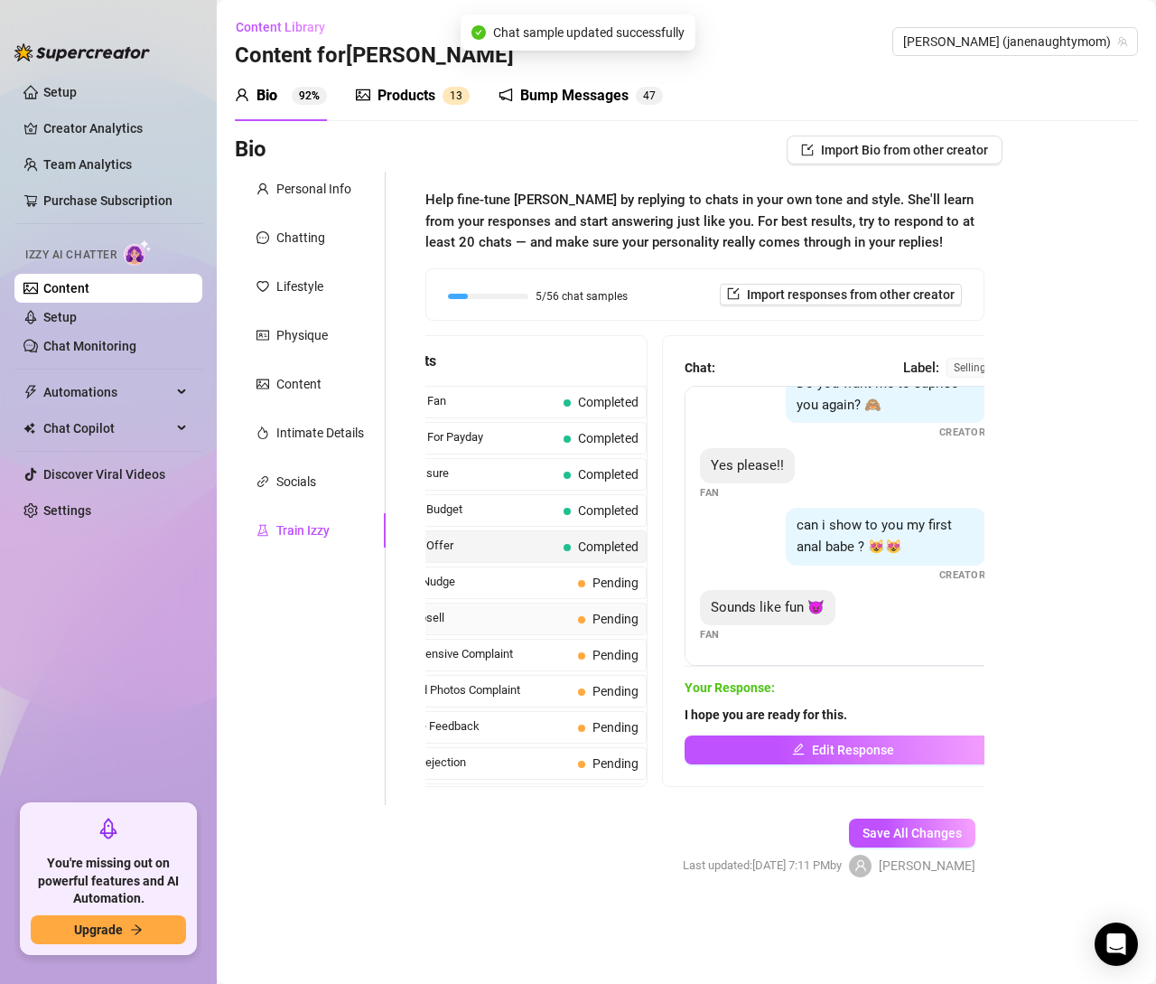
scroll to position [318, 0]
click at [504, 591] on div "Gentle Nudge Pending" at bounding box center [512, 582] width 269 height 33
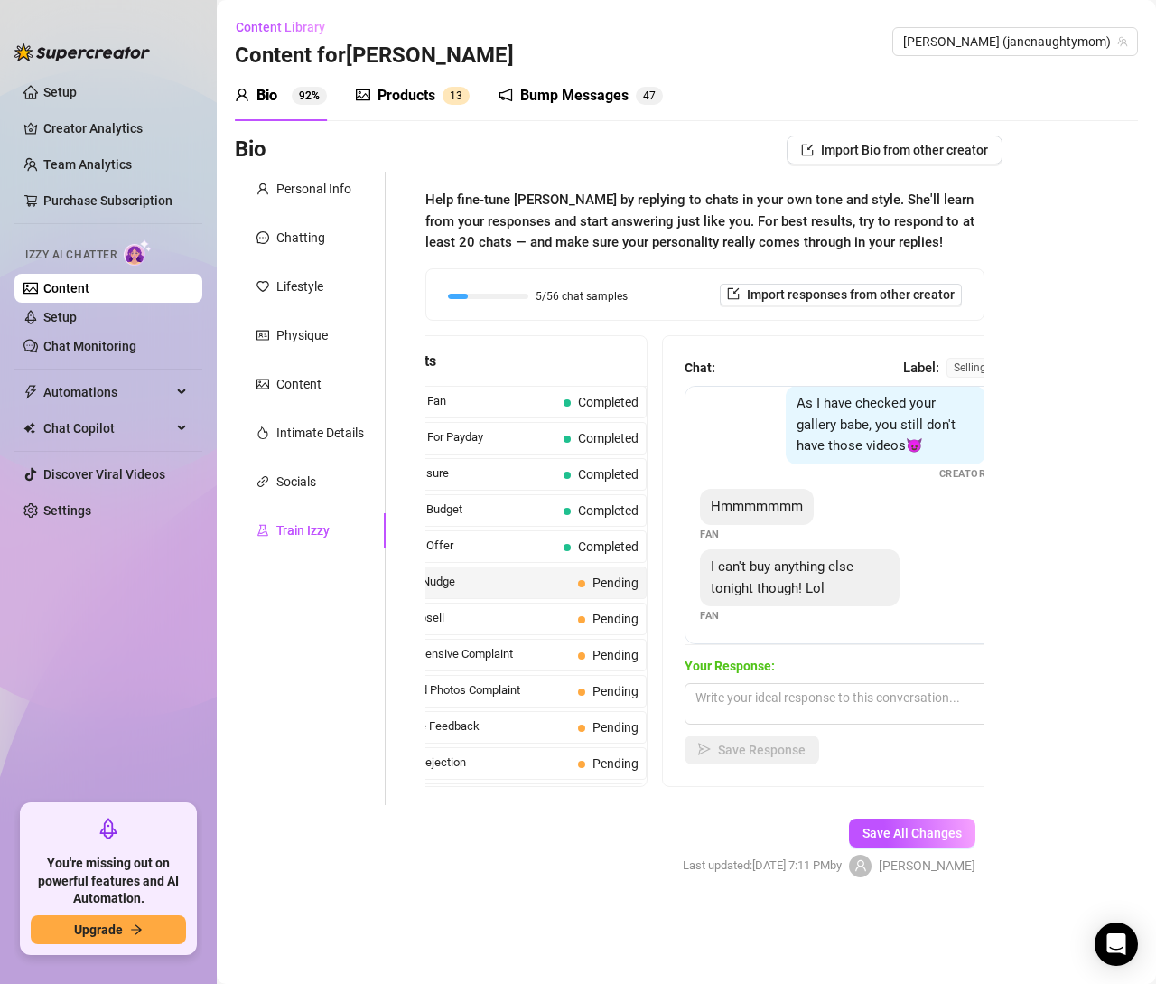
scroll to position [16, 0]
drag, startPoint x: 265, startPoint y: 700, endPoint x: 490, endPoint y: 787, distance: 241.1
click at [265, 700] on div "Personal Info Chatting Lifestyle Physique Content Intimate Details Socials Trai…" at bounding box center [310, 488] width 151 height 633
click at [704, 698] on textarea at bounding box center [843, 704] width 316 height 42
paste textarea "Haha you sound like you’re putting yourself on a spending timeout 😝 fine… but I…"
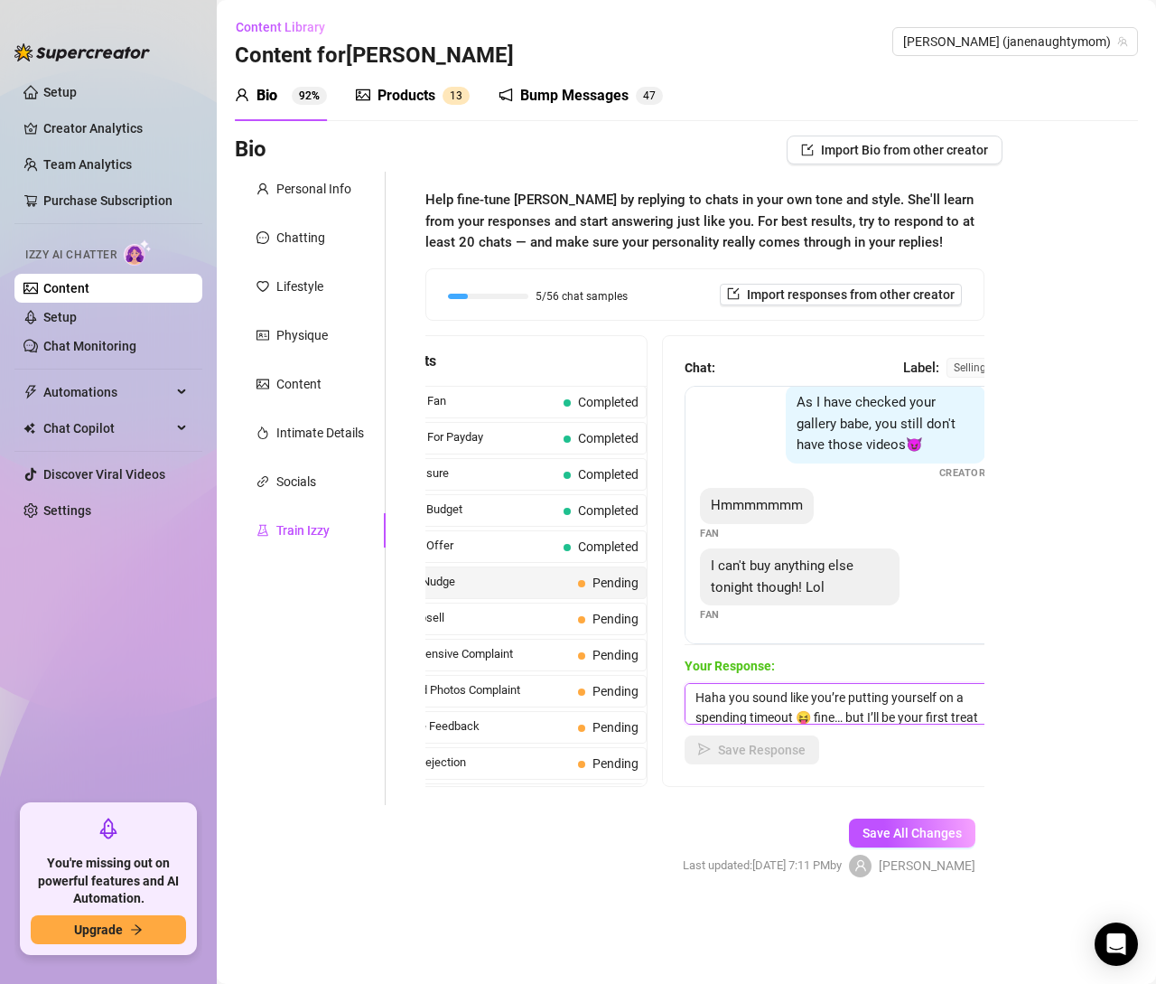
scroll to position [21, 0]
click at [871, 692] on textarea "Haha you sound like you’re putting yourself on a spending timeout 😝 fine… but I…" at bounding box center [843, 704] width 316 height 42
type textarea "Haha you sound like you’re putting yourself on a spending timeout 😝 fine… but h…"
click at [711, 750] on button "Save Response" at bounding box center [752, 749] width 135 height 29
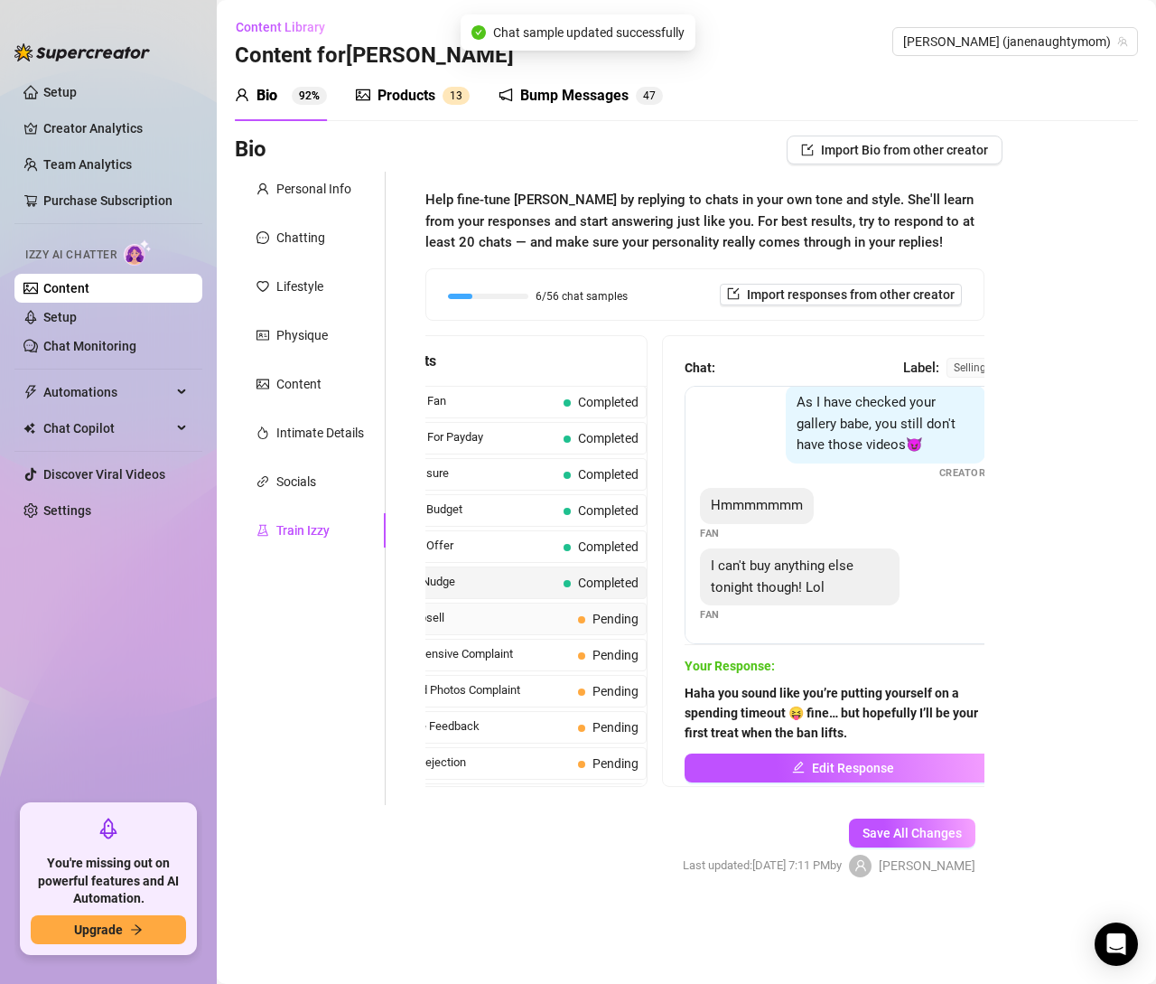
click at [512, 609] on span "Flirty Upsell" at bounding box center [478, 618] width 185 height 18
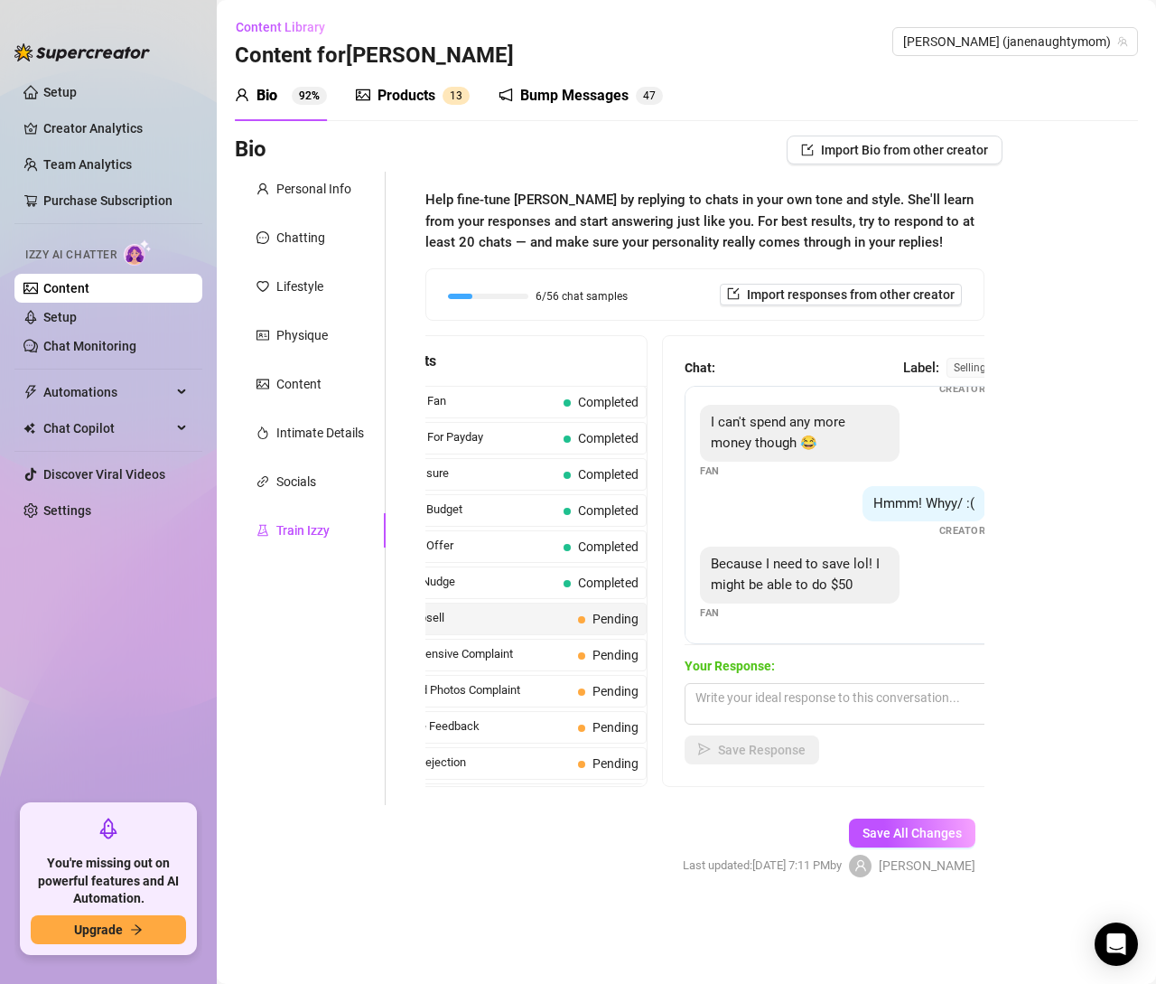
scroll to position [555, 0]
click at [725, 705] on textarea at bounding box center [843, 704] width 316 height 42
click at [760, 696] on textarea at bounding box center [843, 704] width 316 height 42
paste textarea "Totally fair 😌 I’ve got a couple of options under $50 that are still really goo…"
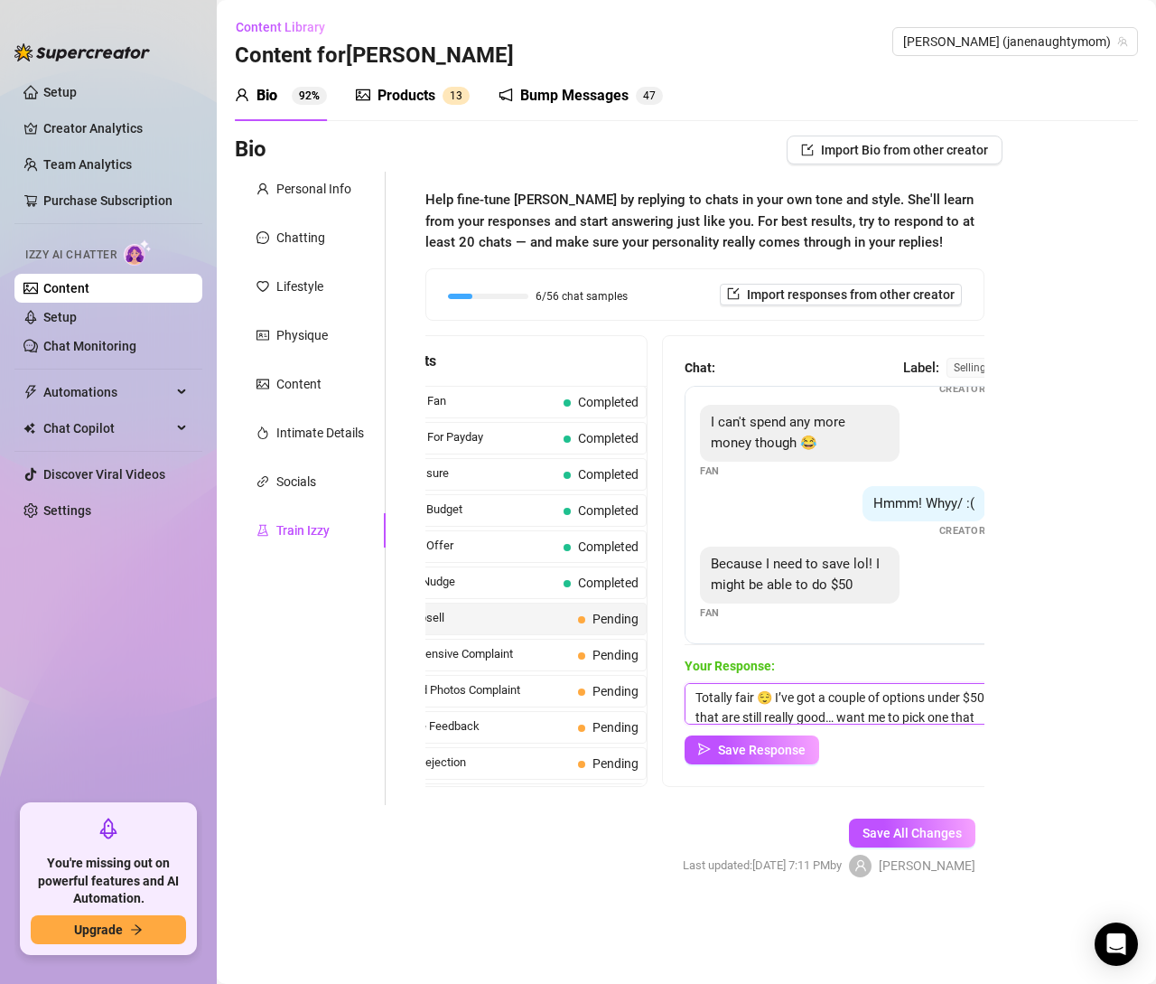
scroll to position [21, 0]
type textarea "Totally fair 😌 I’ve got a couple of options under $50 that are still really goo…"
click at [794, 750] on span "Save Response" at bounding box center [762, 749] width 88 height 14
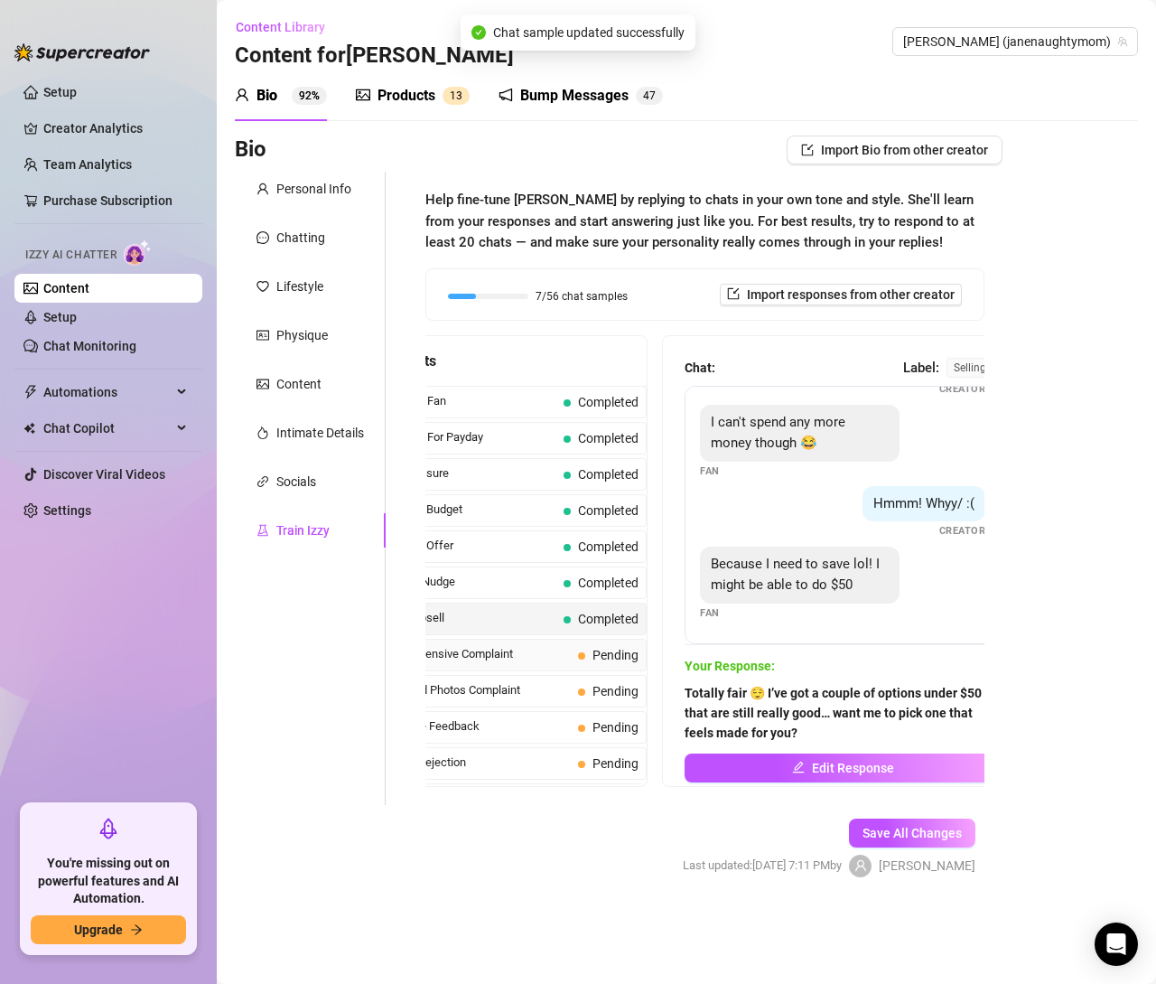
click at [519, 645] on span "Too Expensive Complaint" at bounding box center [478, 654] width 185 height 18
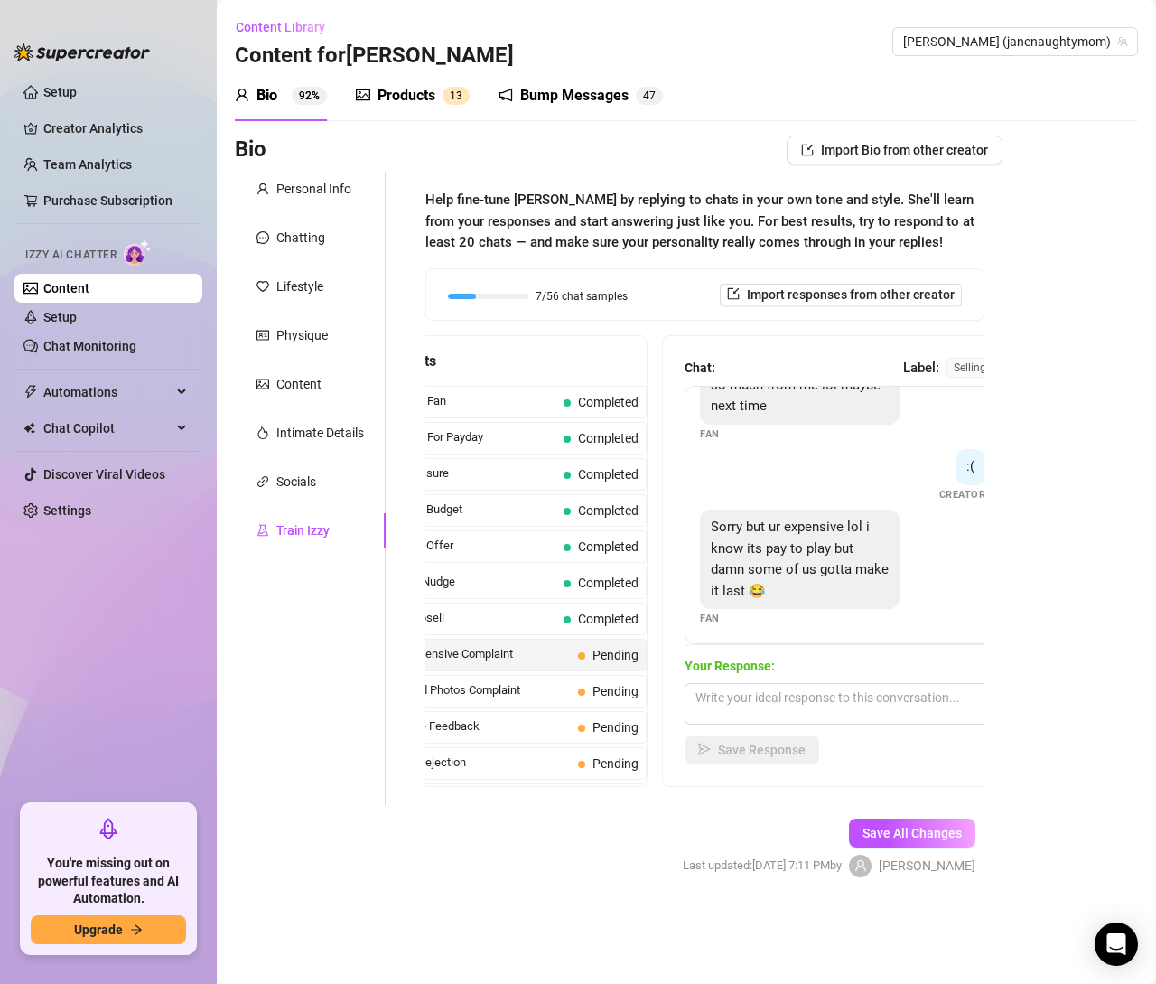
scroll to position [425, 0]
click at [797, 683] on textarea at bounding box center [843, 704] width 316 height 42
paste textarea "That’s why you save up for the good stuff, right?"
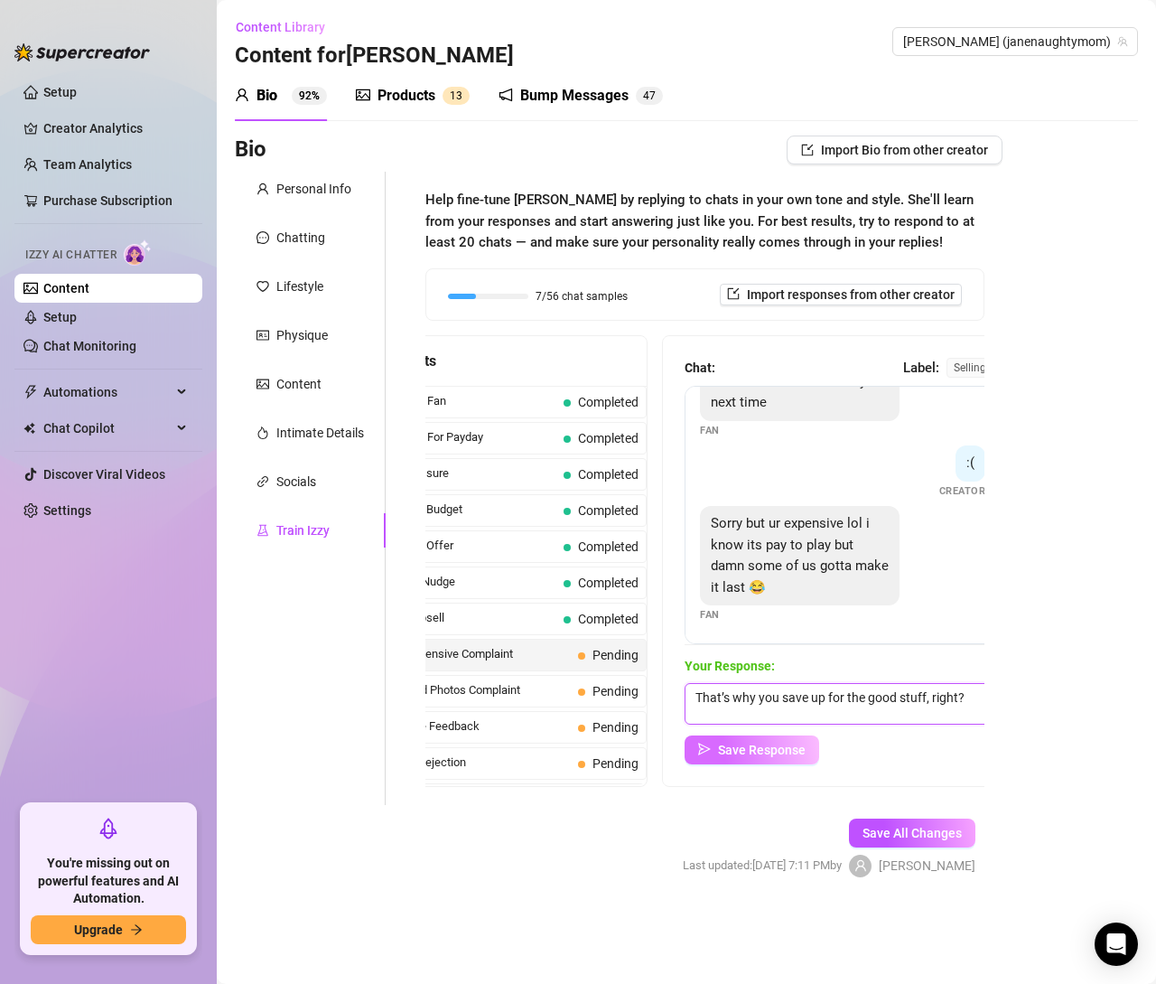
type textarea "That’s why you save up for the good stuff, right?"
click at [790, 748] on span "Save Response" at bounding box center [762, 749] width 88 height 14
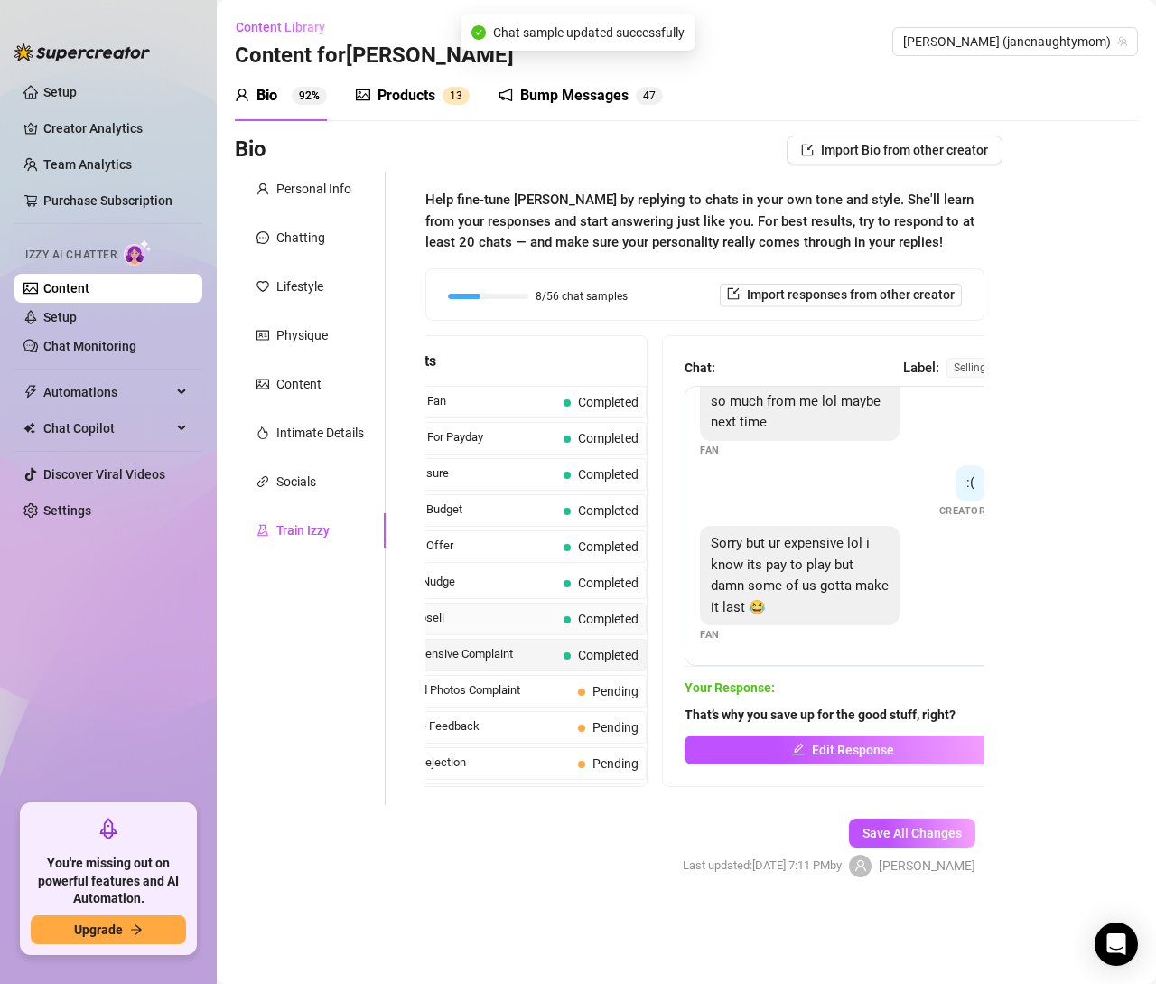
scroll to position [403, 0]
click at [504, 681] on span "Covered Photos Complaint" at bounding box center [478, 690] width 185 height 18
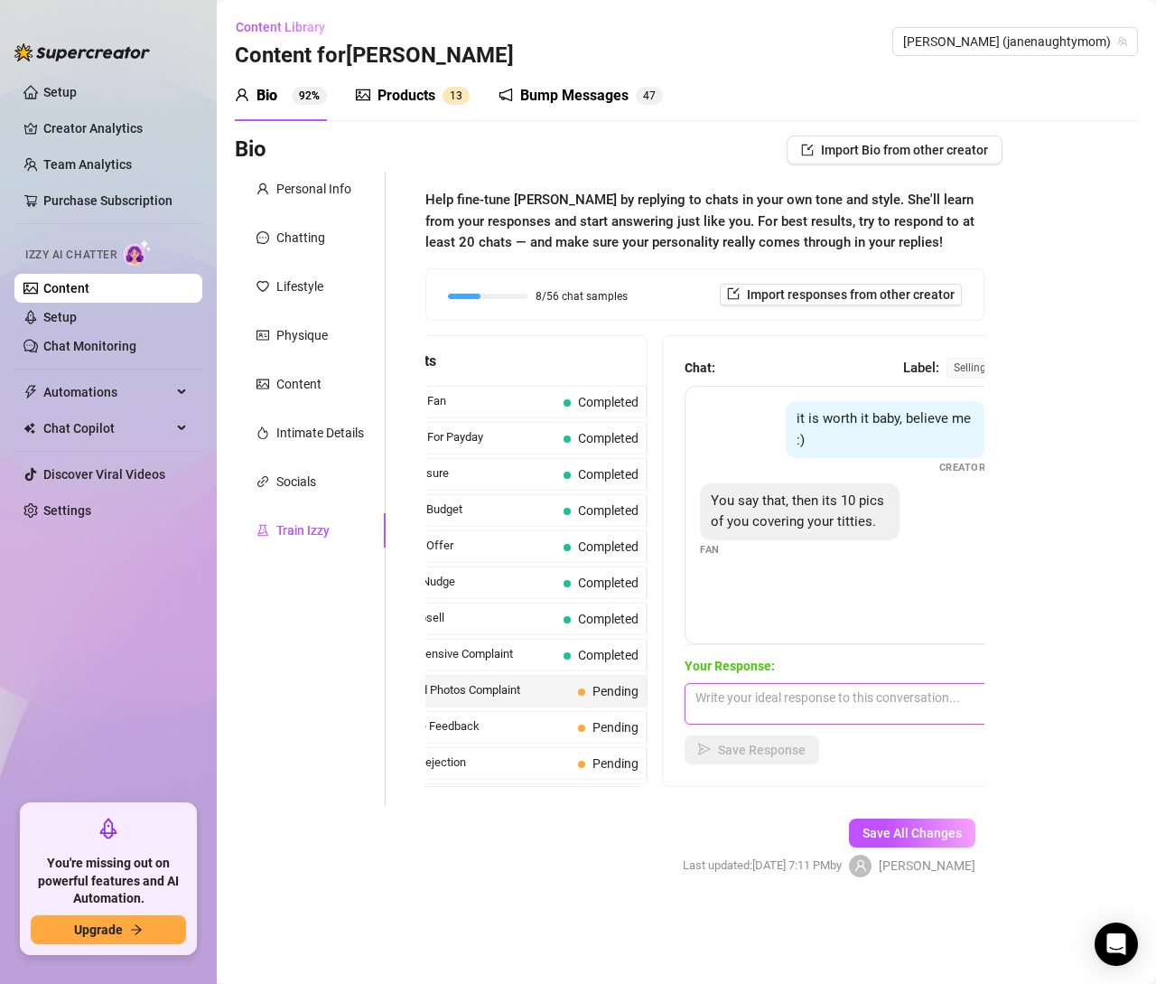
click at [764, 698] on textarea at bounding box center [843, 704] width 316 height 42
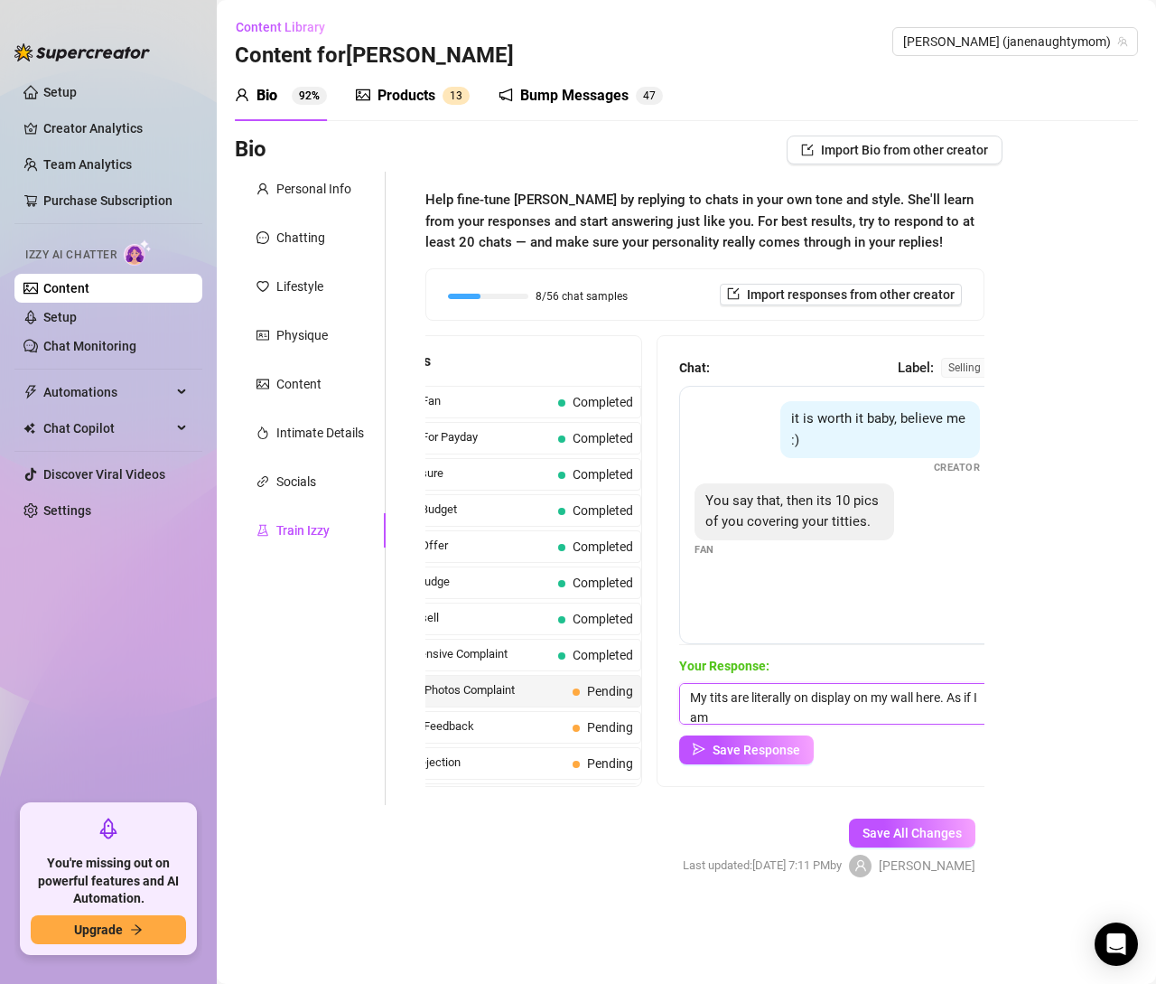
scroll to position [1, 0]
type textarea "My tits are literally on display on my wall here. As if I am going to sell them…"
click at [747, 751] on span "Save Response" at bounding box center [757, 749] width 88 height 14
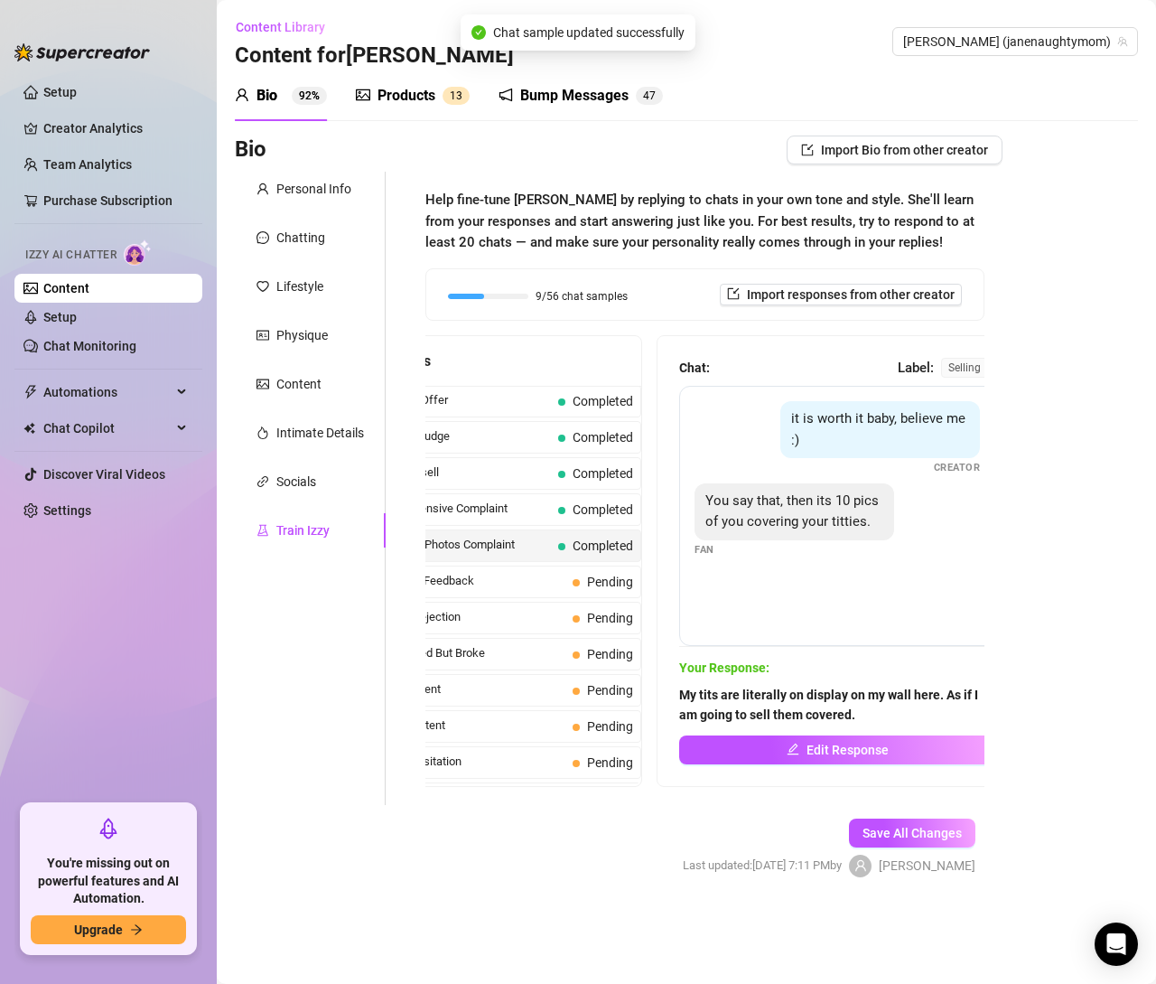
scroll to position [150, 0]
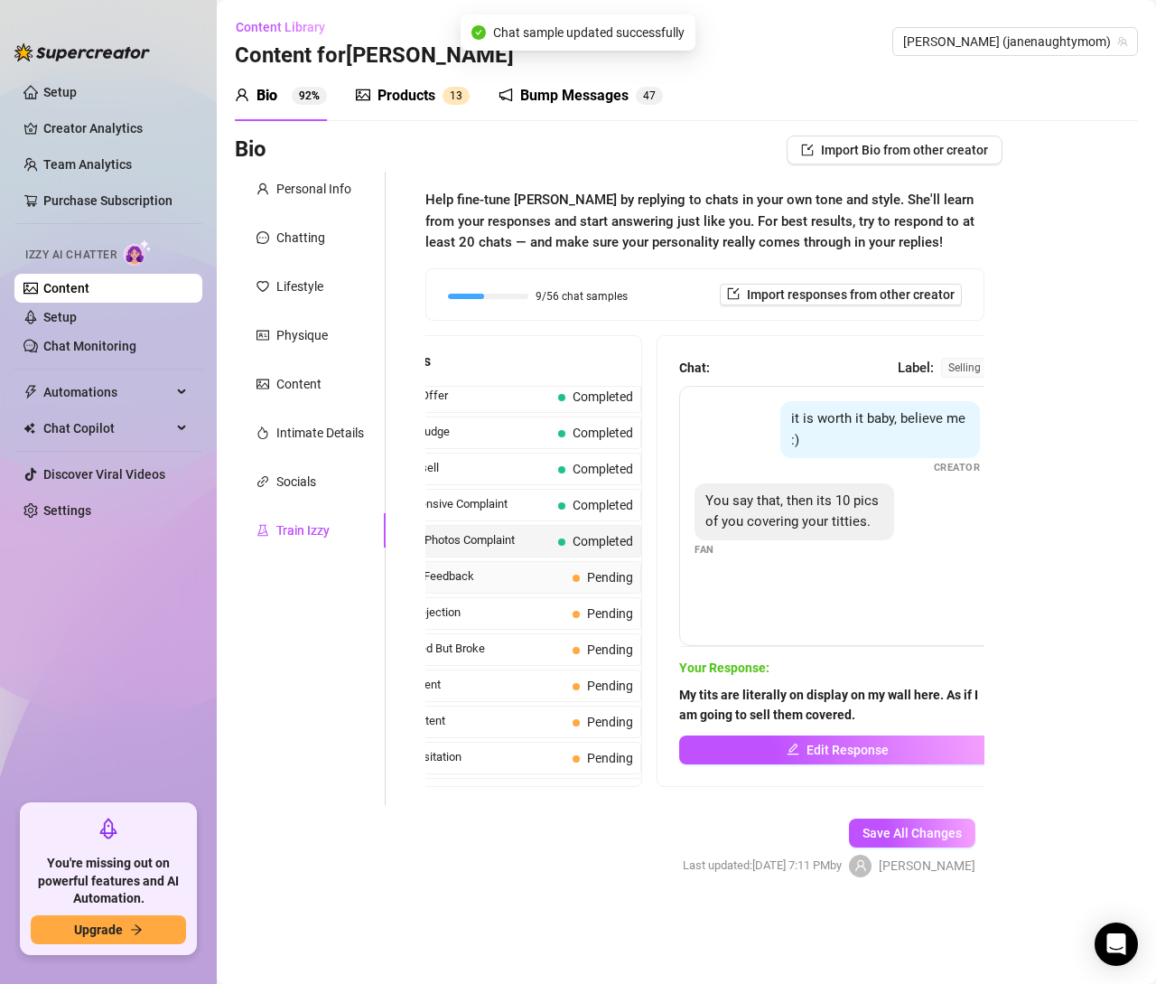
click at [481, 568] on span "Positive Feedback" at bounding box center [472, 576] width 185 height 18
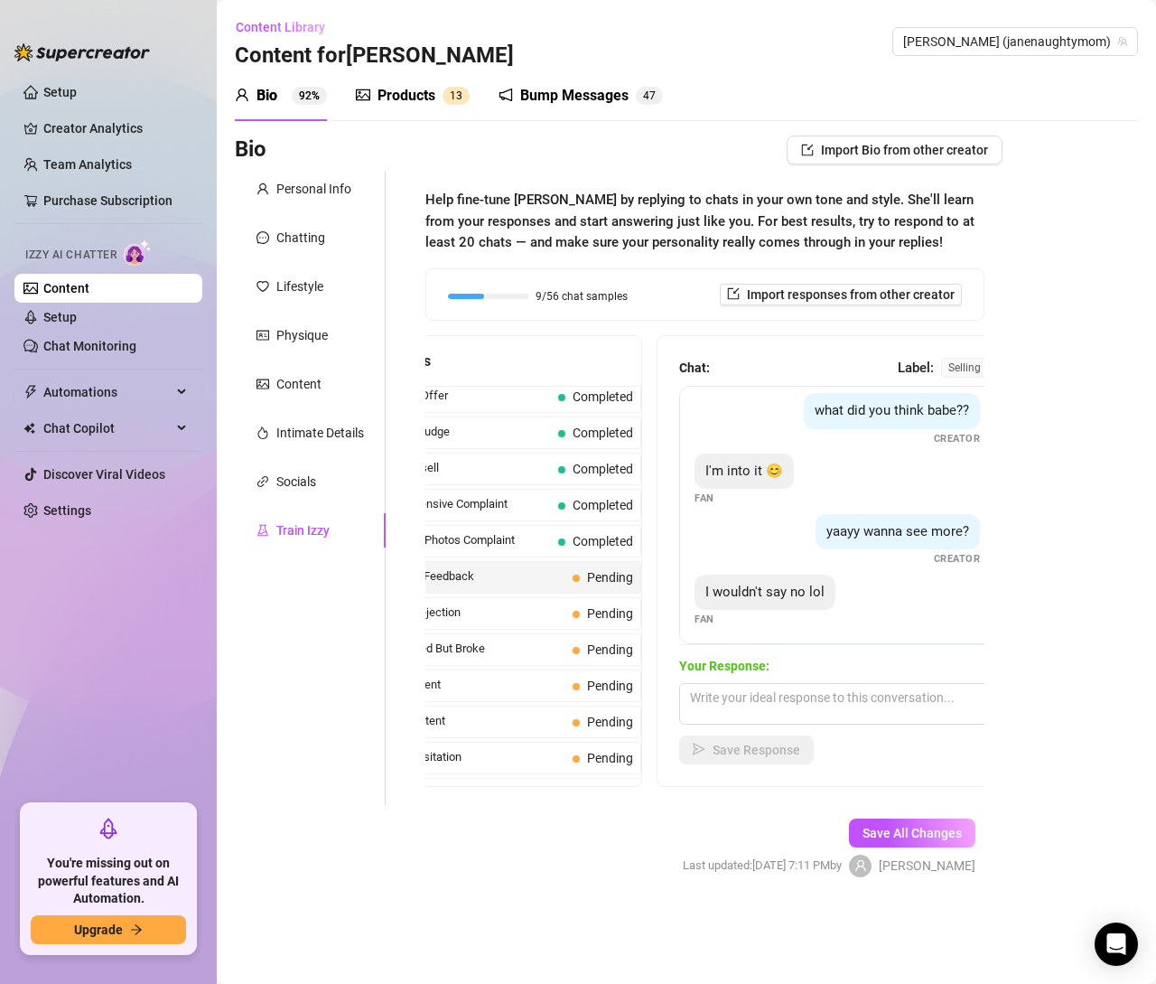
scroll to position [72, 0]
drag, startPoint x: 239, startPoint y: 688, endPoint x: 289, endPoint y: 689, distance: 49.7
click at [239, 687] on div "Personal Info Chatting Lifestyle Physique Content Intimate Details Socials Trai…" at bounding box center [310, 488] width 151 height 633
click at [707, 698] on textarea at bounding box center [837, 704] width 316 height 42
paste textarea "Haha I’ll take that as a yes then 😝 should I surprise you with what’s next?"
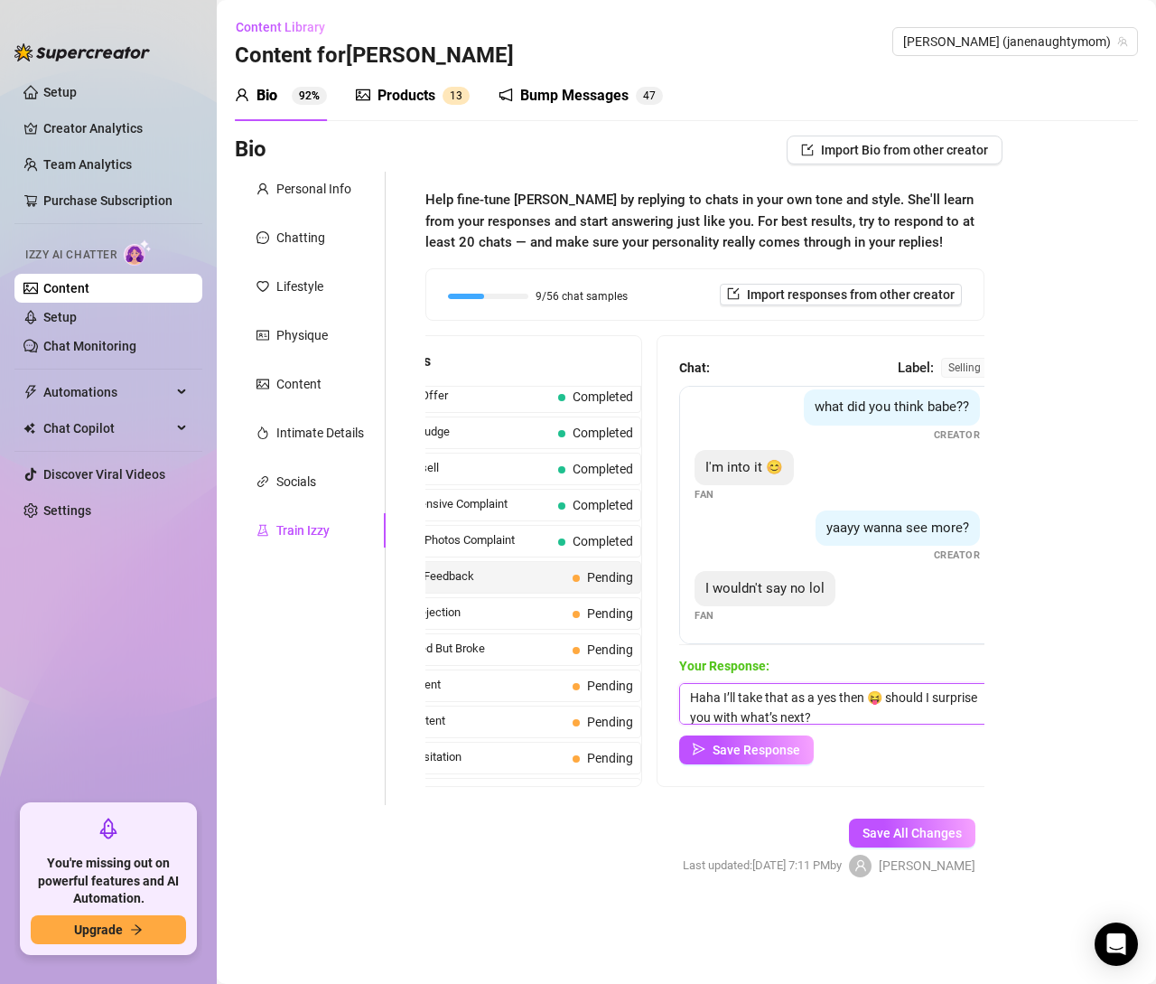
scroll to position [1, 0]
type textarea "Haha I’ll take that as a yes then 😝 should I surprise you with what’s next?"
click at [886, 830] on span "Save All Changes" at bounding box center [912, 833] width 99 height 14
click at [793, 750] on span "Save Response" at bounding box center [757, 749] width 88 height 14
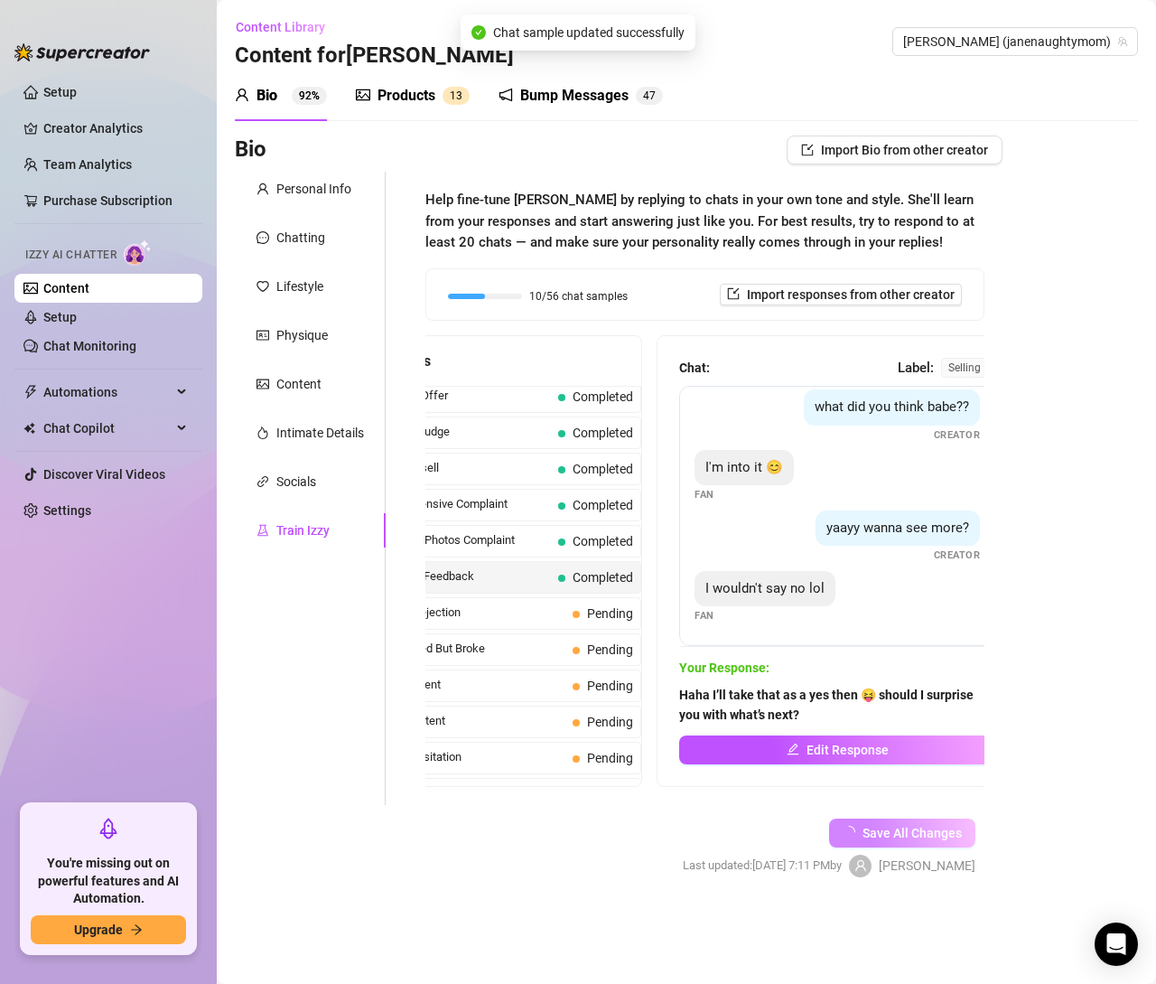
scroll to position [70, 0]
click at [494, 608] on span "Broke Rejection" at bounding box center [472, 612] width 185 height 18
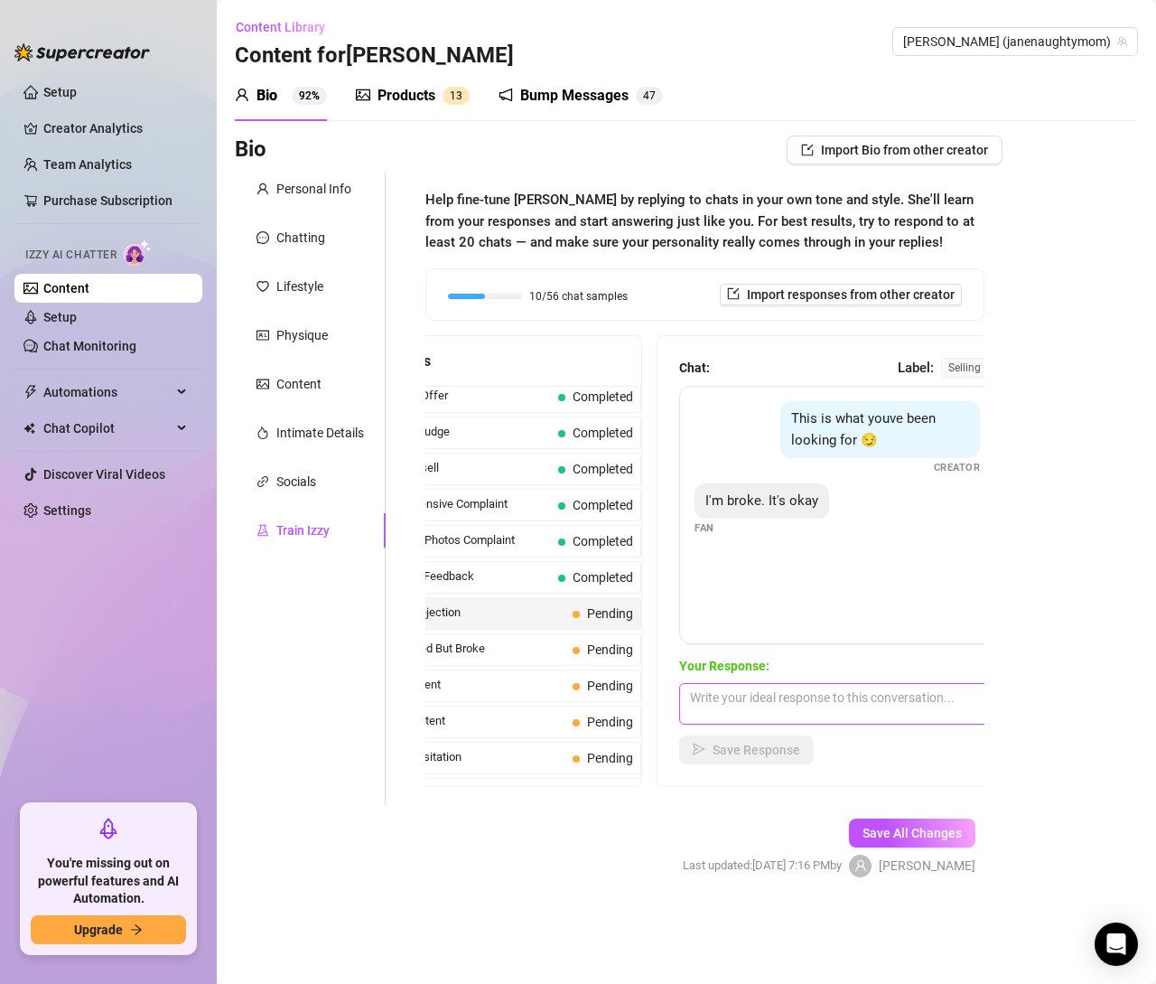
click at [714, 696] on textarea at bounding box center [837, 704] width 316 height 42
paste textarea "All good 😌 I know you’ll come back when you can — I’ll make sure it’s worth the…"
type textarea "All good 😌 I know you’ll come back when you can — I’ll make sure it’s worth the…"
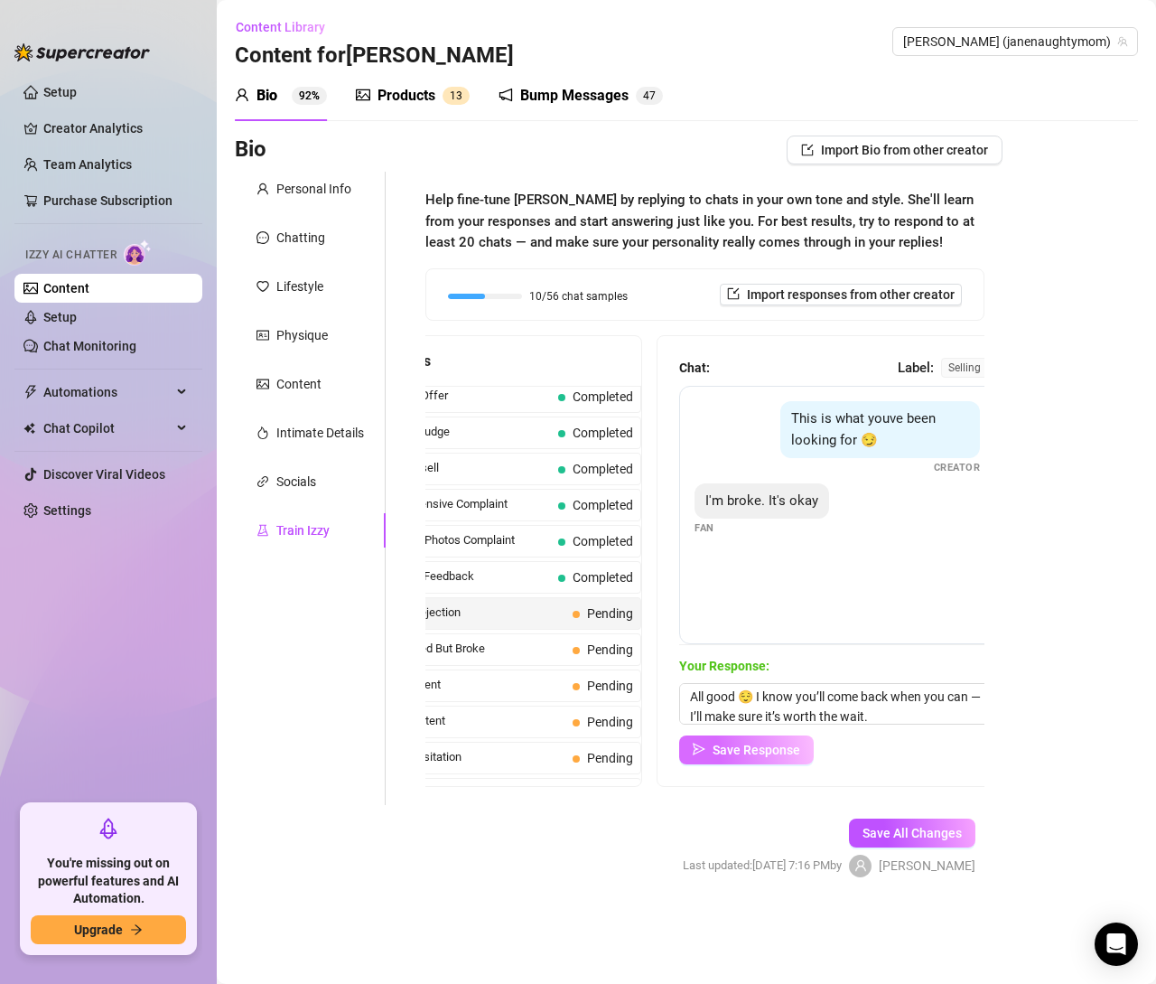
click at [774, 751] on span "Save Response" at bounding box center [757, 749] width 88 height 14
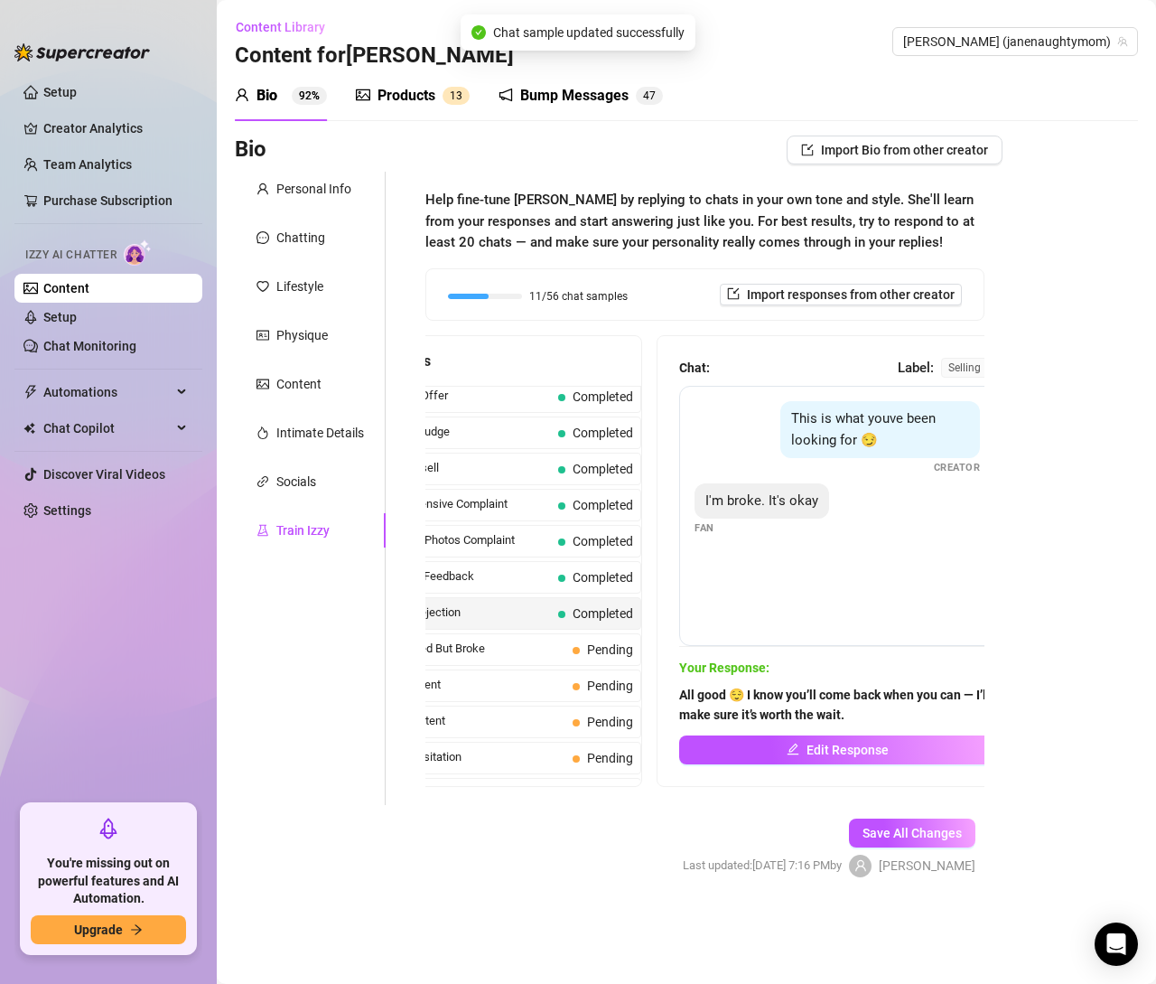
click at [467, 608] on span "Broke Rejection" at bounding box center [465, 612] width 171 height 18
click at [465, 640] on span "Interested But Broke" at bounding box center [472, 649] width 185 height 18
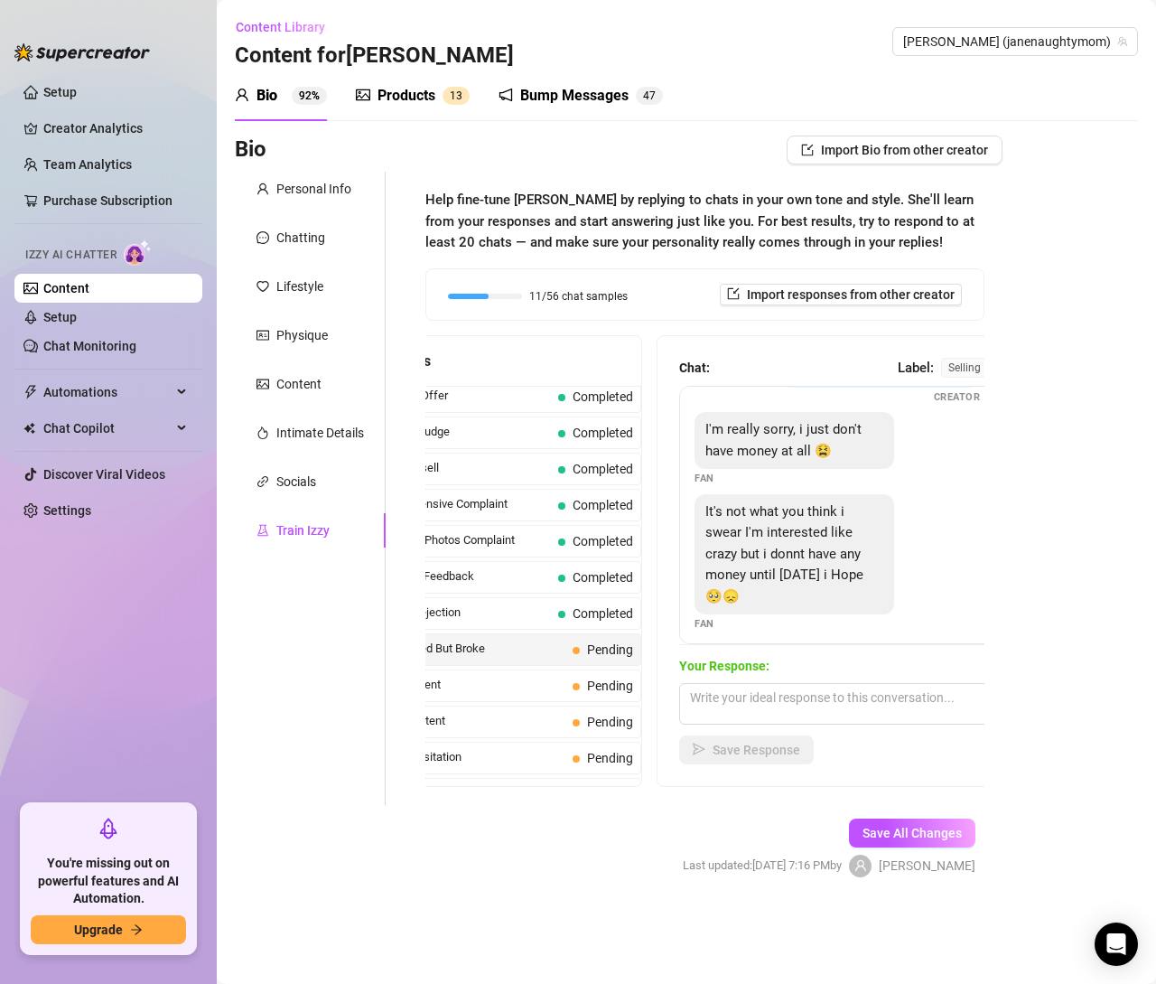
scroll to position [101, 0]
